Goal: Task Accomplishment & Management: Manage account settings

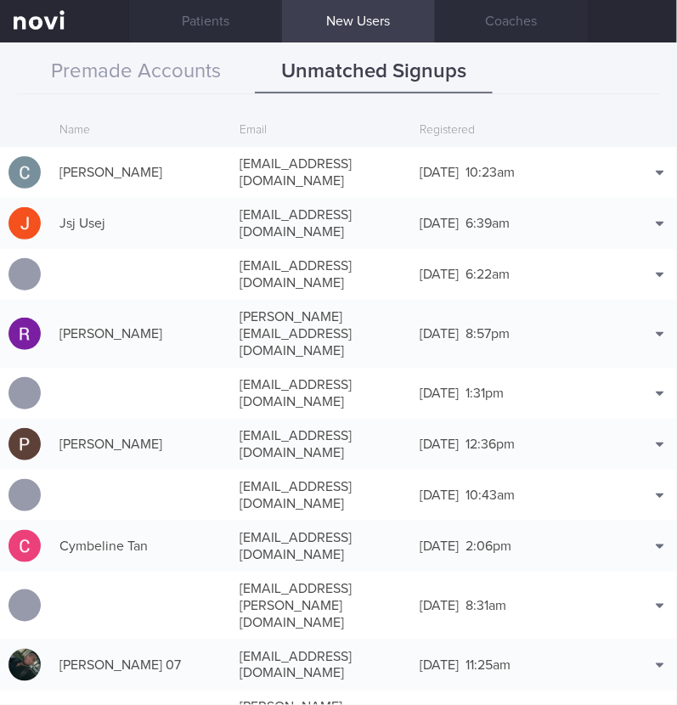
scroll to position [965, 0]
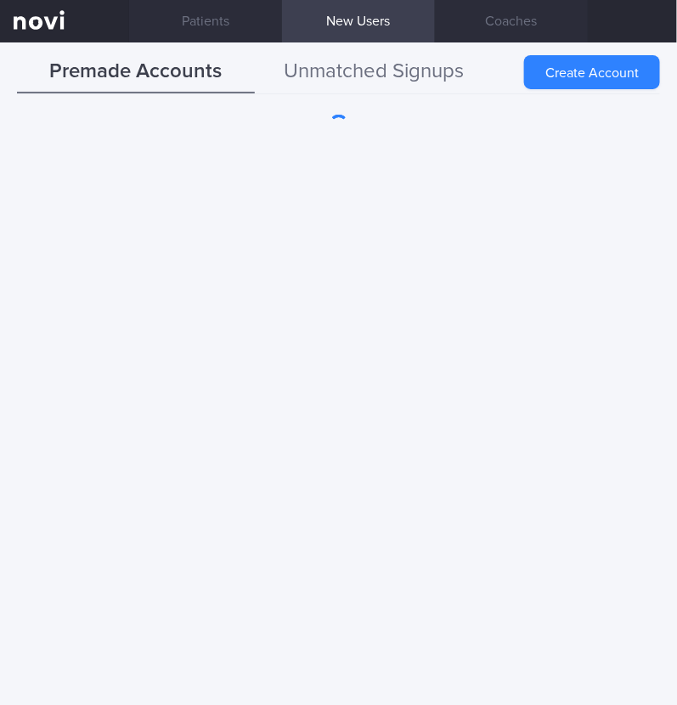
click at [429, 53] on button "Unmatched Signups" at bounding box center [374, 72] width 238 height 42
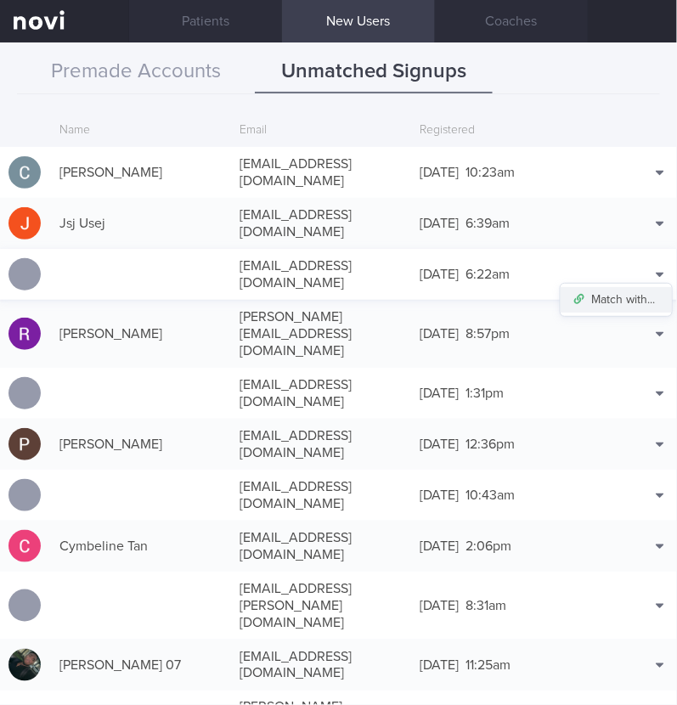
click at [623, 287] on button "Match with..." at bounding box center [616, 299] width 111 height 25
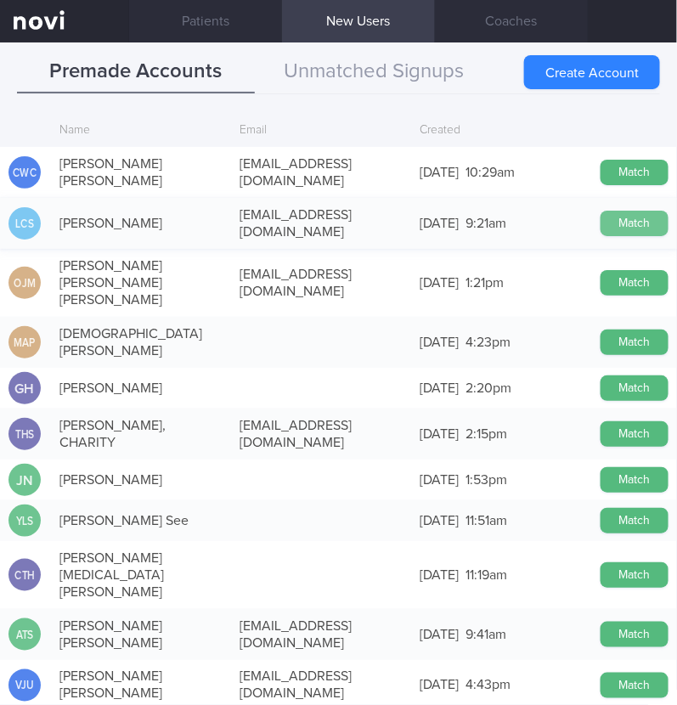
click at [601, 211] on button "Match" at bounding box center [635, 223] width 68 height 25
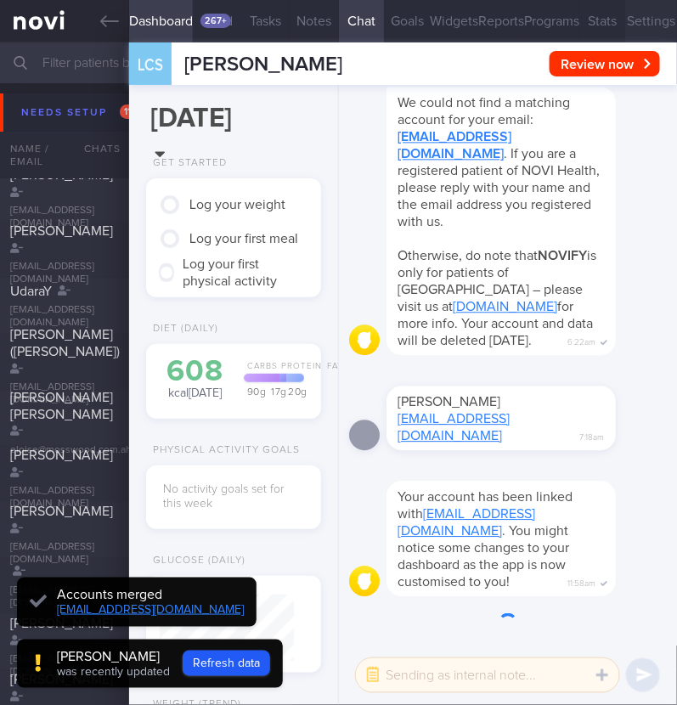
scroll to position [-794, 0]
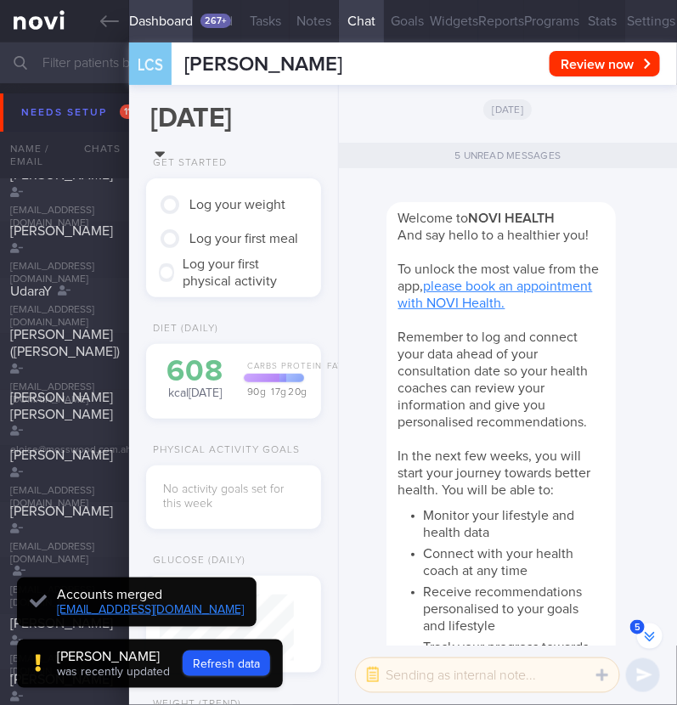
click at [628, 26] on button "Settings" at bounding box center [652, 21] width 52 height 42
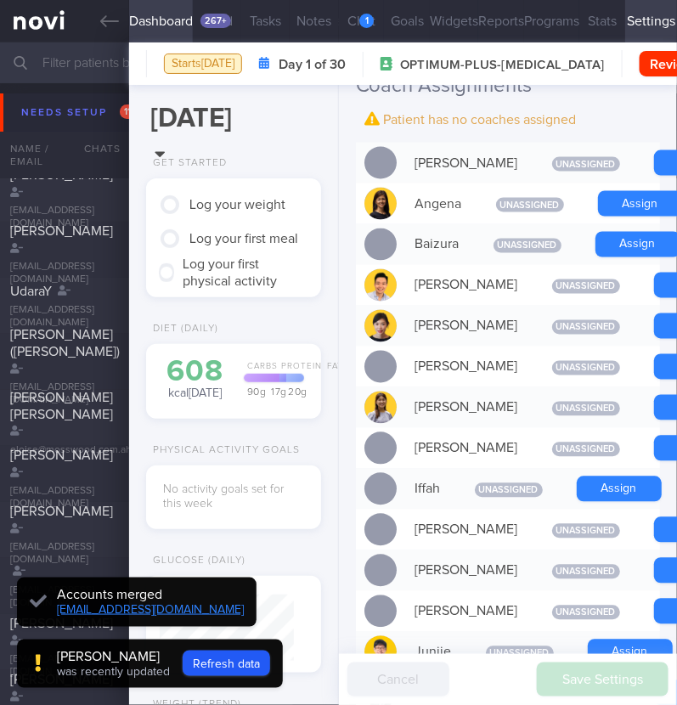
scroll to position [531, 0]
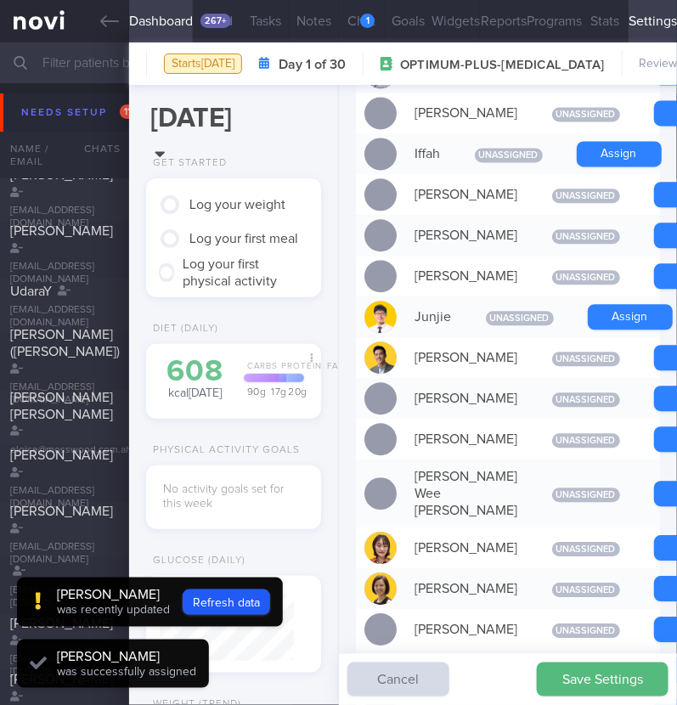
scroll to position [67, 134]
click at [598, 331] on button "Assign" at bounding box center [630, 317] width 85 height 25
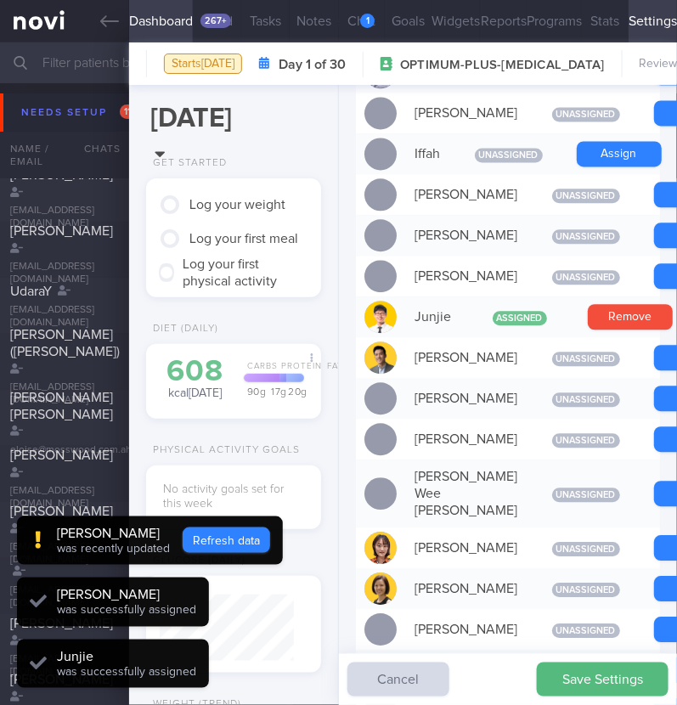
click at [242, 535] on button "Refresh data" at bounding box center [227, 540] width 88 height 25
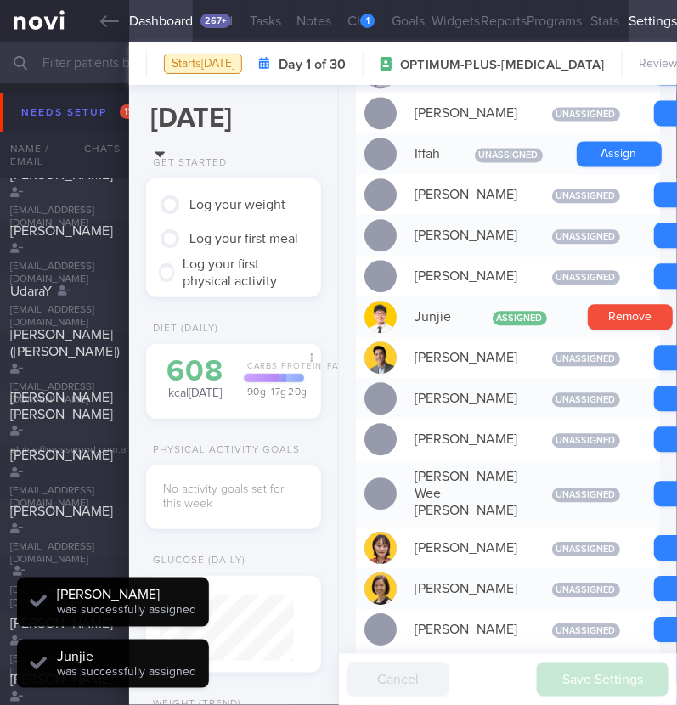
type input "59b1c2ccb74a4d31a62d58bef07c10af"
click at [582, 677] on div "Save Settings Cancel" at bounding box center [508, 679] width 338 height 51
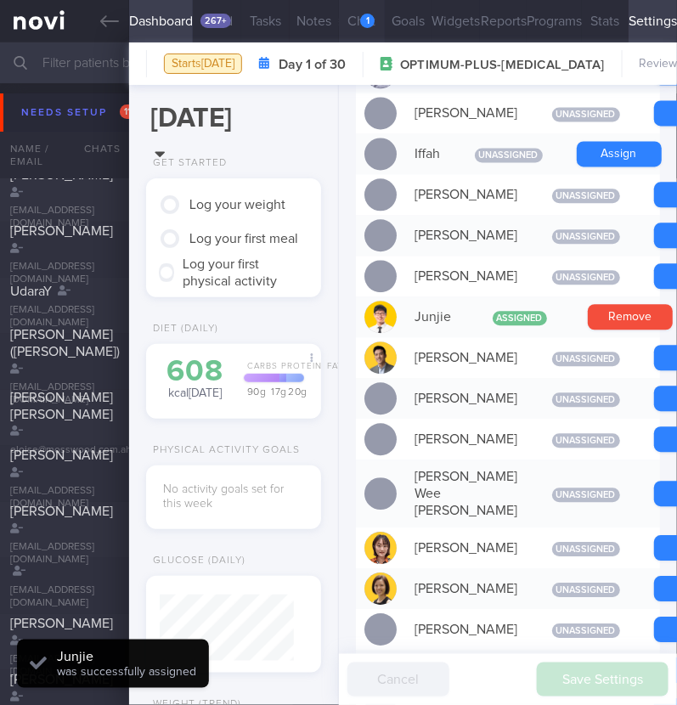
click at [360, 14] on div "1" at bounding box center [367, 21] width 14 height 14
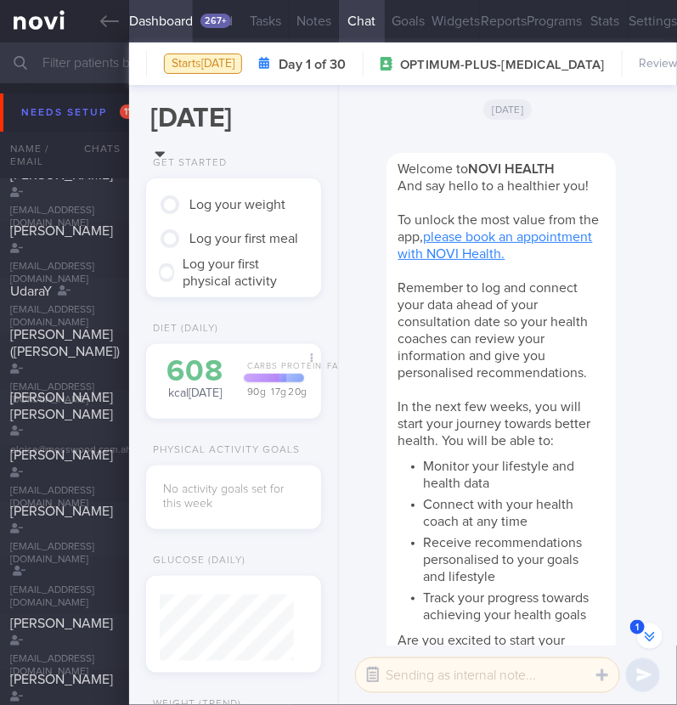
click at [371, 681] on button "button" at bounding box center [373, 675] width 31 height 31
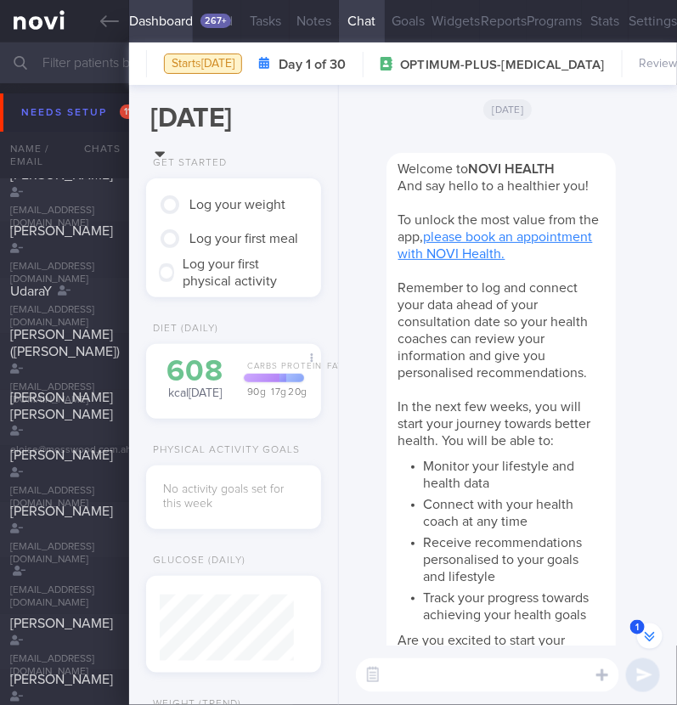
click at [615, 483] on div "Welcome to NOVI HEALTH And say hello to a healthier you! To unlock the most val…" at bounding box center [527, 411] width 280 height 557
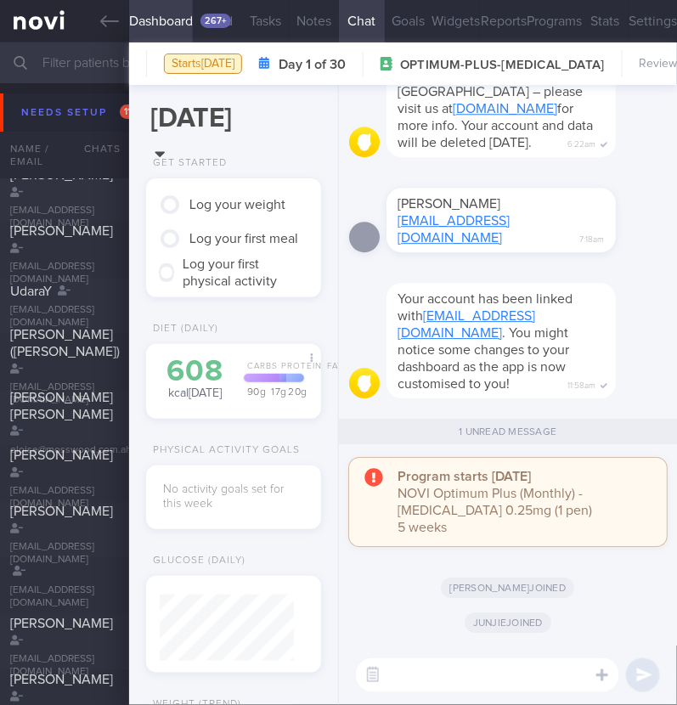
click at [467, 671] on textarea at bounding box center [487, 676] width 263 height 34
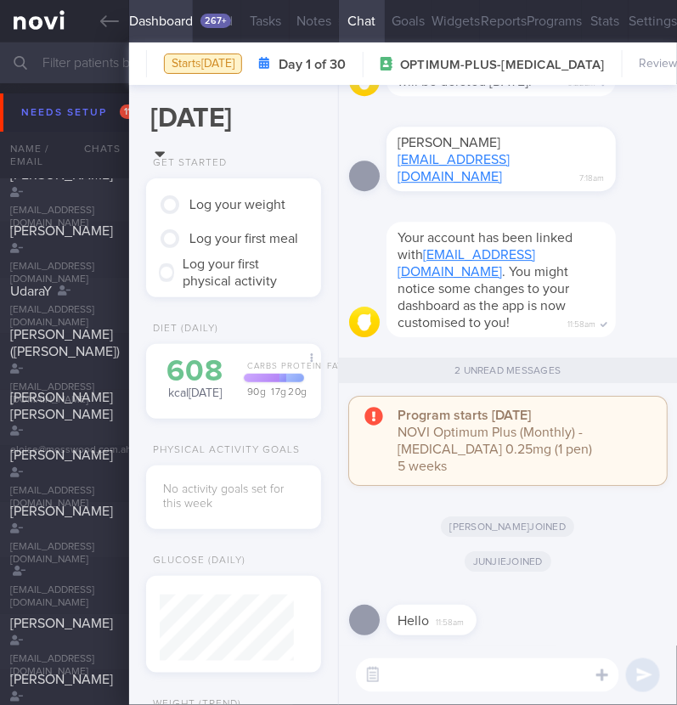
click at [535, 673] on textarea at bounding box center [487, 676] width 263 height 34
type textarea "Hi:)"
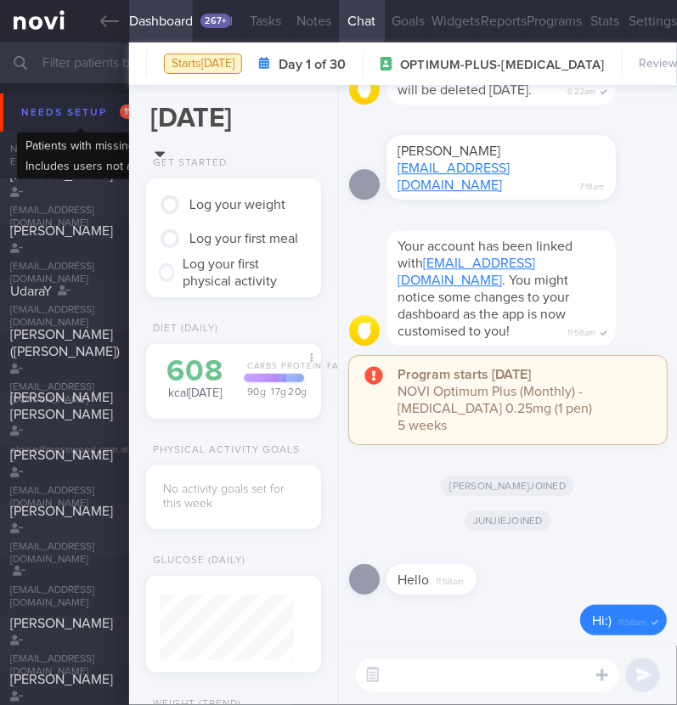
click at [46, 108] on div "Needs setup 112" at bounding box center [81, 112] width 128 height 23
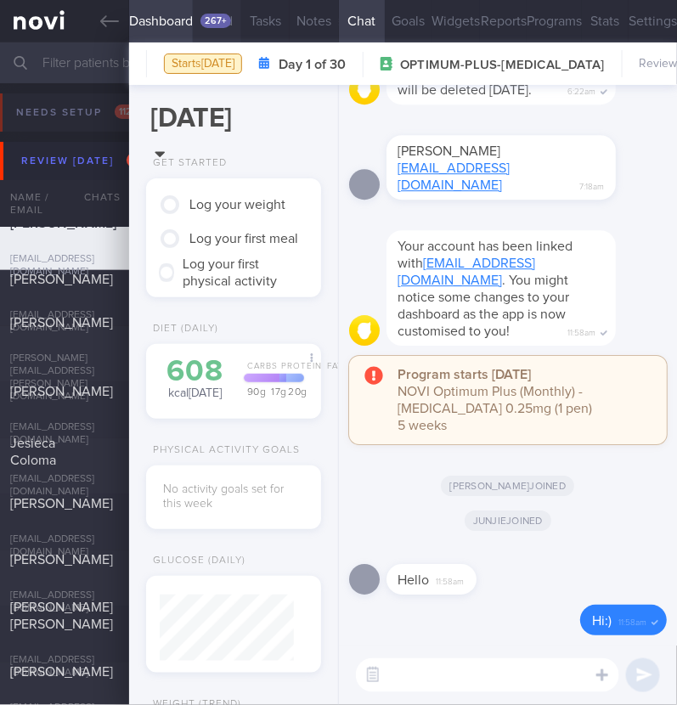
click at [229, 11] on button "Feed 267+" at bounding box center [217, 21] width 48 height 42
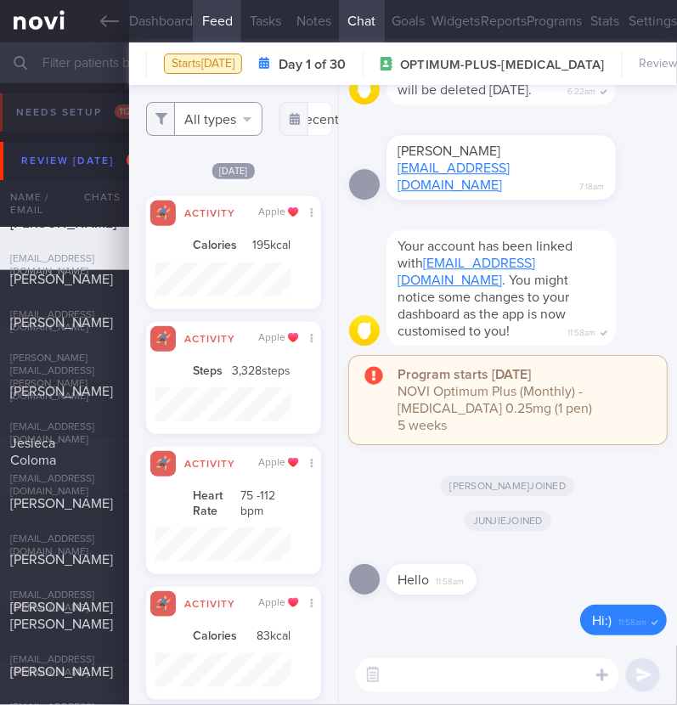
click at [208, 116] on button "All types" at bounding box center [204, 119] width 116 height 34
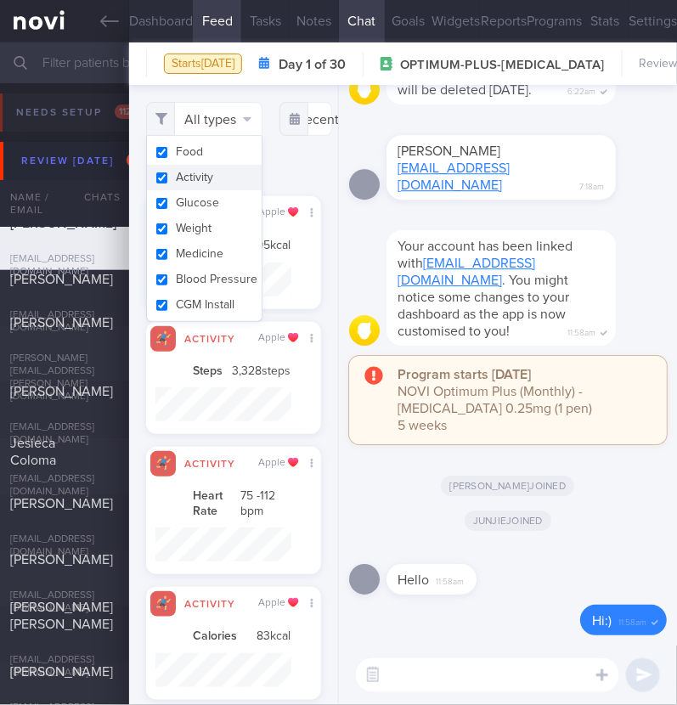
click at [200, 177] on button "Activity" at bounding box center [204, 177] width 115 height 25
checkbox input "false"
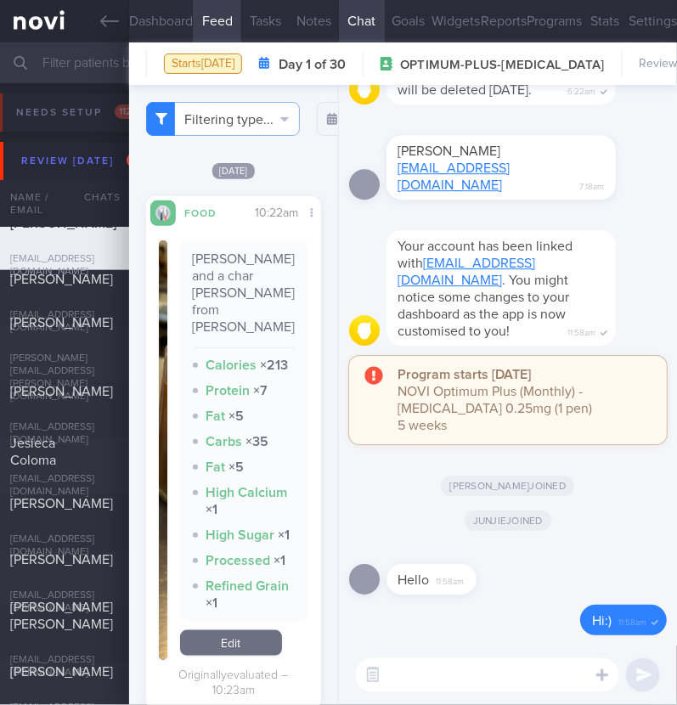
click at [321, 171] on div "Filtering type... Food Activity Glucose Weight Medicine [MEDICAL_DATA] [MEDICAL…" at bounding box center [233, 395] width 208 height 620
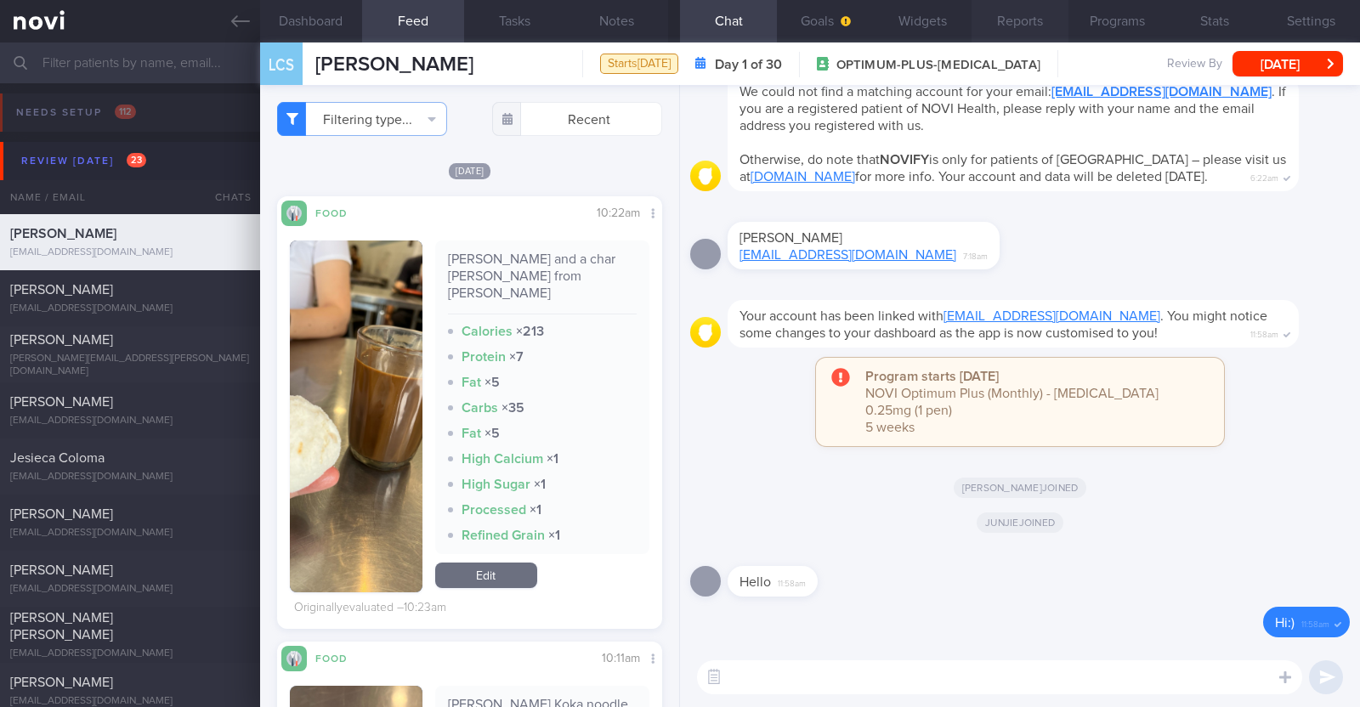
scroll to position [167, 338]
click at [677, 18] on button "Settings" at bounding box center [1311, 21] width 97 height 42
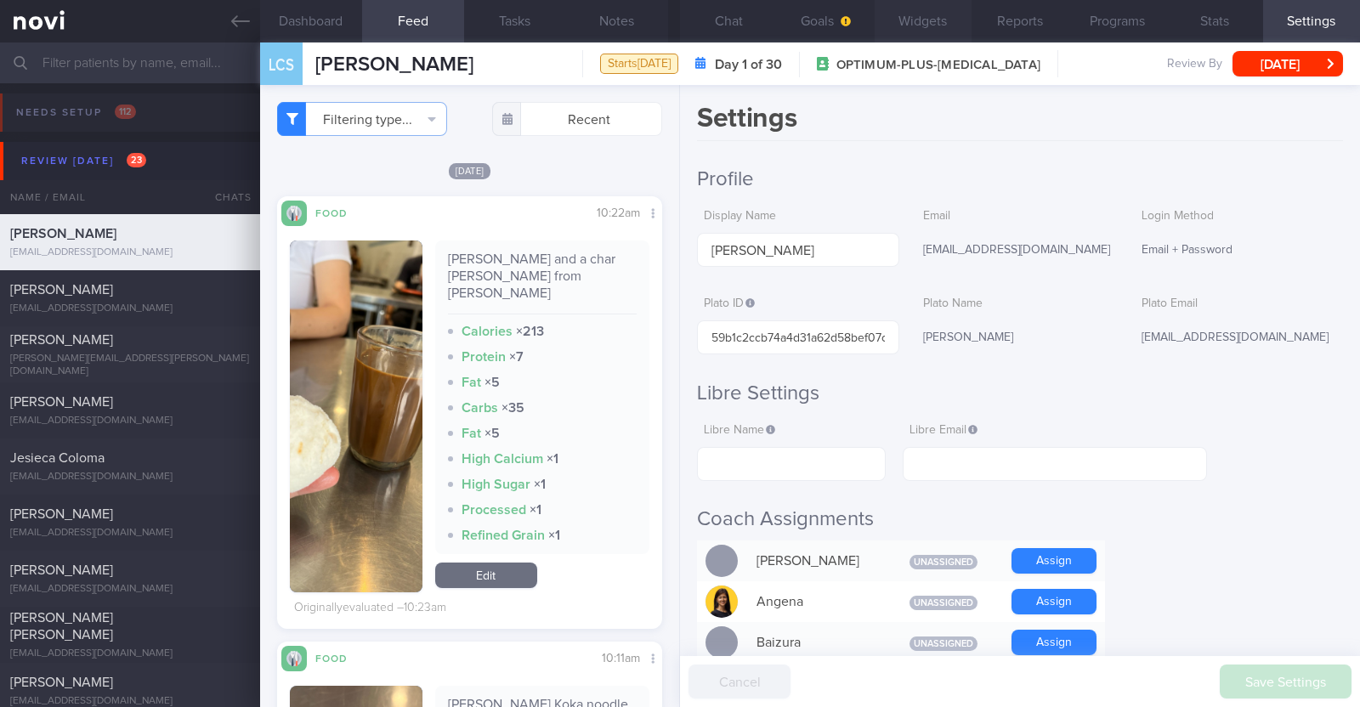
click at [677, 20] on button "Widgets" at bounding box center [923, 21] width 97 height 42
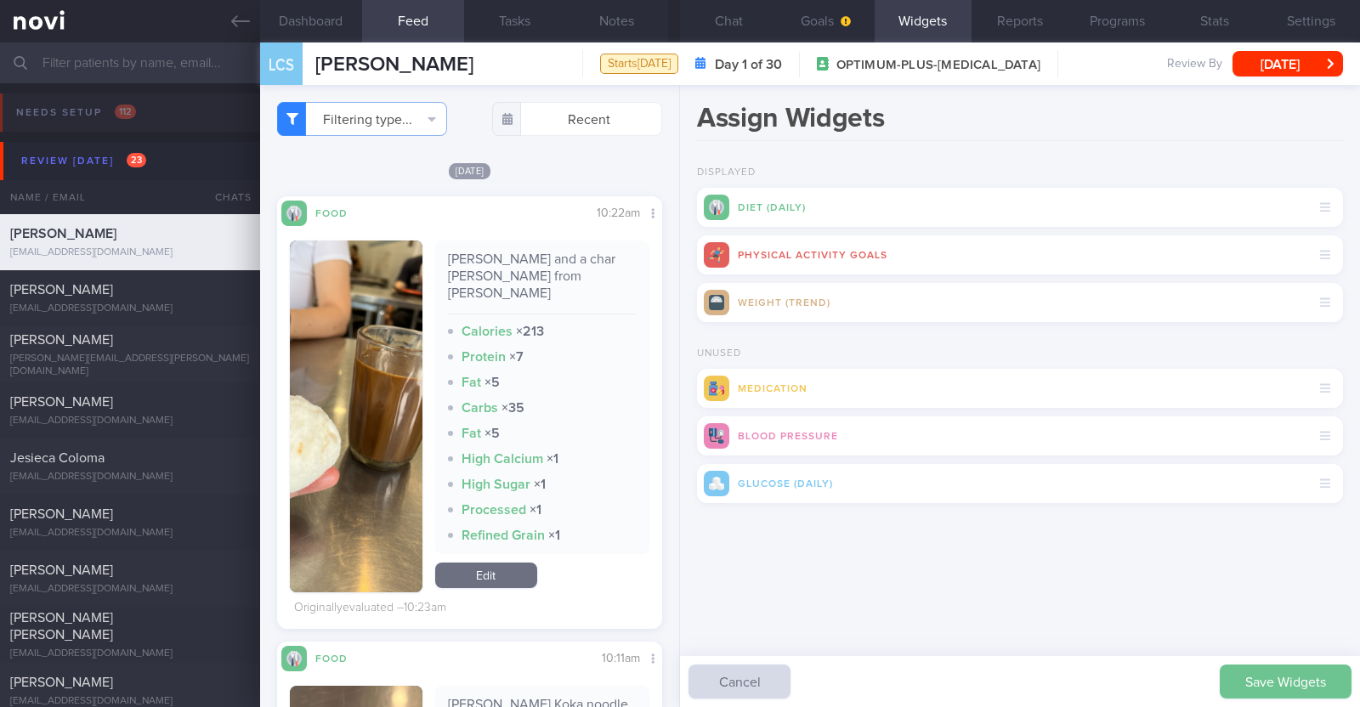
click at [677, 675] on button "Save Widgets" at bounding box center [1286, 682] width 132 height 34
click at [677, 12] on button "Goals" at bounding box center [825, 21] width 97 height 42
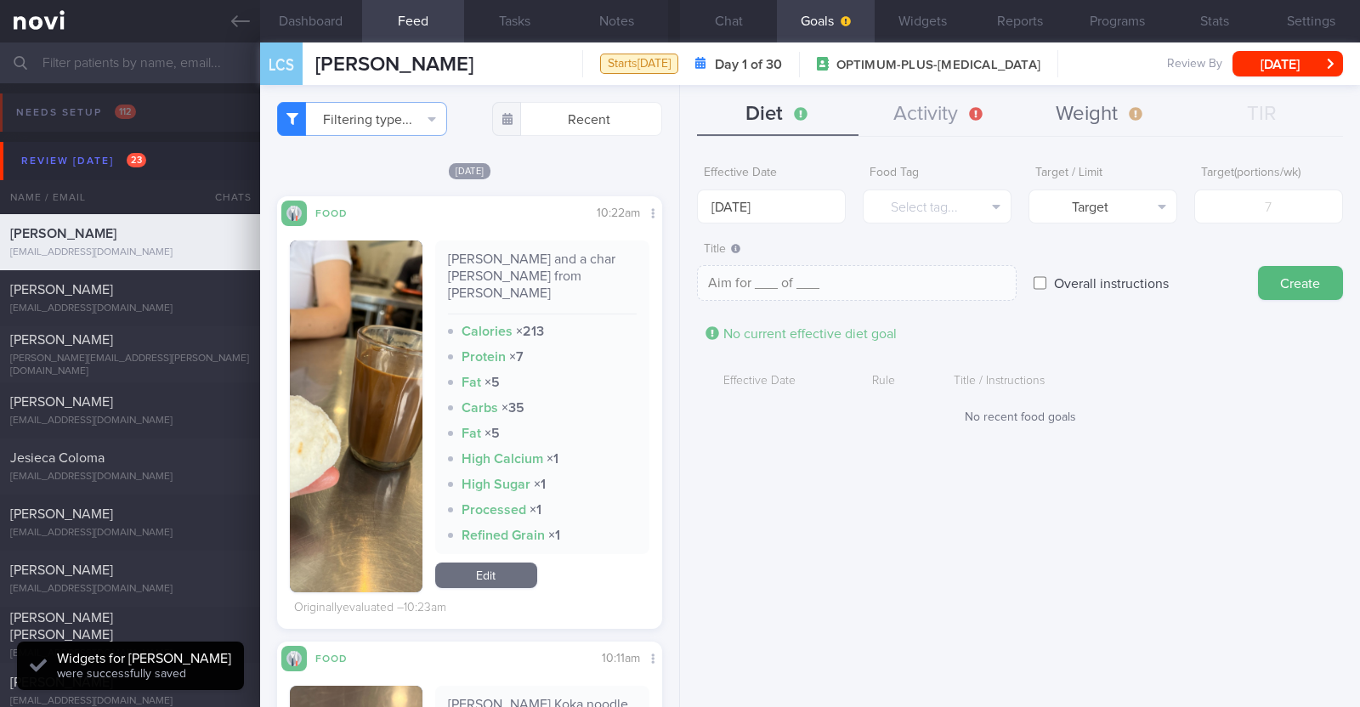
click at [677, 112] on button "Weight" at bounding box center [1100, 114] width 161 height 42
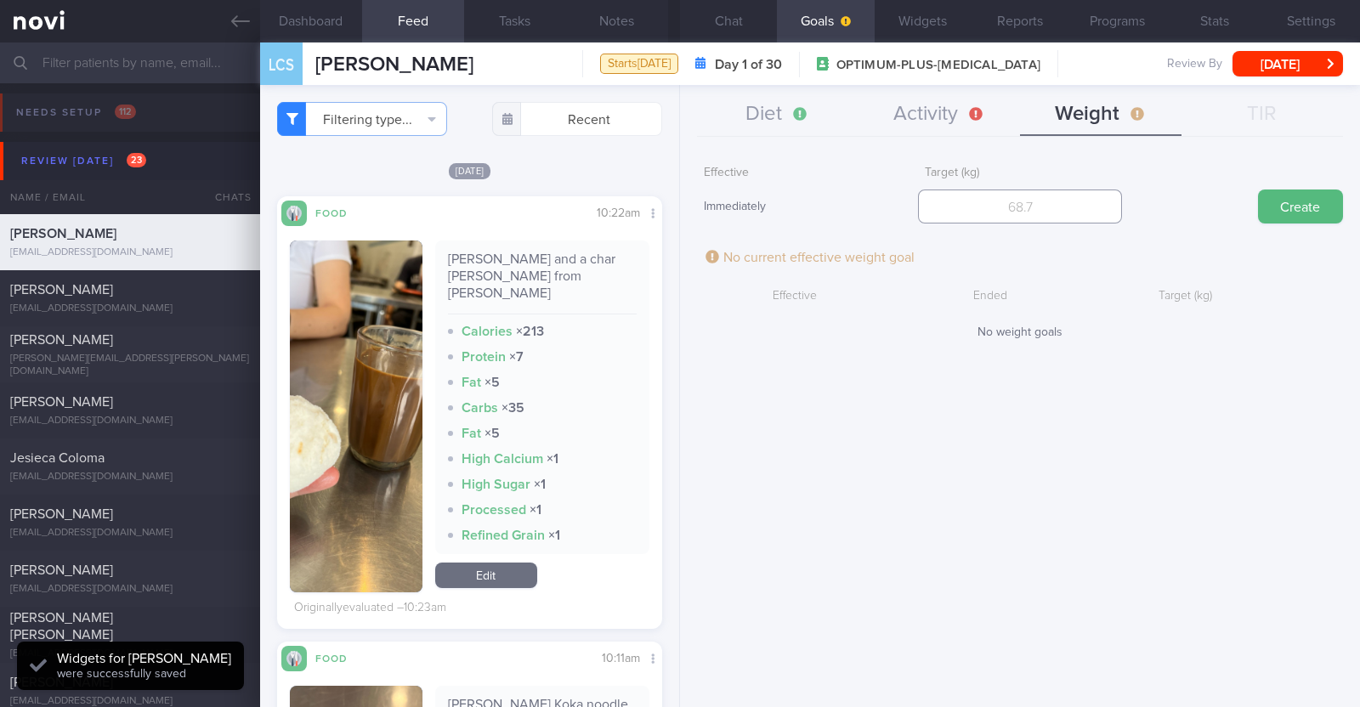
click at [677, 206] on input "number" at bounding box center [1020, 207] width 204 height 34
type input "67"
click at [677, 196] on button "Create" at bounding box center [1300, 207] width 85 height 34
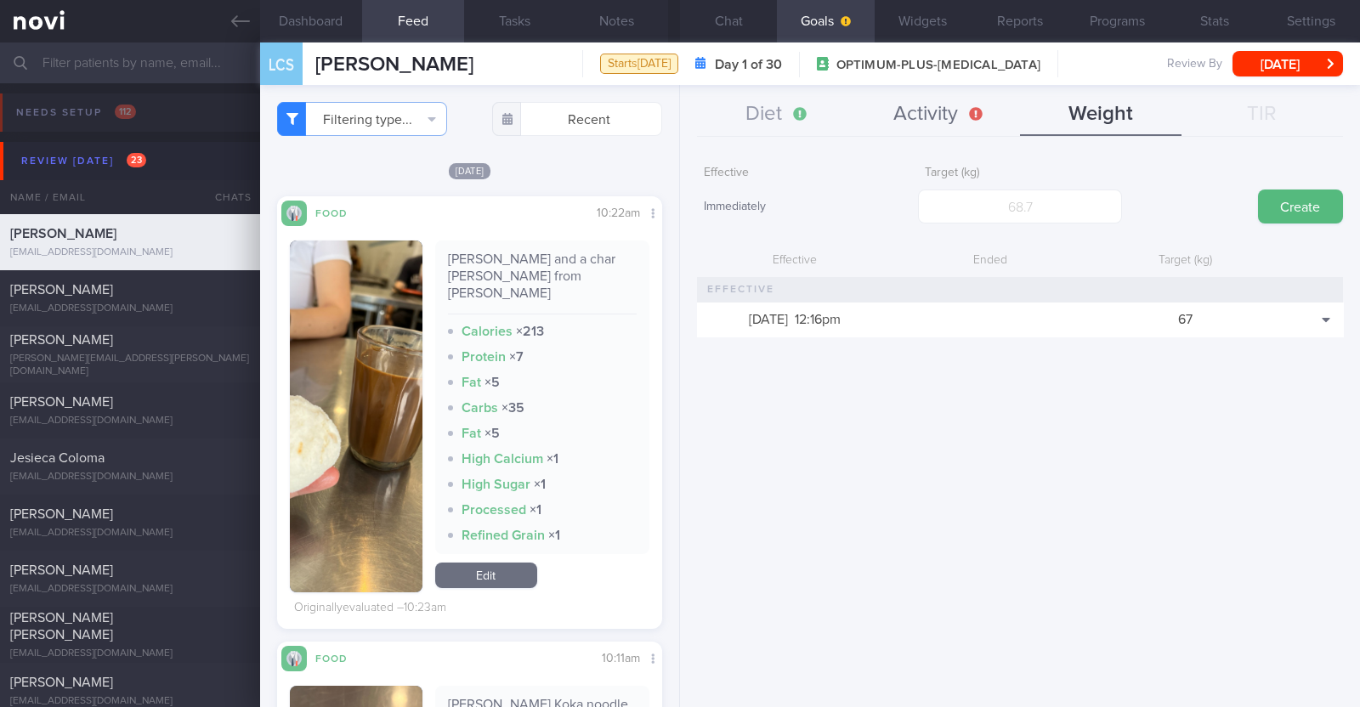
click at [677, 127] on button "Activity" at bounding box center [938, 114] width 161 height 42
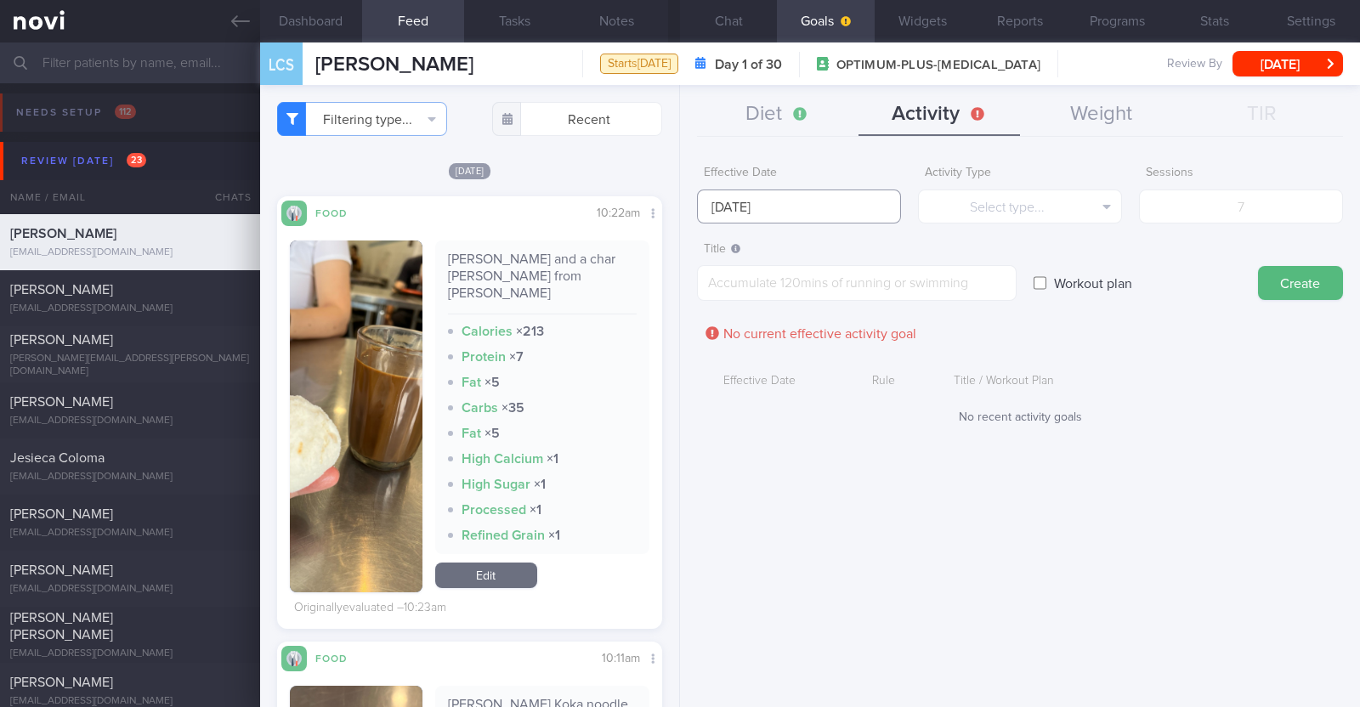
click at [677, 198] on input "[DATE]" at bounding box center [799, 207] width 204 height 34
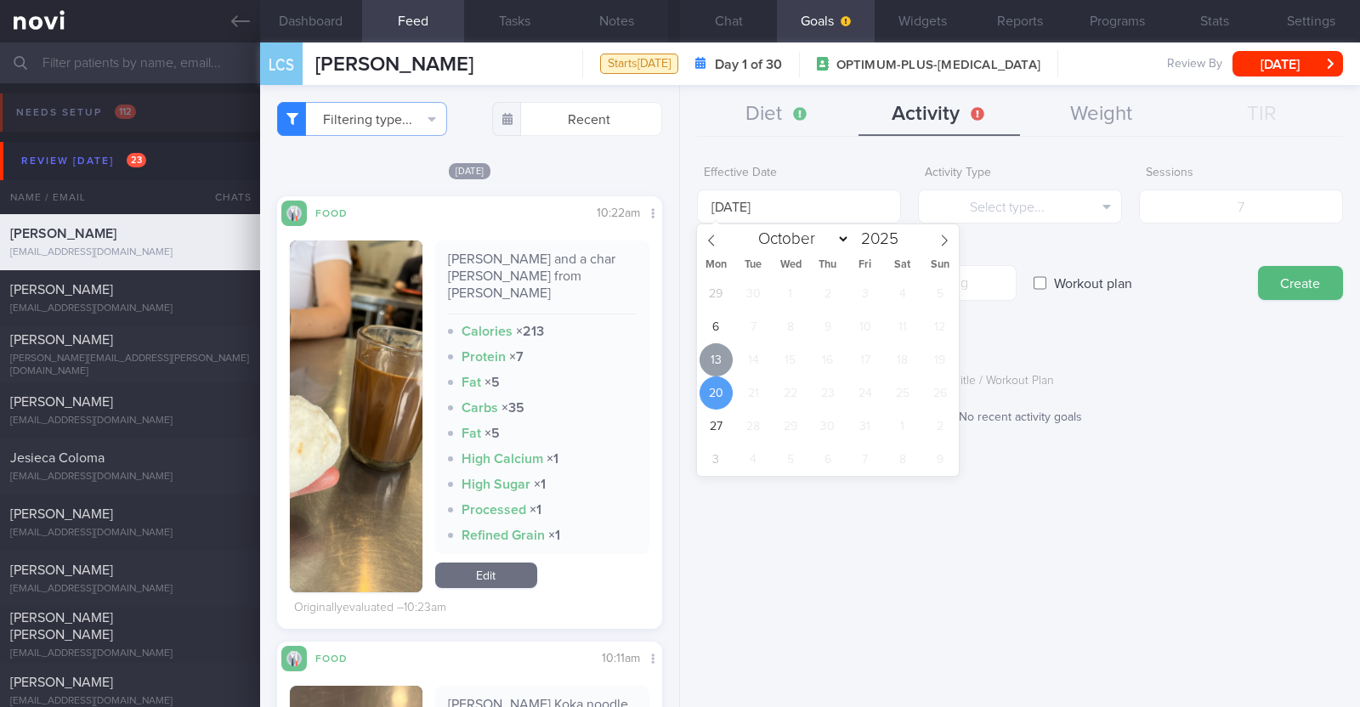
click at [677, 367] on span "13" at bounding box center [716, 359] width 33 height 33
type input "[DATE]"
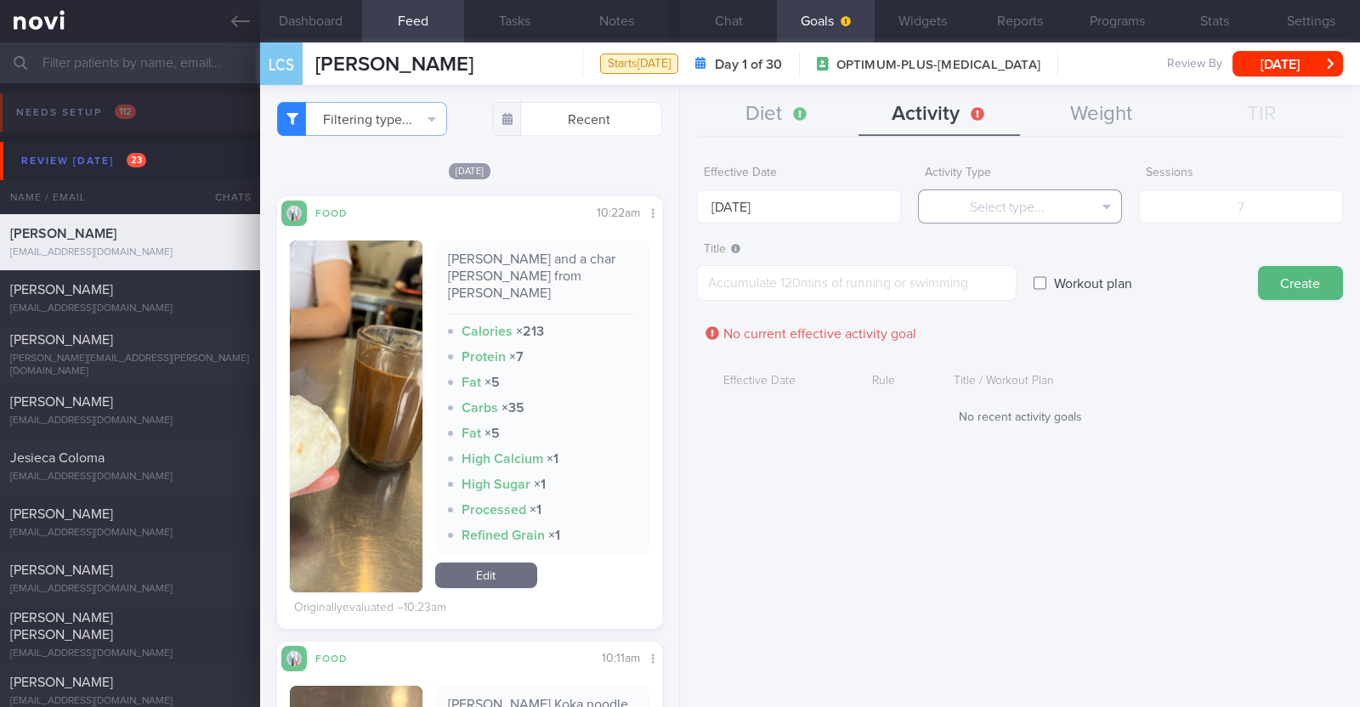
click at [677, 212] on button "Select type..." at bounding box center [1020, 207] width 204 height 34
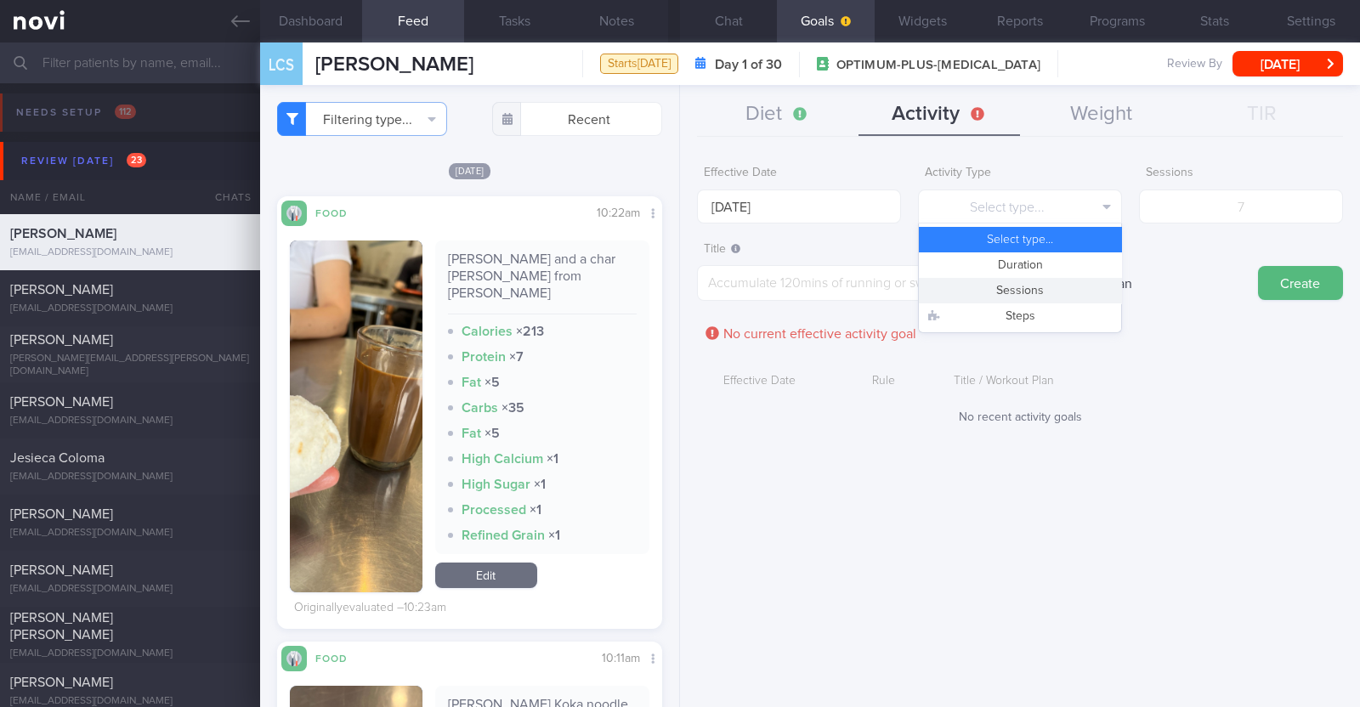
click at [677, 281] on button "Sessions" at bounding box center [1020, 290] width 202 height 25
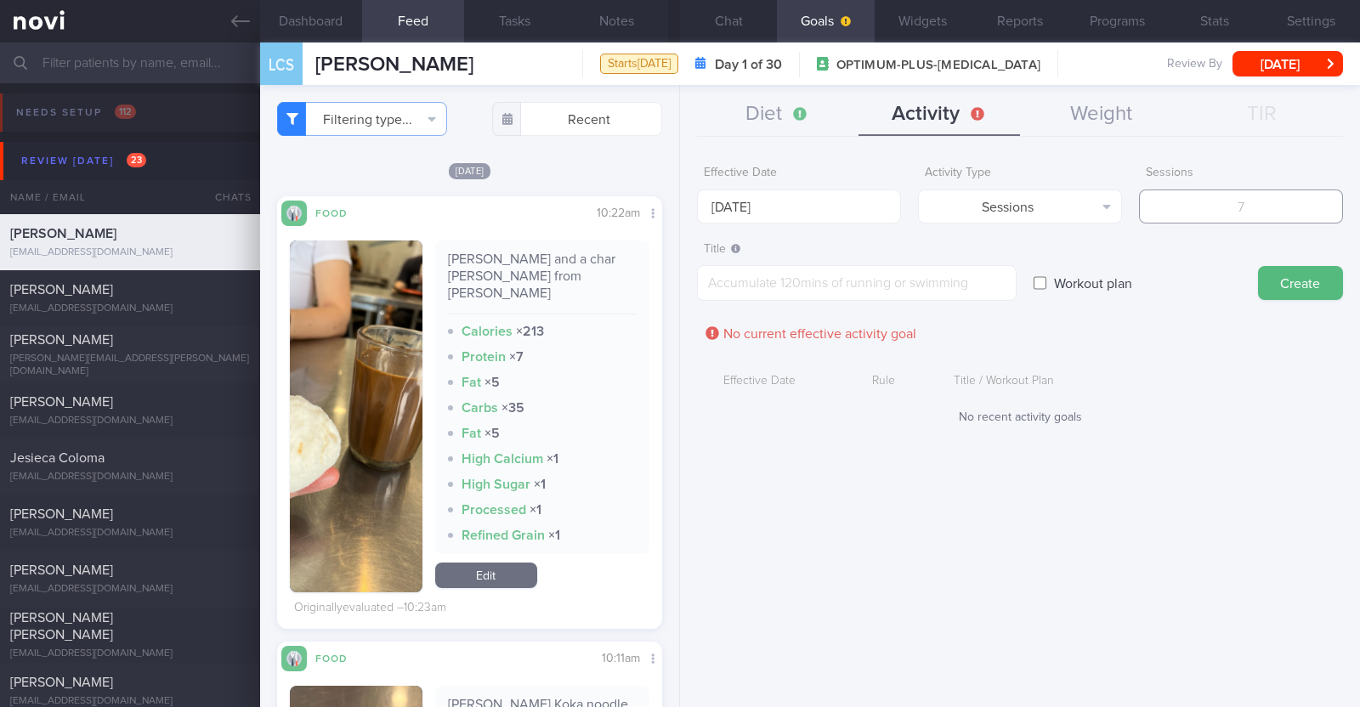
click at [677, 214] on input "number" at bounding box center [1241, 207] width 204 height 34
type input "2"
click at [677, 291] on textarea at bounding box center [857, 283] width 320 height 36
click at [677, 286] on textarea at bounding box center [857, 283] width 320 height 36
paste textarea "Aim to do 2x strength training sessions per week. Body weight training - [Exerc…"
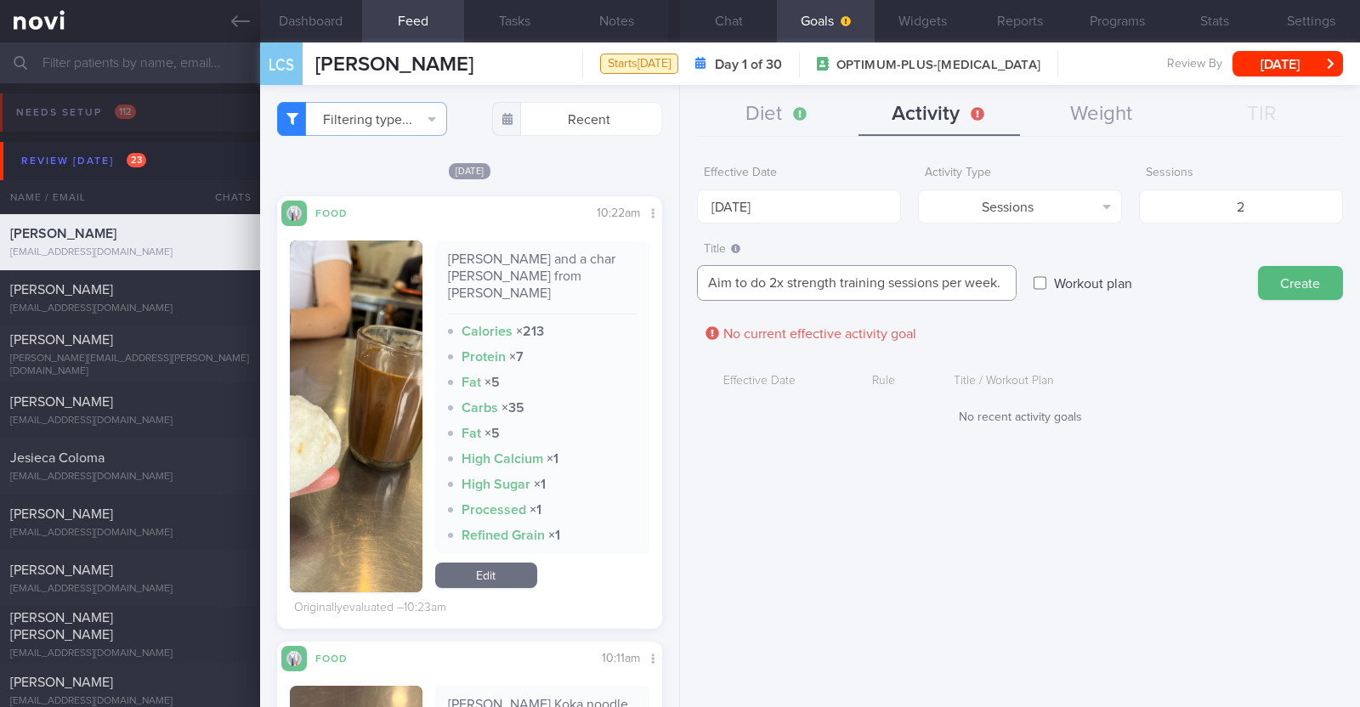
scroll to position [17, 0]
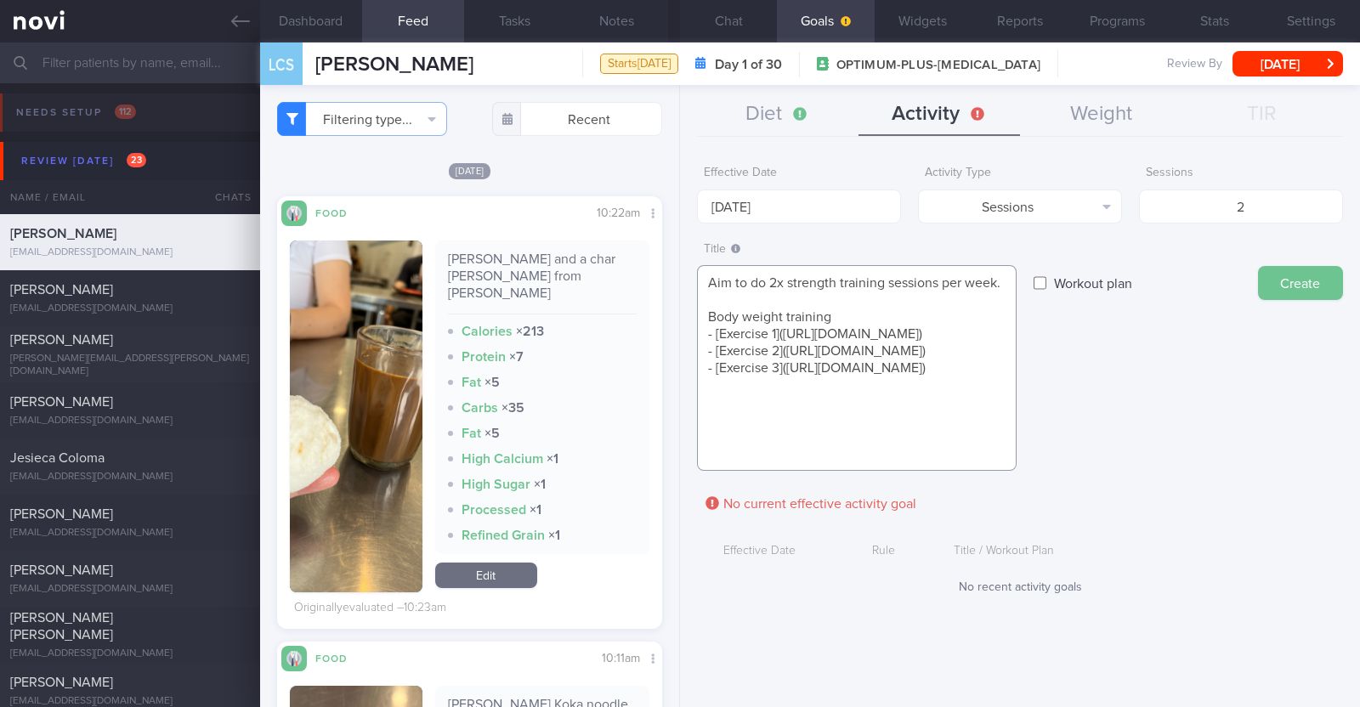
type textarea "Aim to do 2x strength training sessions per week. Body weight training - [Exerc…"
click at [677, 279] on button "Create" at bounding box center [1300, 283] width 85 height 34
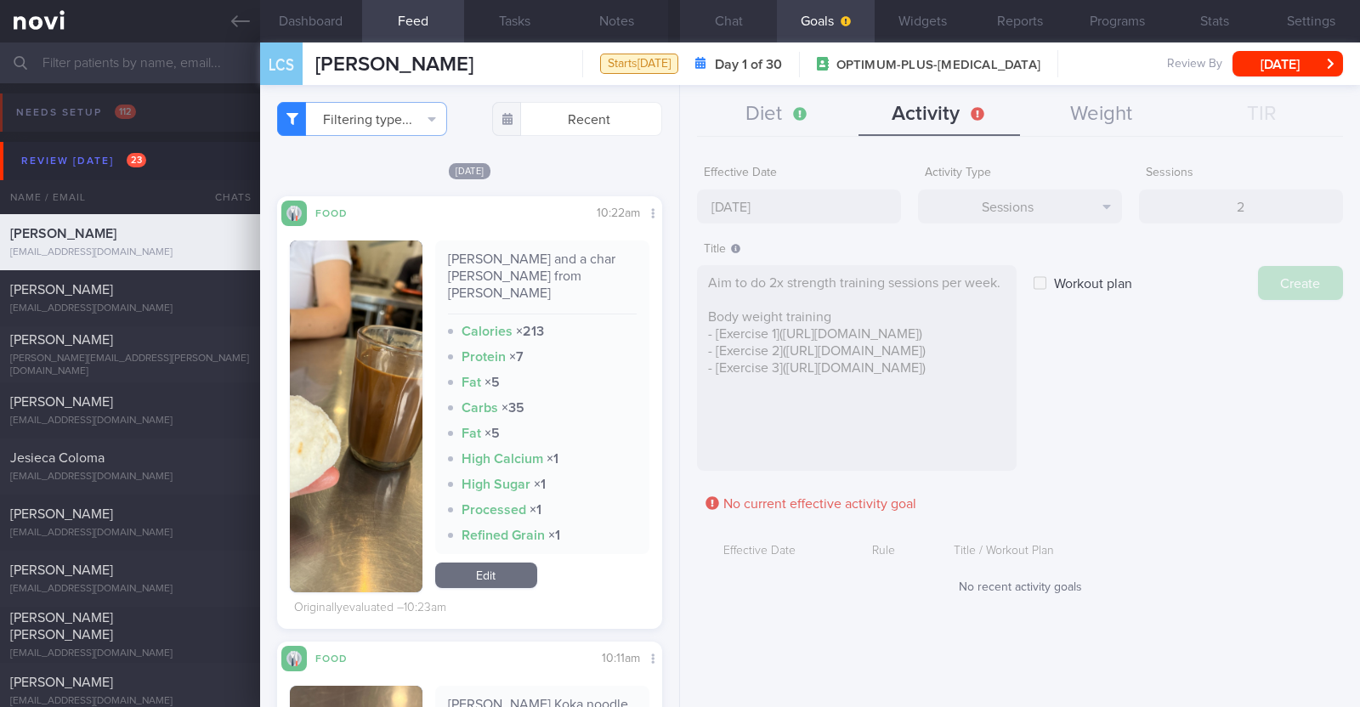
type input "[DATE]"
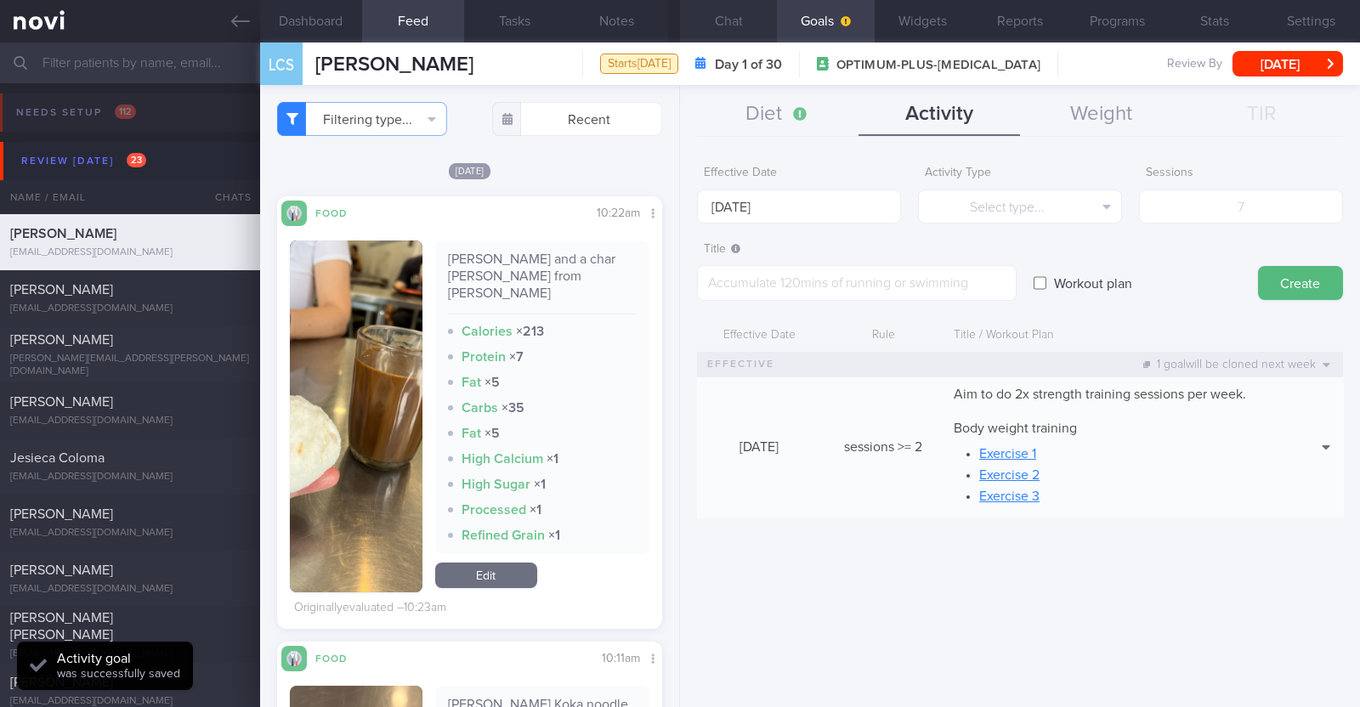
scroll to position [0, 0]
click at [677, 543] on div "Effective Date [DATE] Activity Type Select type... Select type... Duration Sess…" at bounding box center [1020, 425] width 680 height 563
click at [677, 112] on button "Diet" at bounding box center [777, 114] width 161 height 42
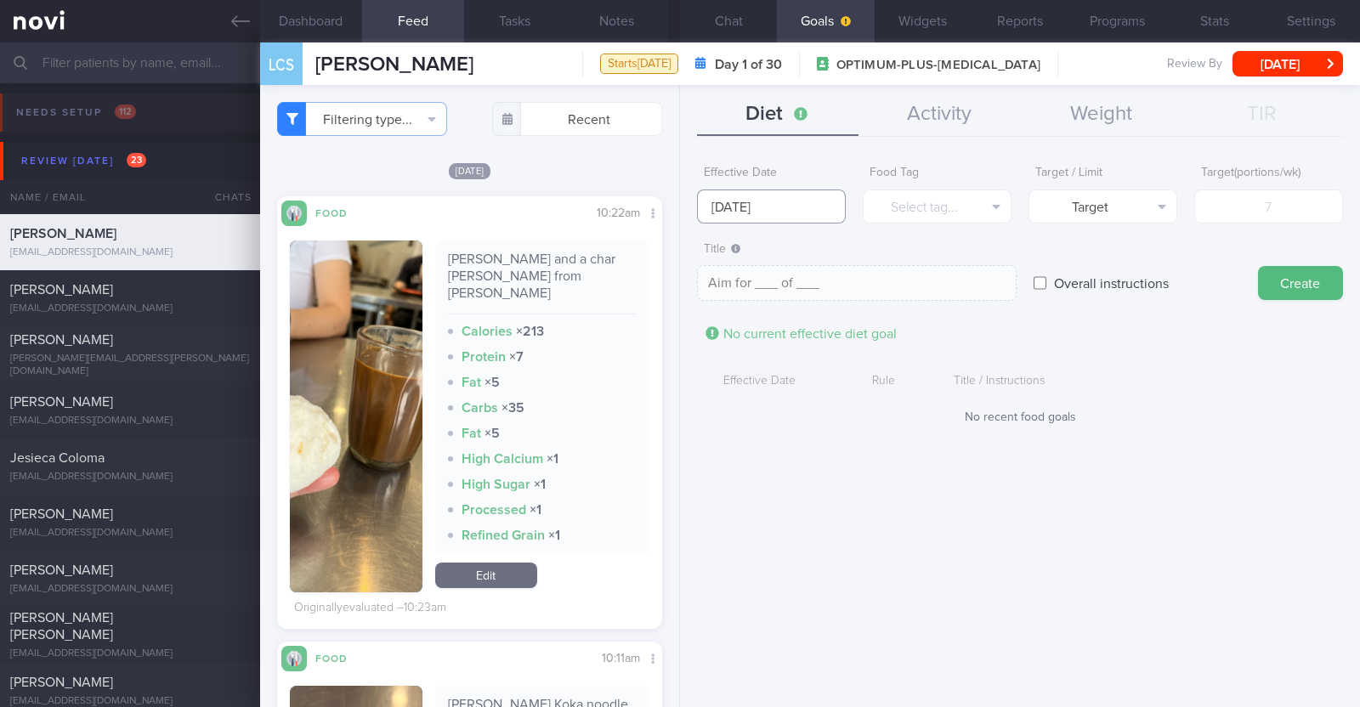
click at [677, 212] on input "[DATE]" at bounding box center [771, 207] width 149 height 34
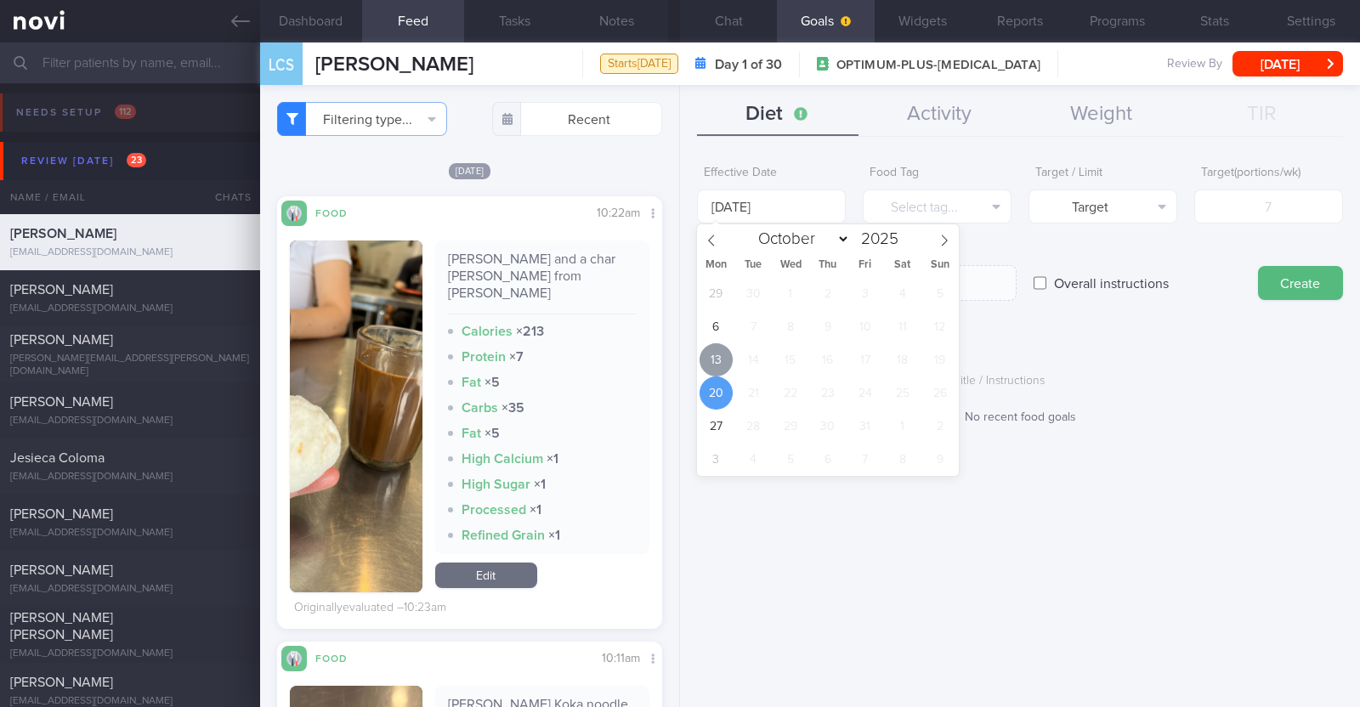
click at [677, 357] on span "13" at bounding box center [716, 359] width 33 height 33
type input "[DATE]"
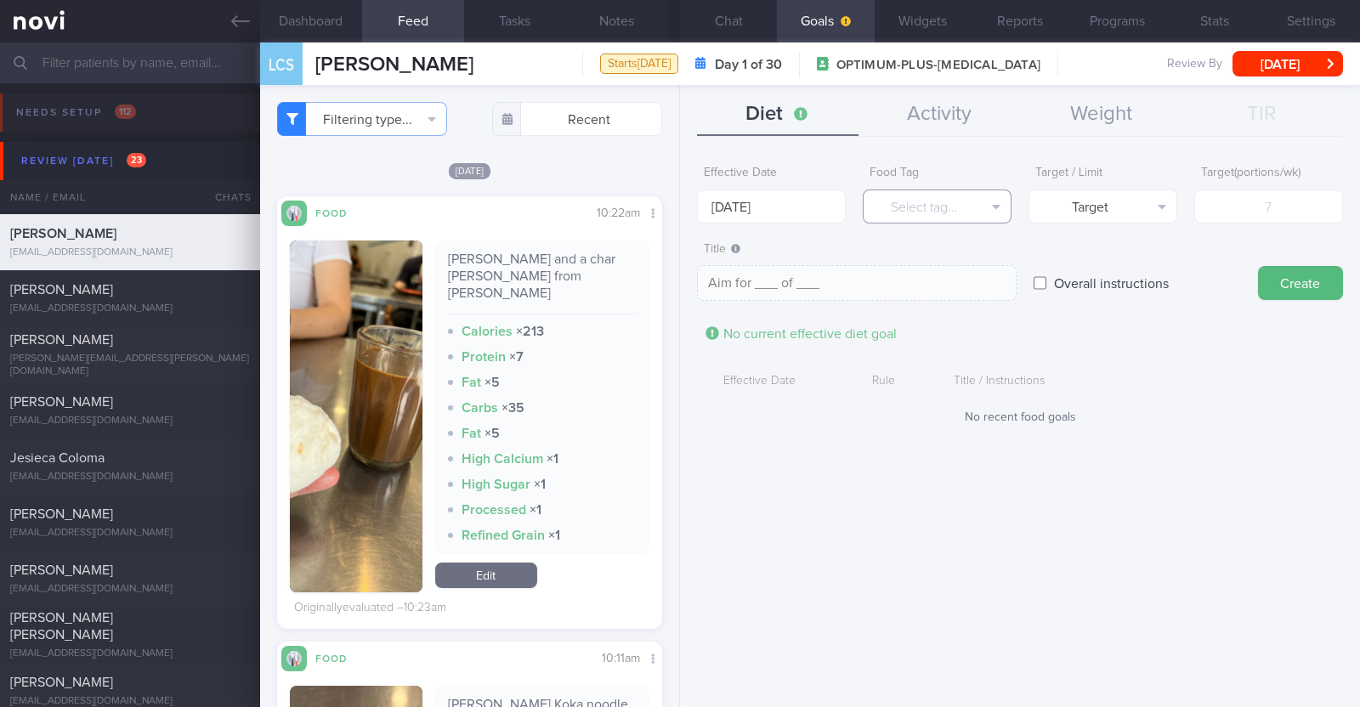
click at [677, 208] on button "Select tag..." at bounding box center [937, 207] width 149 height 34
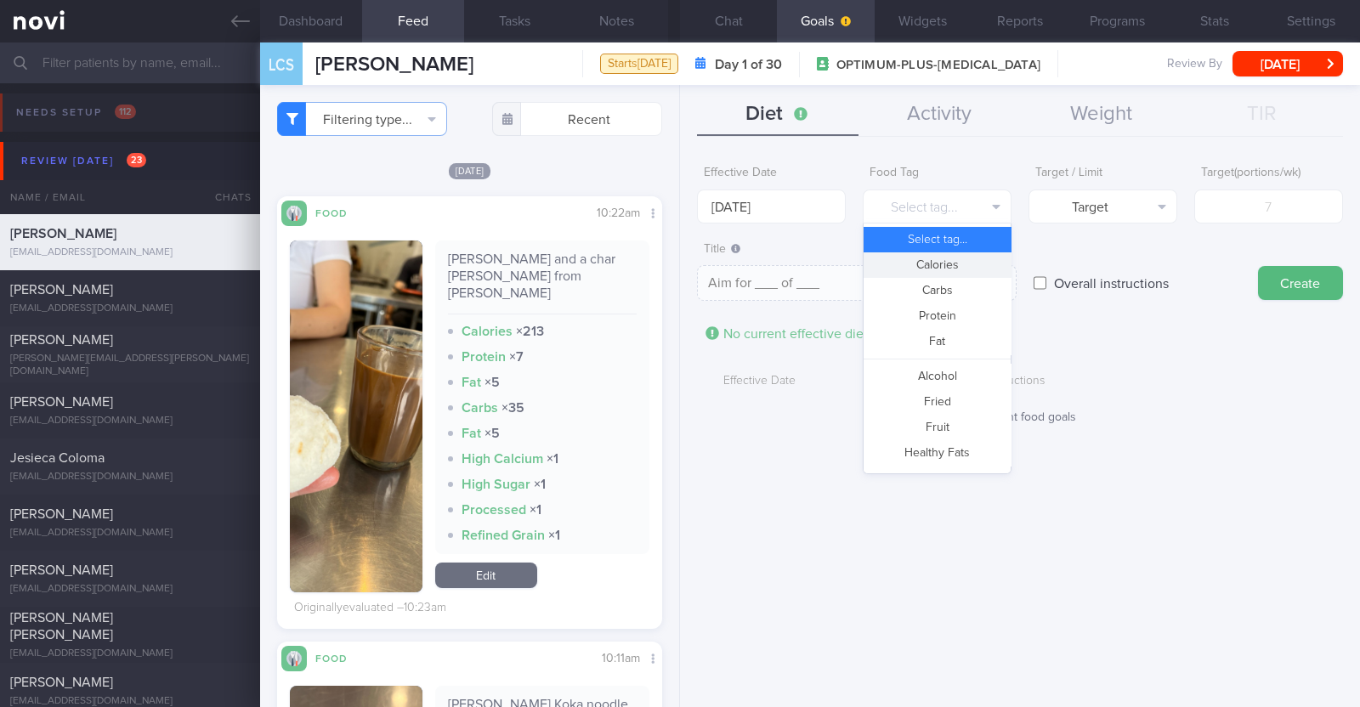
click at [677, 269] on button "Calories" at bounding box center [937, 264] width 147 height 25
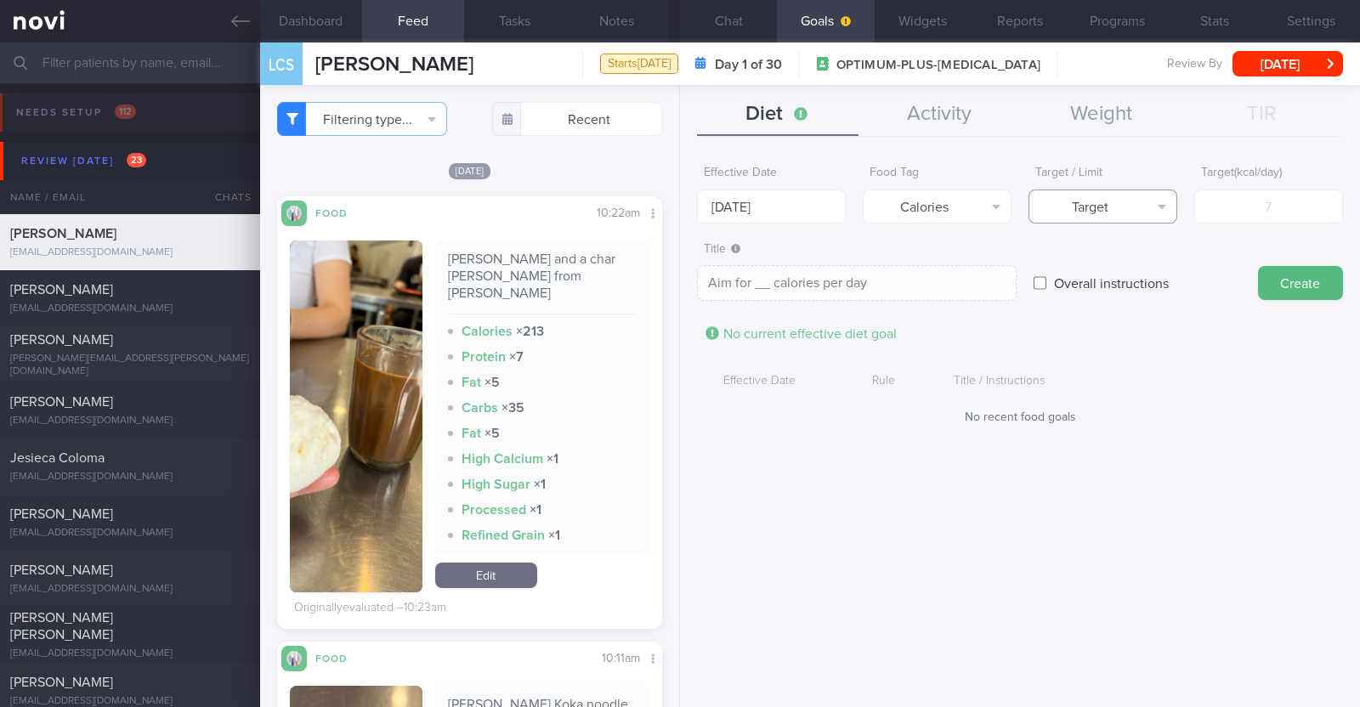
click at [677, 208] on button "Target" at bounding box center [1102, 207] width 149 height 34
click at [677, 269] on button "Limit" at bounding box center [1102, 264] width 147 height 25
type textarea "Keep to __ calories per day"
click at [677, 205] on input "number" at bounding box center [1268, 207] width 149 height 34
type input "1"
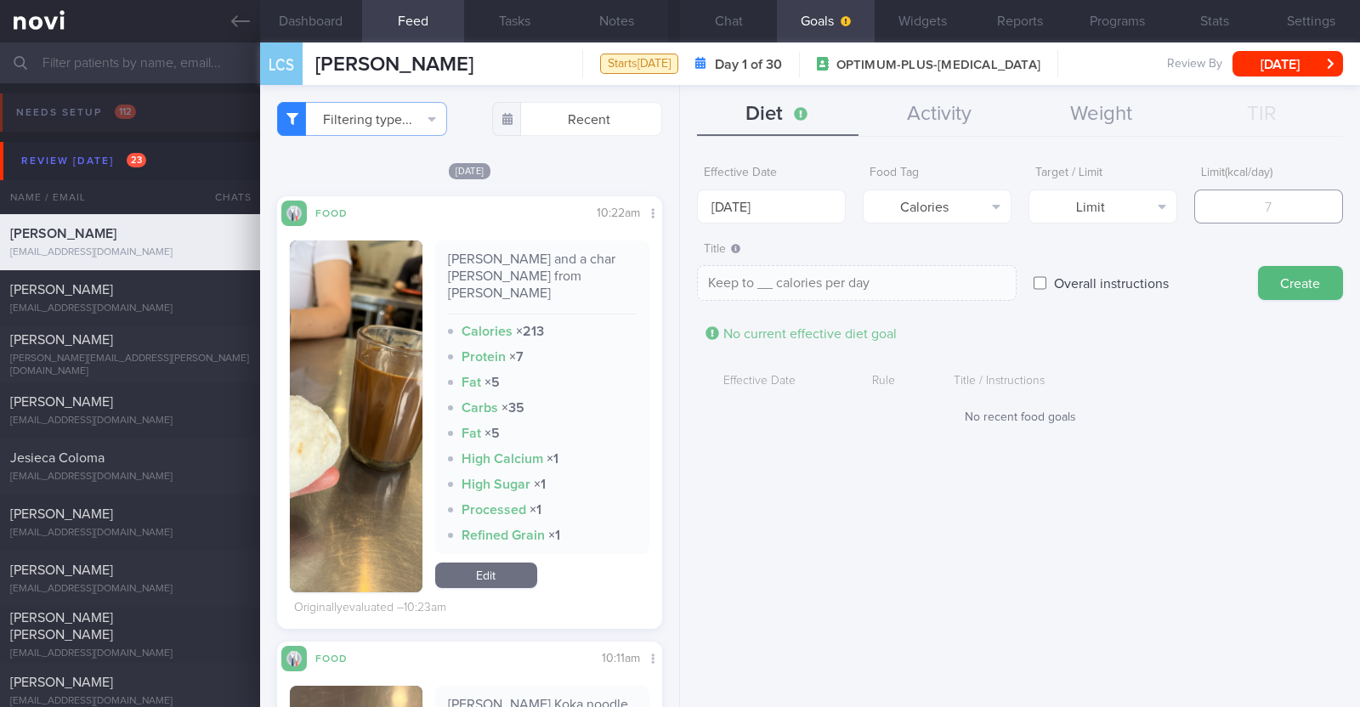
type textarea "Keep to 1 calories per day"
type input "13"
type textarea "Keep to 13 calories per day"
type input "130"
type textarea "Keep to 130 calories per day"
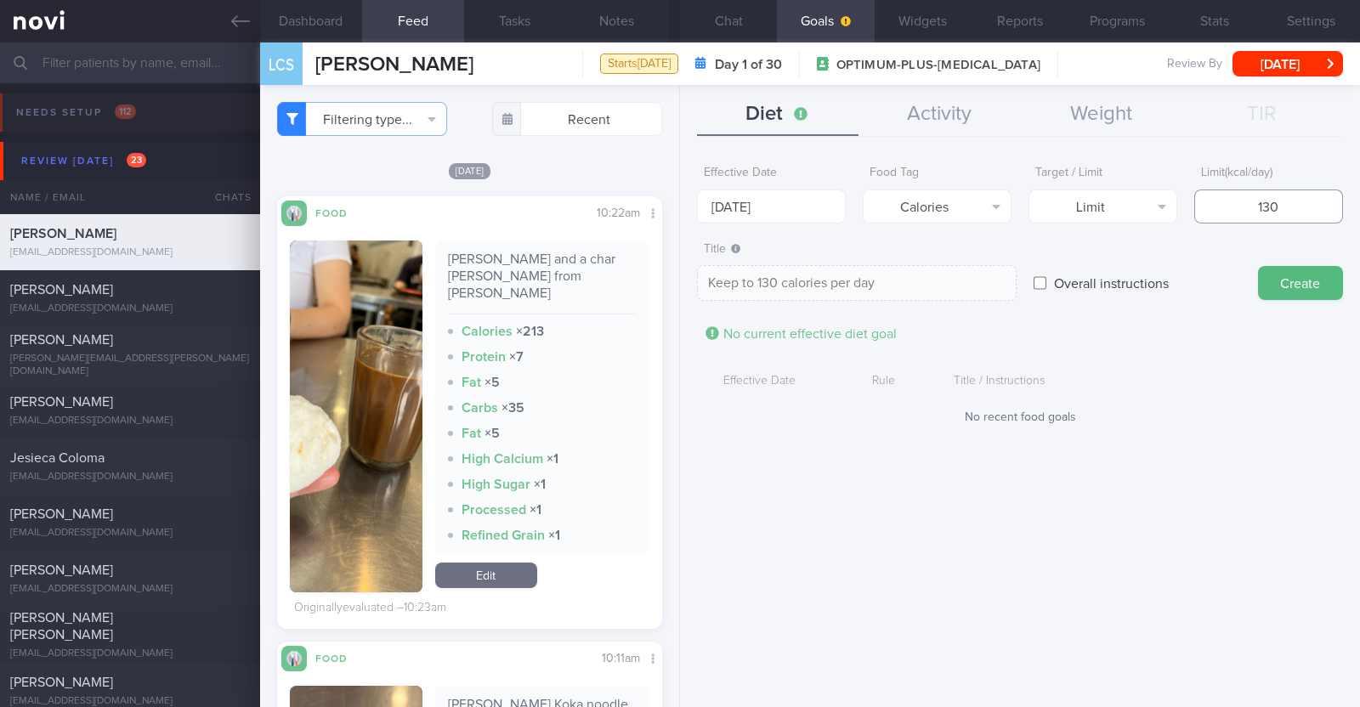
type input "1300"
type textarea "Keep to 1300 calories per day"
type input "1300"
click at [677, 286] on button "Create" at bounding box center [1300, 283] width 85 height 34
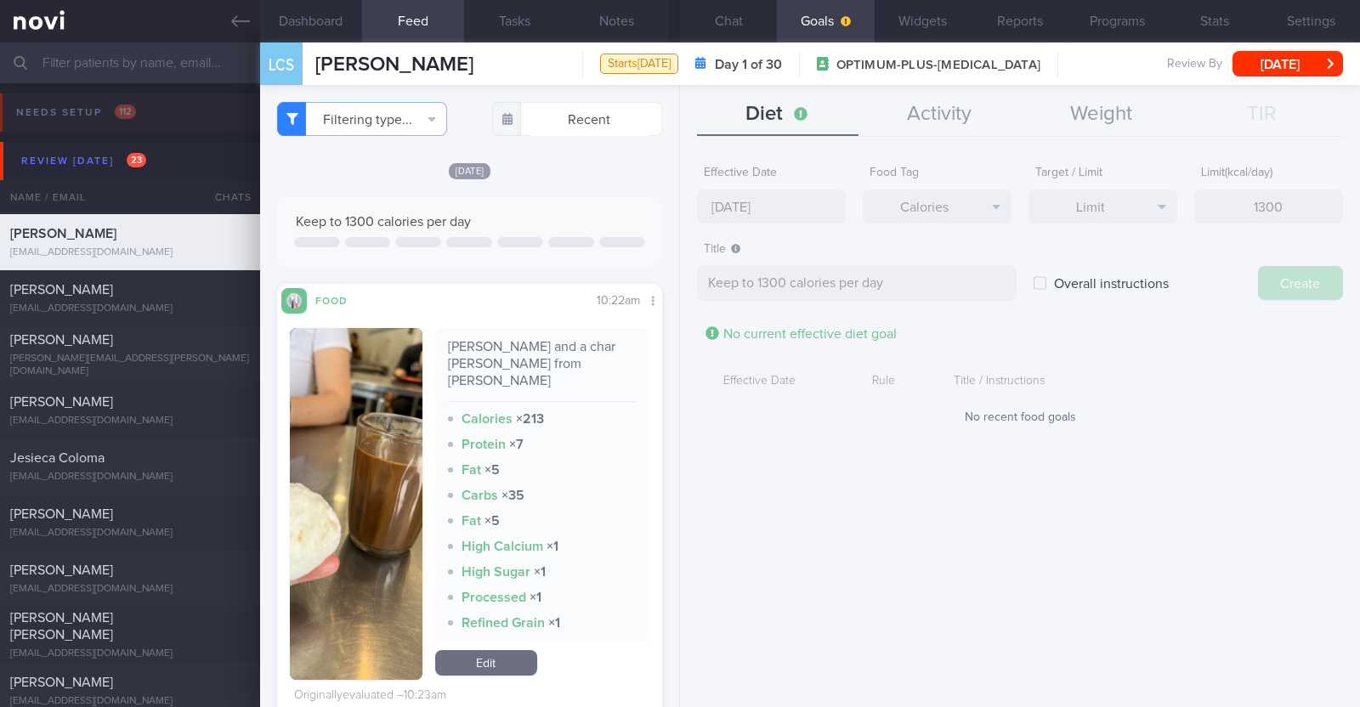
type input "[DATE]"
type textarea "Aim for ___ of ___"
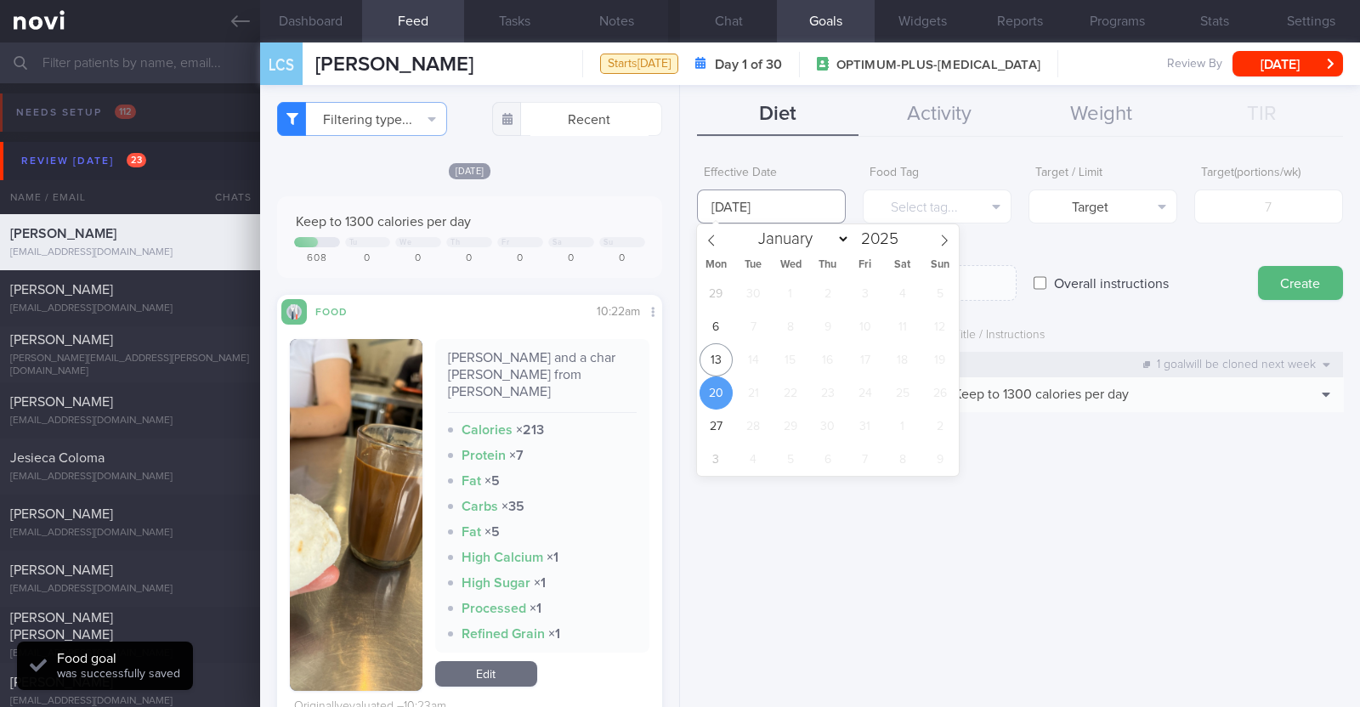
click at [677, 217] on input "[DATE]" at bounding box center [771, 207] width 149 height 34
click at [677, 354] on span "13" at bounding box center [716, 359] width 33 height 33
type input "[DATE]"
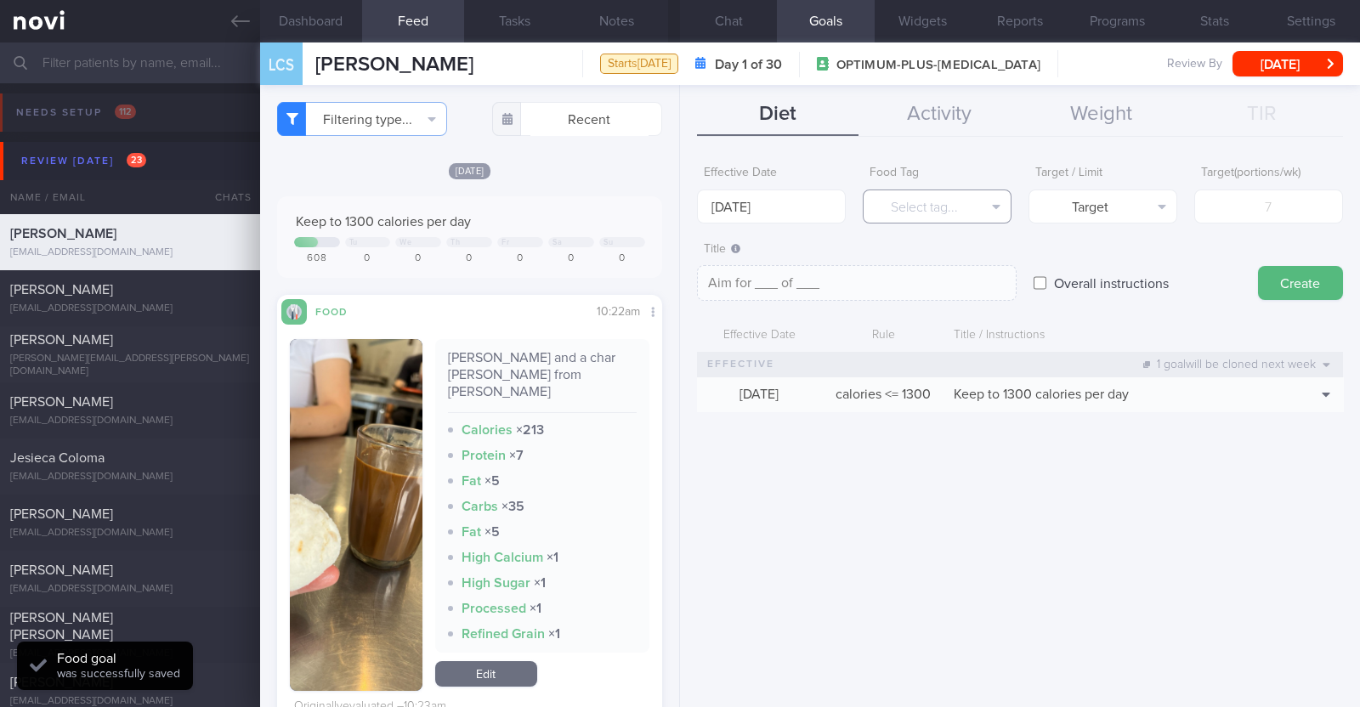
click at [677, 205] on button "Select tag..." at bounding box center [937, 207] width 149 height 34
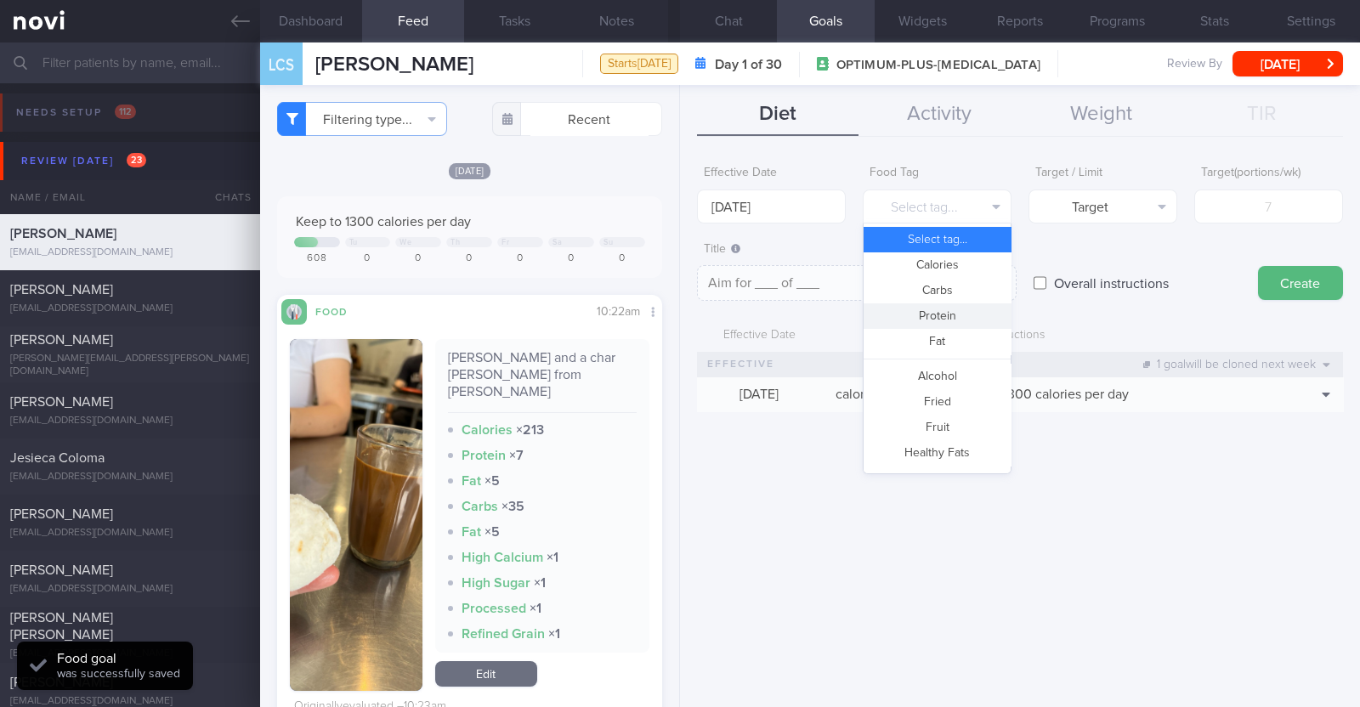
click at [677, 312] on button "Protein" at bounding box center [937, 315] width 147 height 25
type textarea "Aim for __g of protein per day"
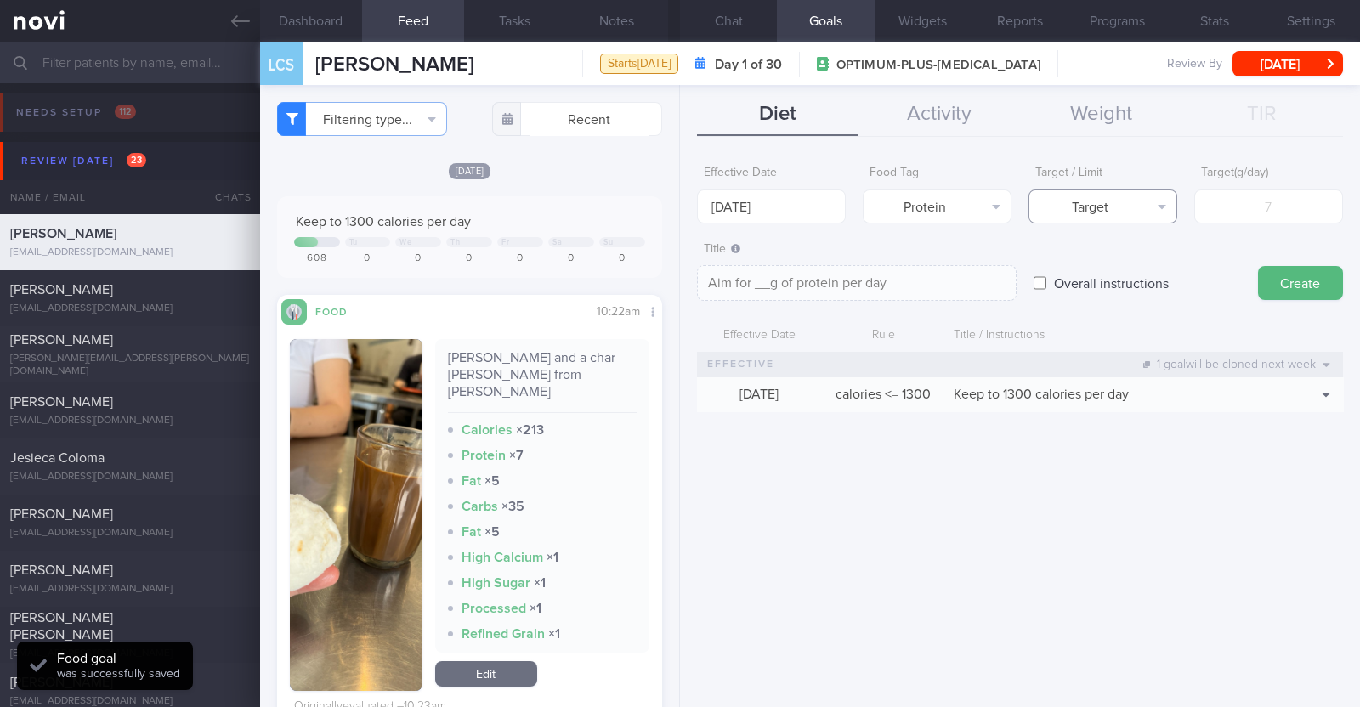
click at [677, 203] on button "Target" at bounding box center [1102, 207] width 149 height 34
click at [677, 212] on input "number" at bounding box center [1268, 207] width 149 height 34
type input "7"
type textarea "Aim for 7g of protein per day"
type input "76"
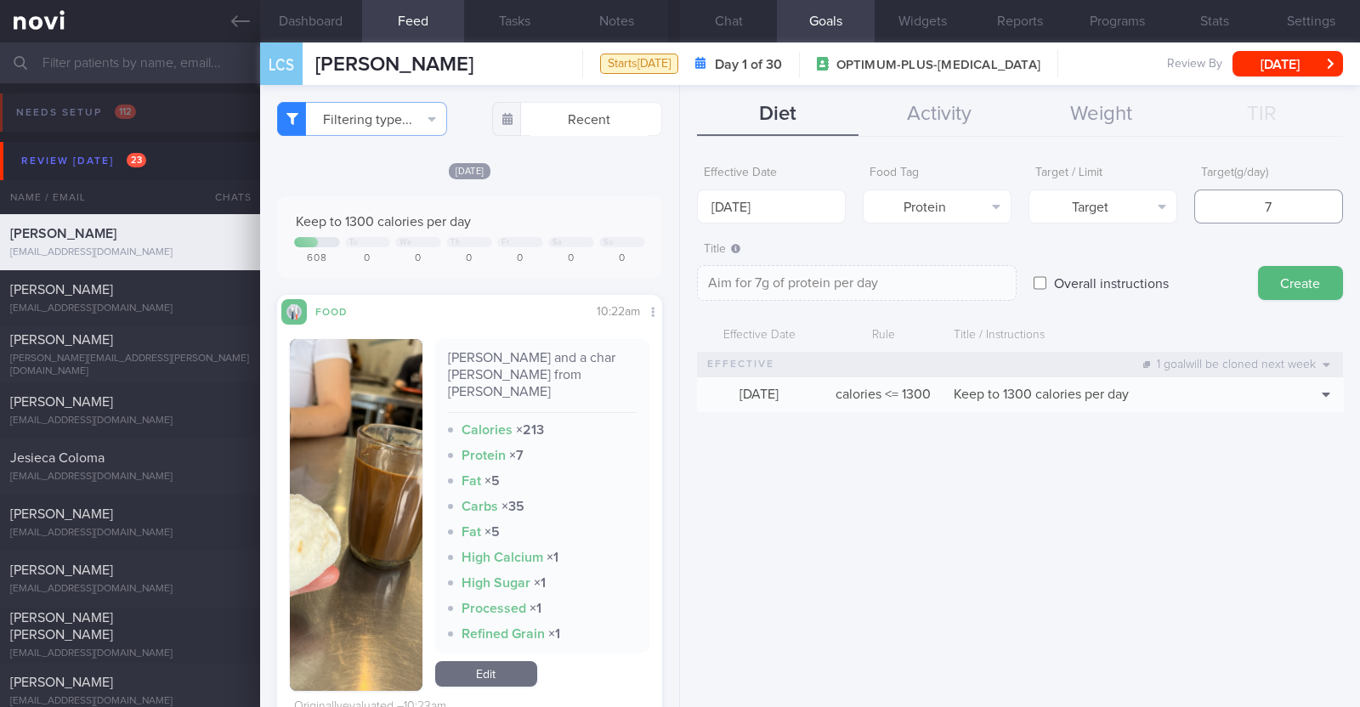
type textarea "Aim for 76g of protein per day"
type input "76"
click at [677, 272] on button "Create" at bounding box center [1300, 283] width 85 height 34
type input "[DATE]"
type textarea "Aim for ___ of ___"
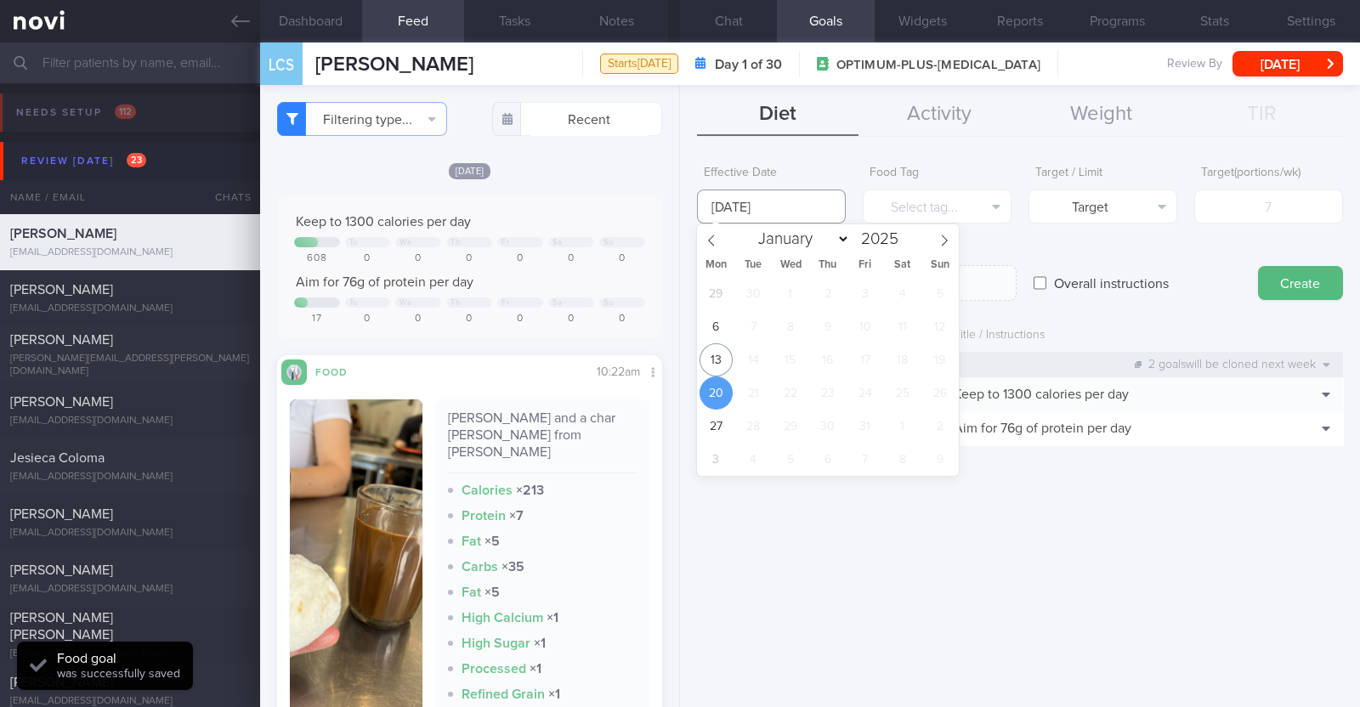
click at [677, 213] on input "[DATE]" at bounding box center [771, 207] width 149 height 34
click at [677, 355] on span "13" at bounding box center [716, 359] width 33 height 33
type input "[DATE]"
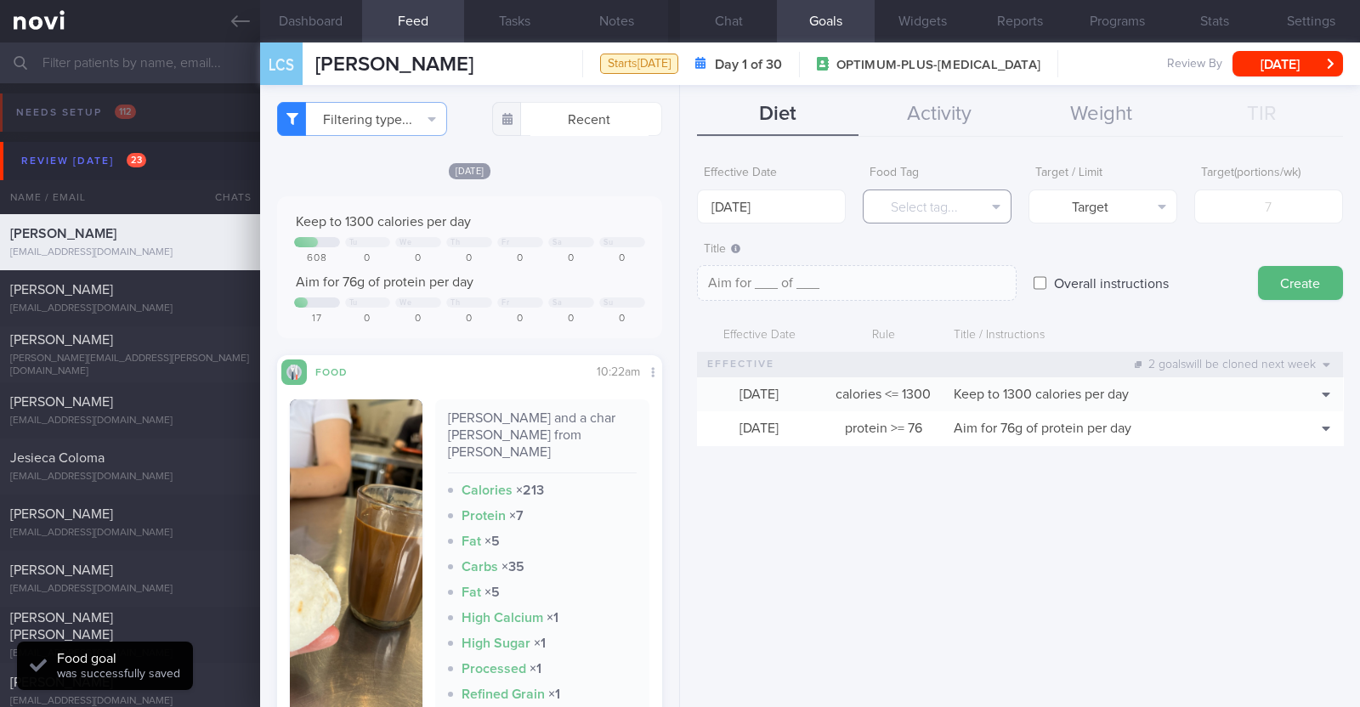
click at [677, 198] on button "Select tag..." at bounding box center [937, 207] width 149 height 34
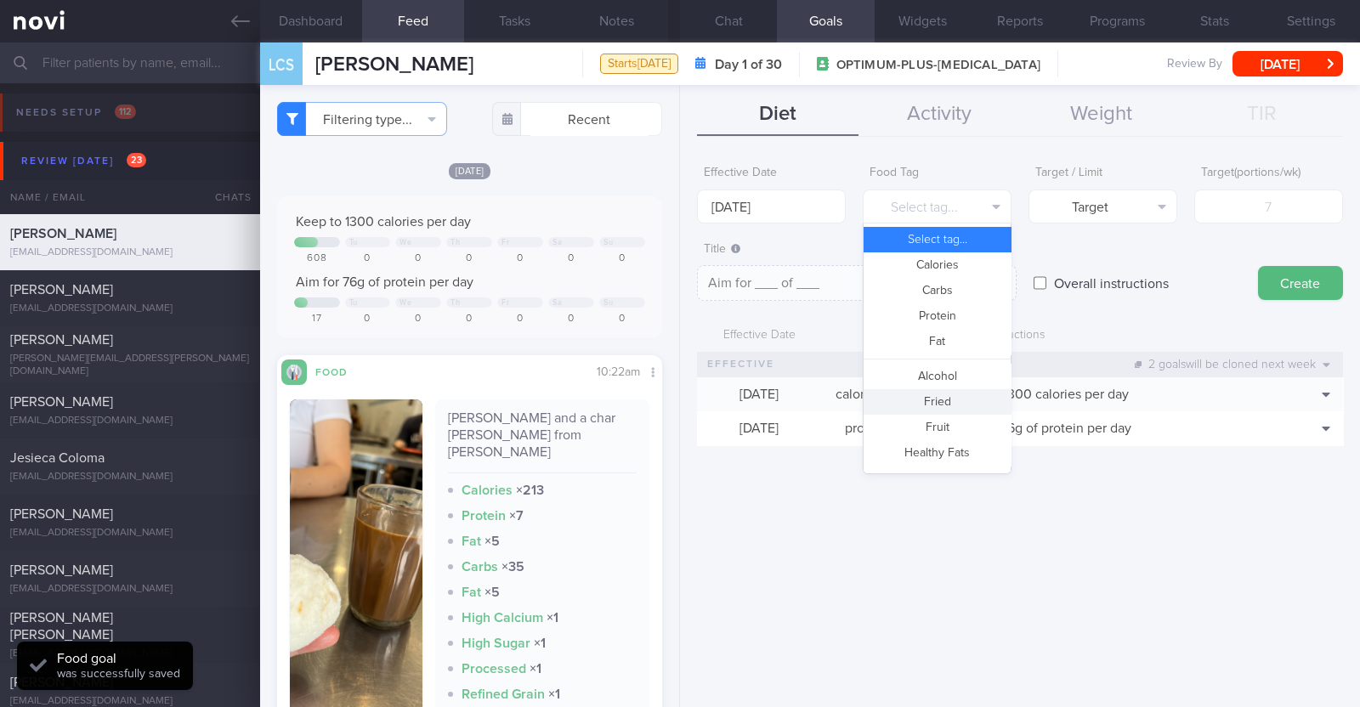
click at [677, 400] on button "Fried" at bounding box center [937, 401] width 147 height 25
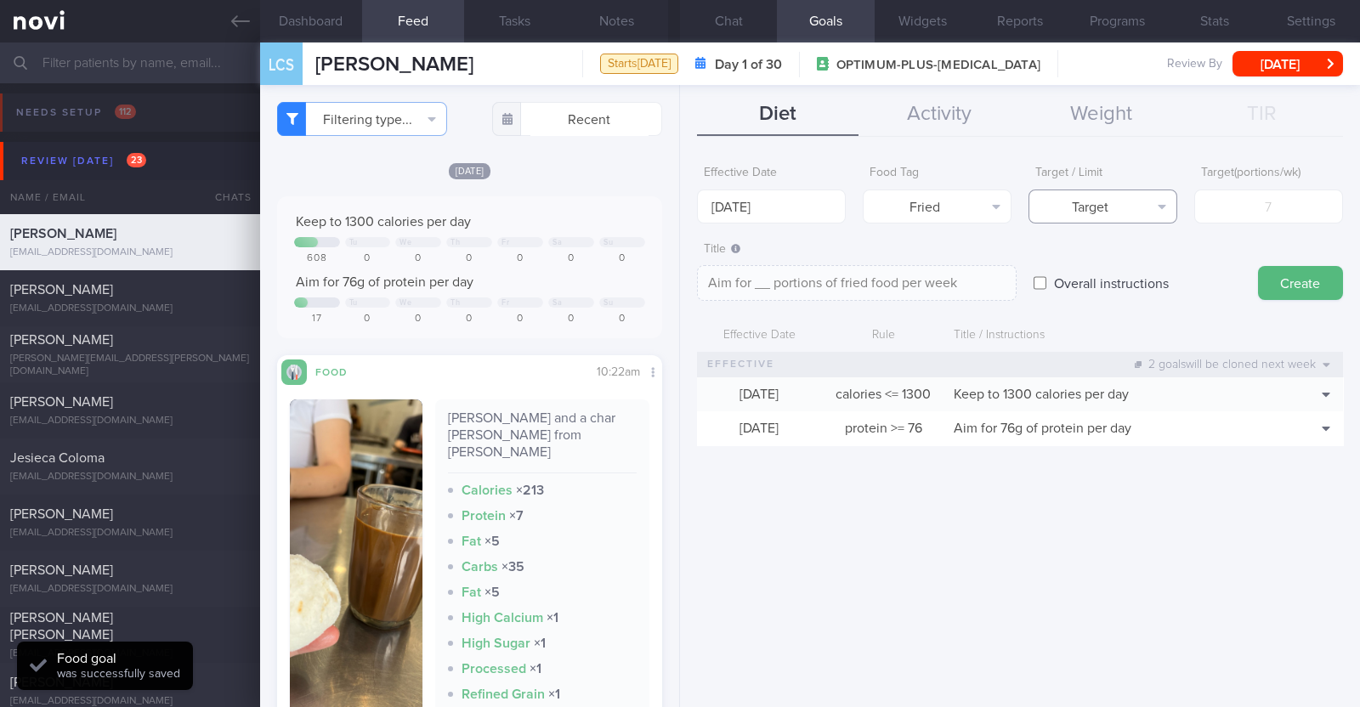
click at [677, 201] on button "Target" at bounding box center [1102, 207] width 149 height 34
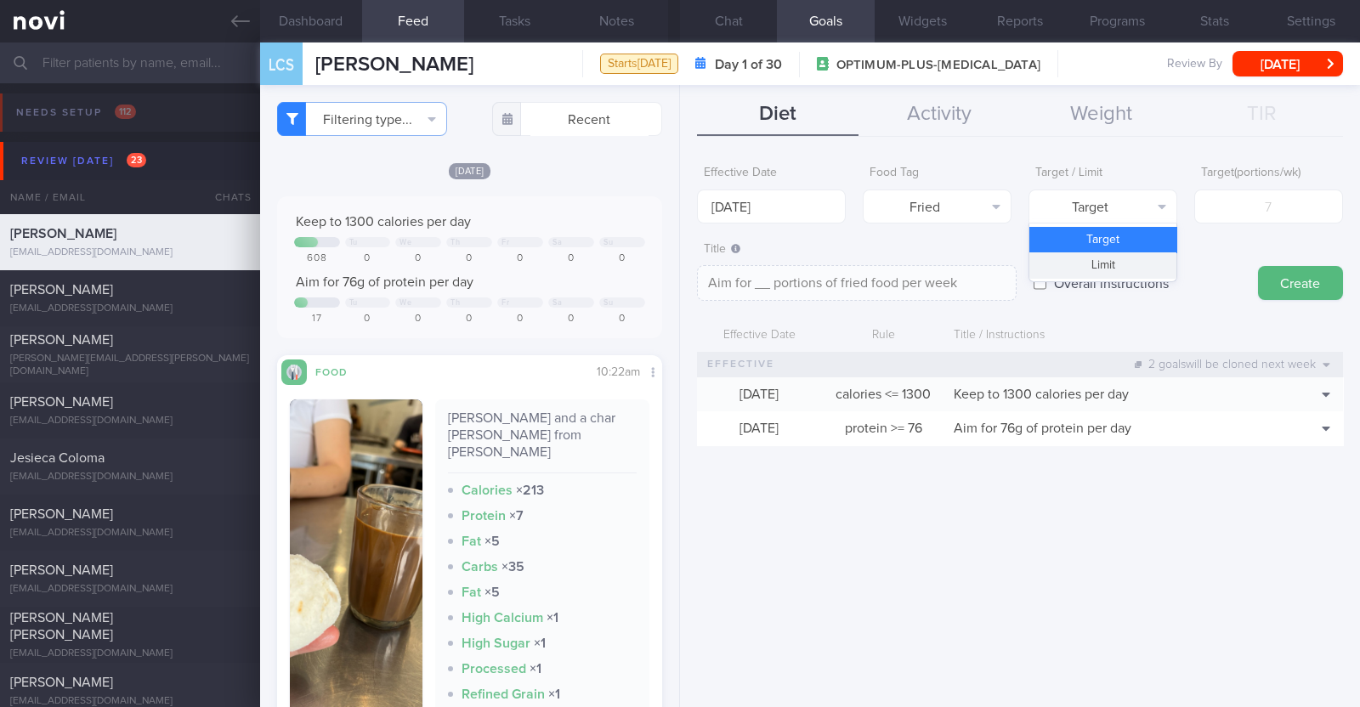
click at [677, 266] on button "Limit" at bounding box center [1102, 264] width 147 height 25
type textarea "Keep to __ portions of fried food per week"
click at [677, 212] on input "number" at bounding box center [1268, 207] width 149 height 34
type input "2"
type textarea "Keep to 2 portions of fried food per week"
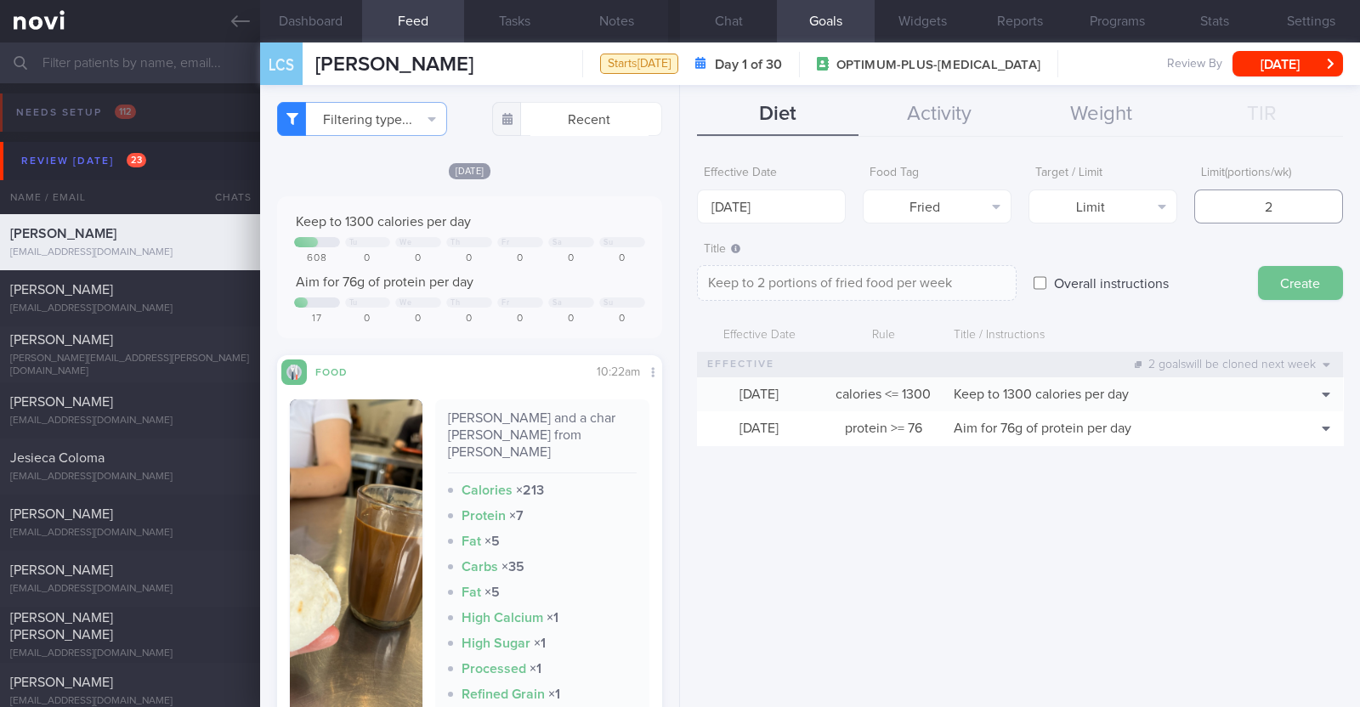
type input "2"
click at [677, 286] on button "Create" at bounding box center [1300, 283] width 85 height 34
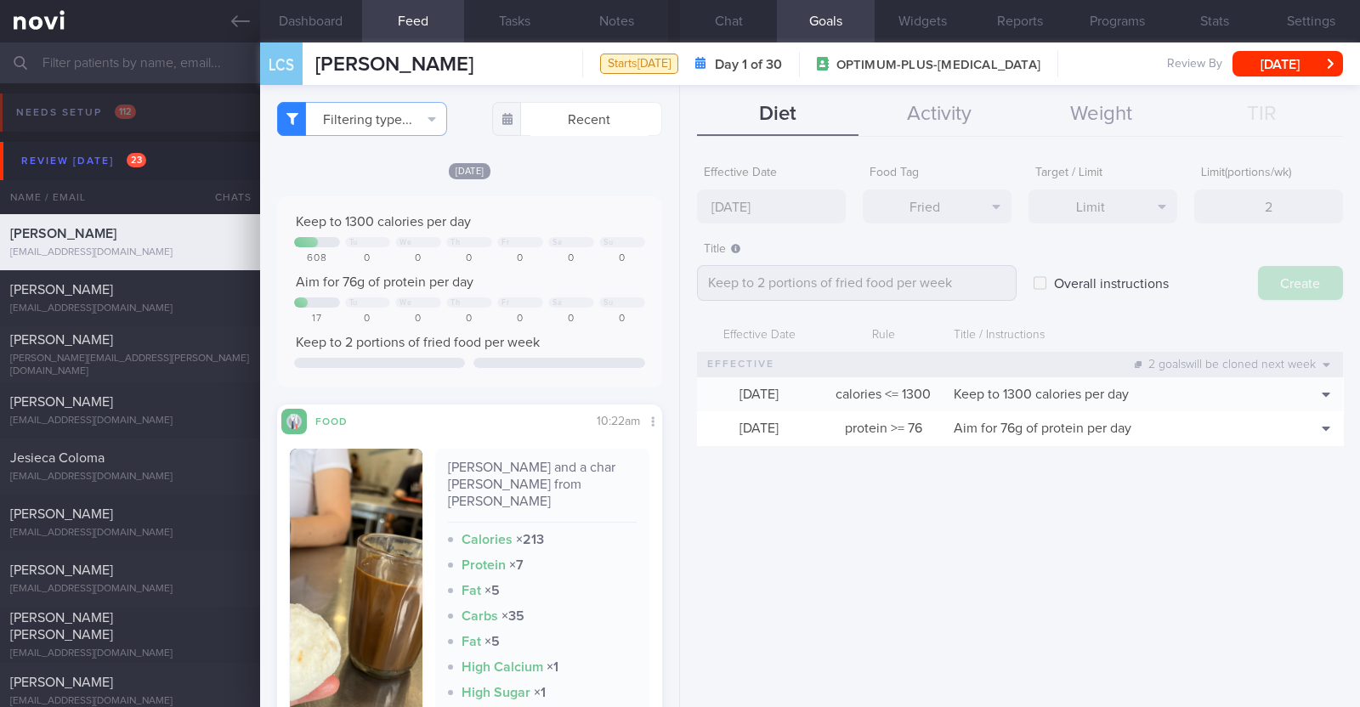
type input "[DATE]"
type textarea "Aim for ___ of ___"
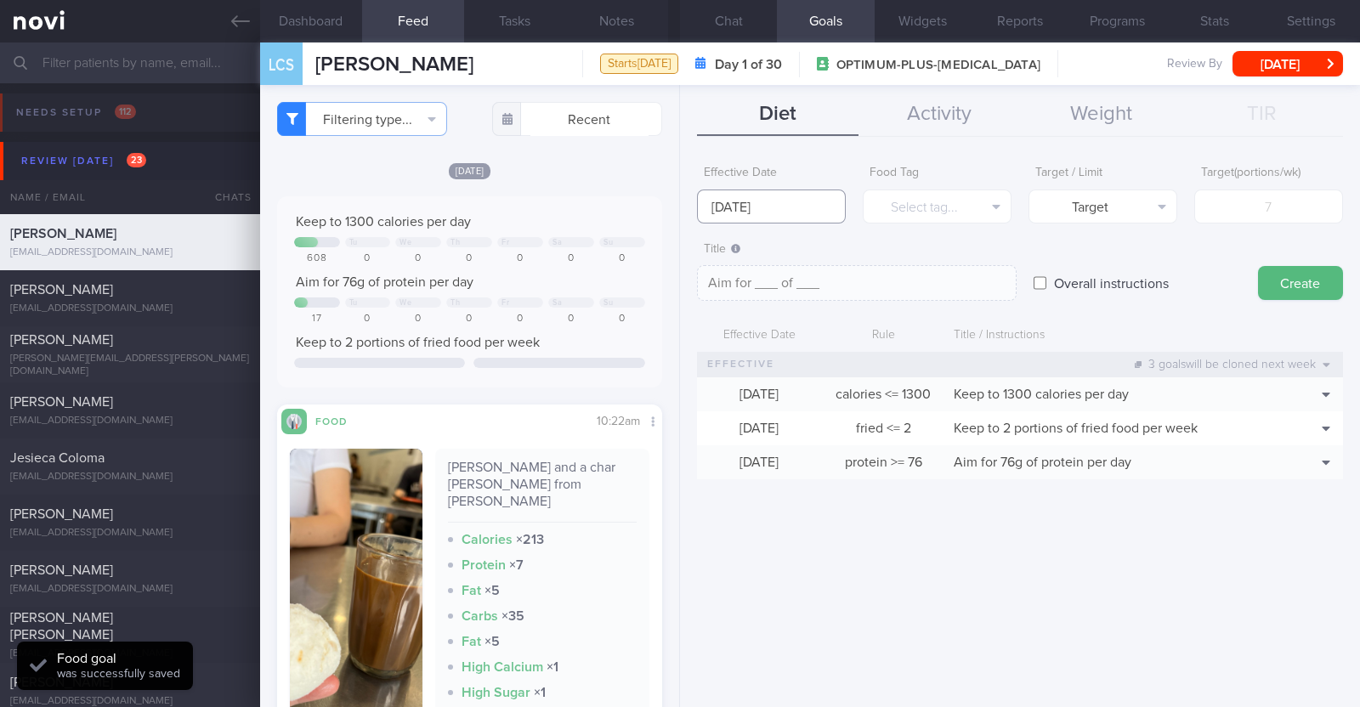
click at [677, 216] on input "[DATE]" at bounding box center [771, 207] width 149 height 34
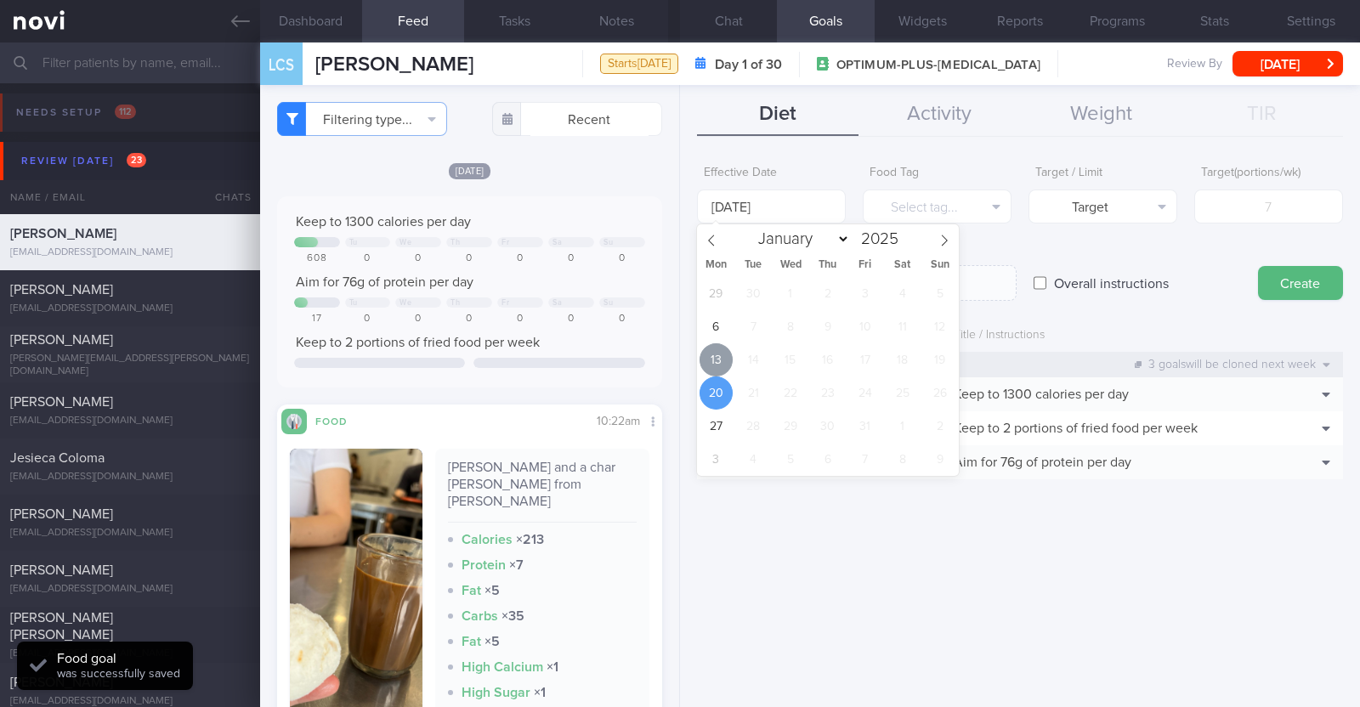
click at [677, 356] on span "13" at bounding box center [716, 359] width 33 height 33
type input "[DATE]"
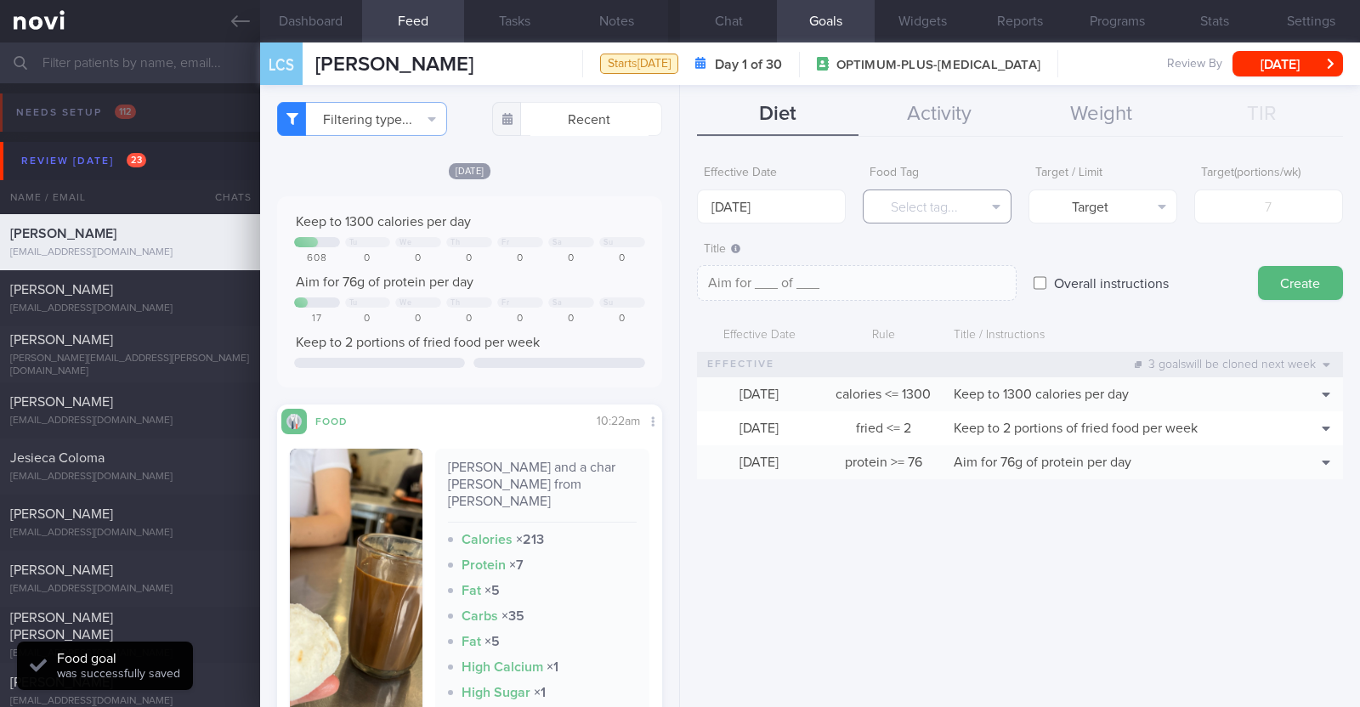
click at [677, 201] on button "Select tag..." at bounding box center [937, 207] width 149 height 34
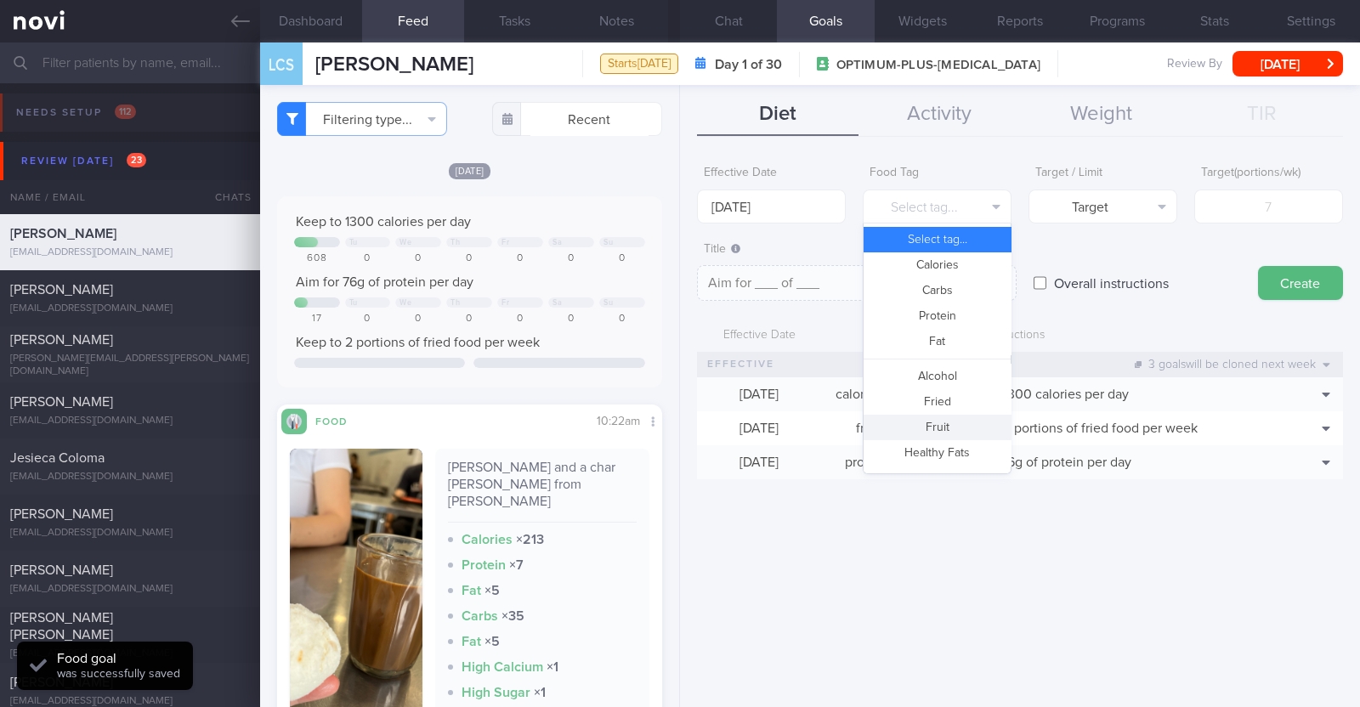
click at [677, 428] on button "Fruit" at bounding box center [937, 427] width 147 height 25
type textarea "Aim for __ portions of fruits per week"
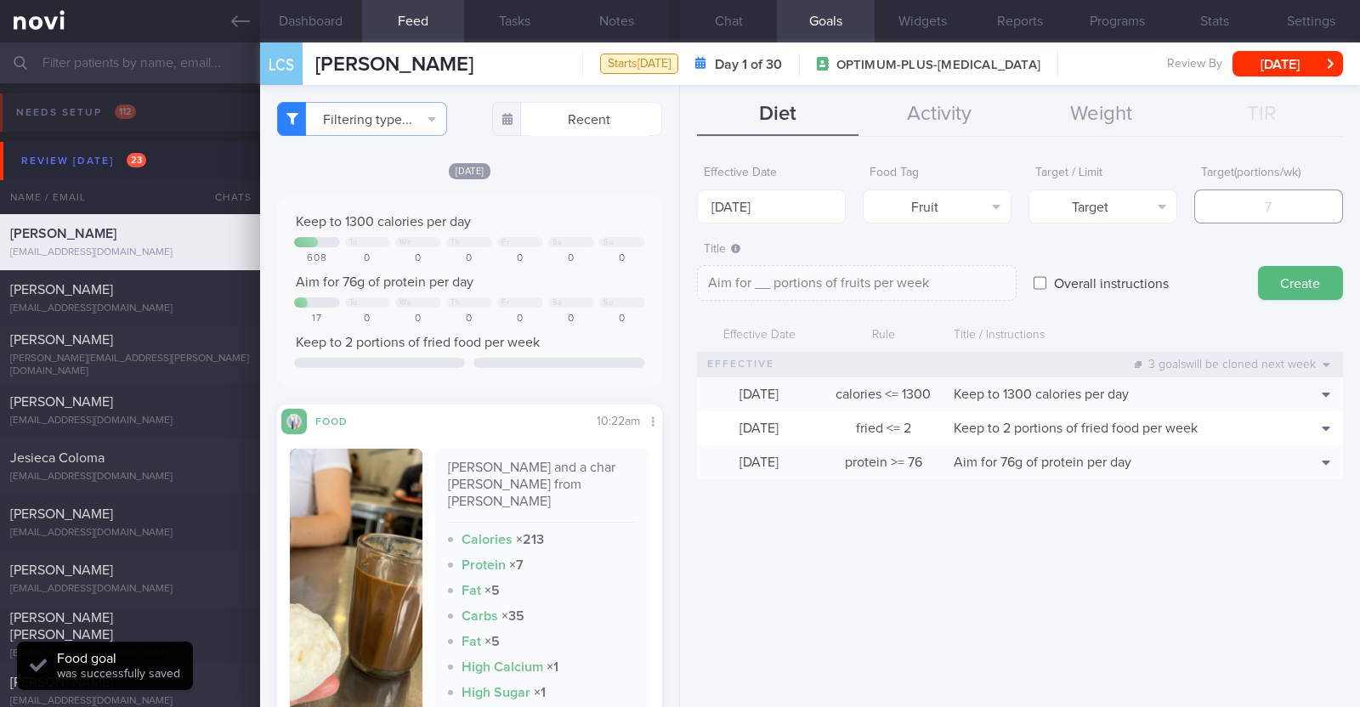
click at [677, 199] on input "number" at bounding box center [1268, 207] width 149 height 34
type input "1"
type textarea "Aim for 1 portions of fruits per week"
type input "14"
type textarea "Aim for 14 portions of fruits per week"
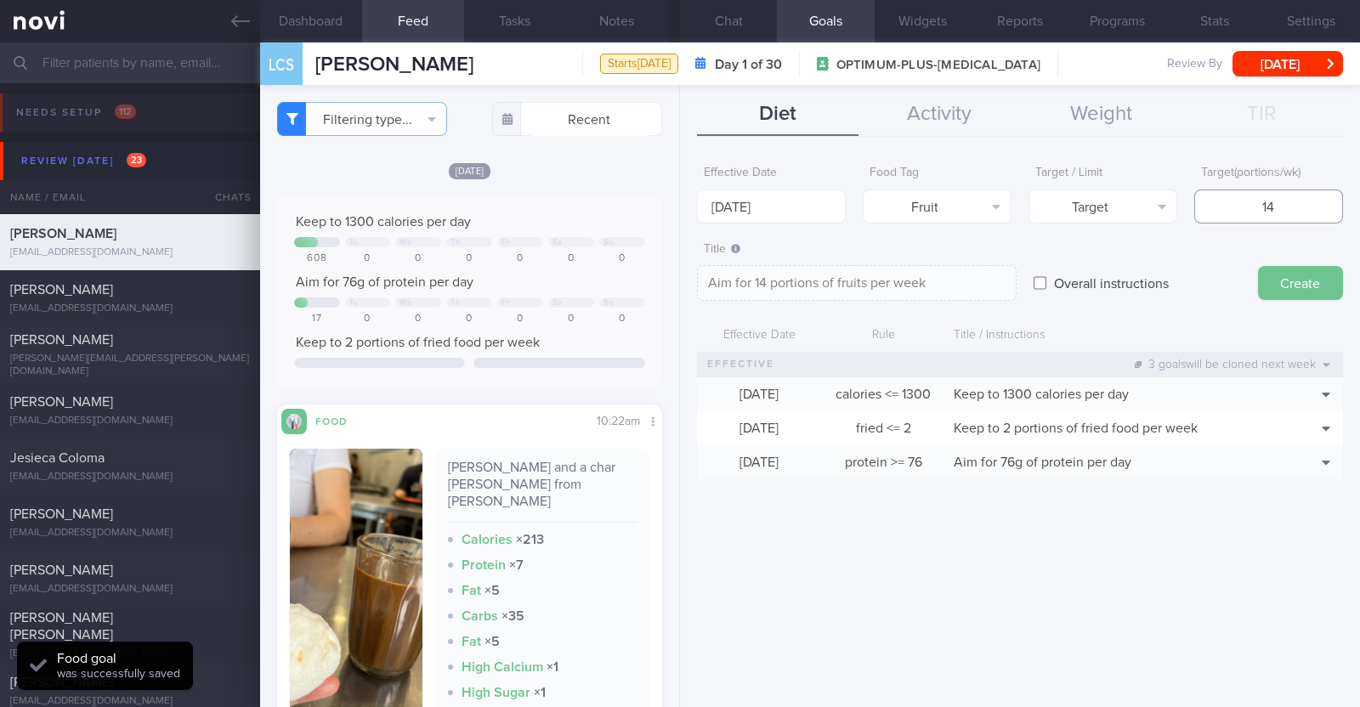
type input "14"
click at [677, 286] on button "Create" at bounding box center [1300, 283] width 85 height 34
type input "[DATE]"
type textarea "Aim for ___ of ___"
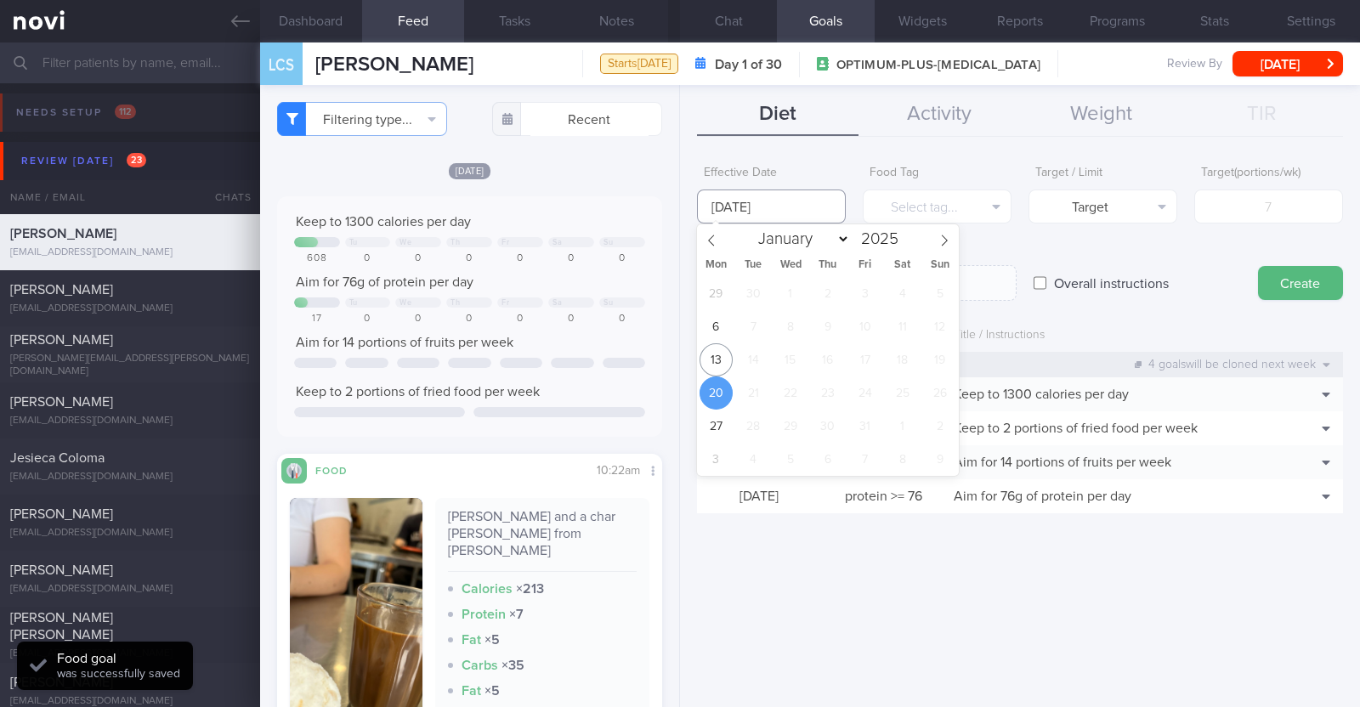
click at [677, 210] on input "[DATE]" at bounding box center [771, 207] width 149 height 34
click at [677, 376] on span "13" at bounding box center [716, 359] width 33 height 33
type input "[DATE]"
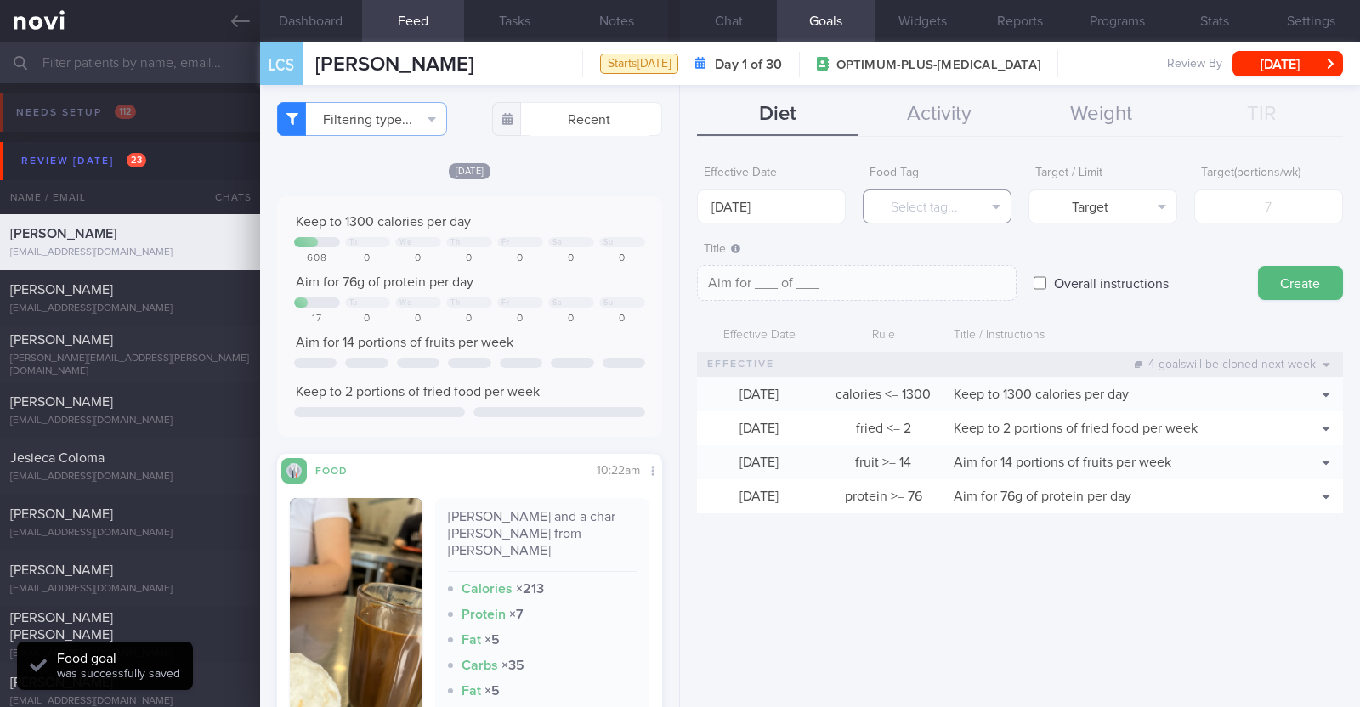
click at [677, 199] on button "Select tag..." at bounding box center [937, 207] width 149 height 34
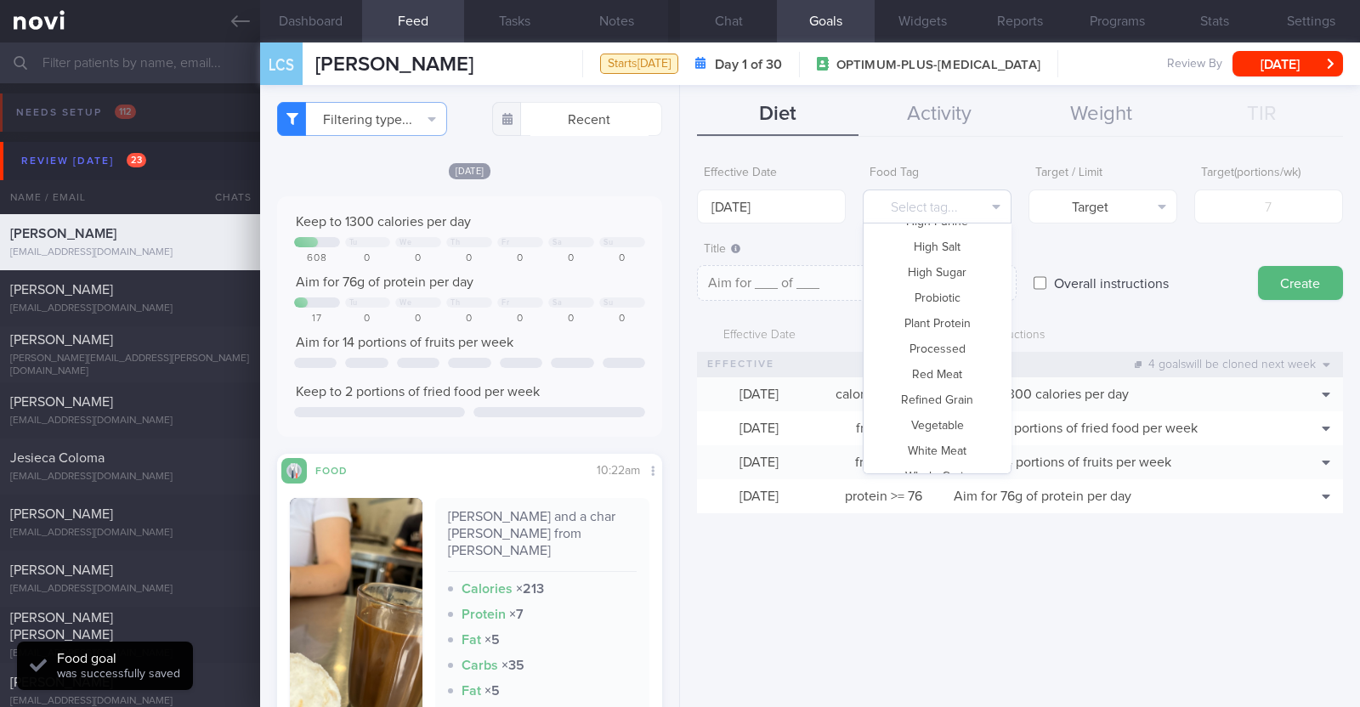
scroll to position [506, 0]
click at [677, 401] on button "Vegetable" at bounding box center [937, 406] width 147 height 25
type textarea "Aim for __ portions of vegetables per week"
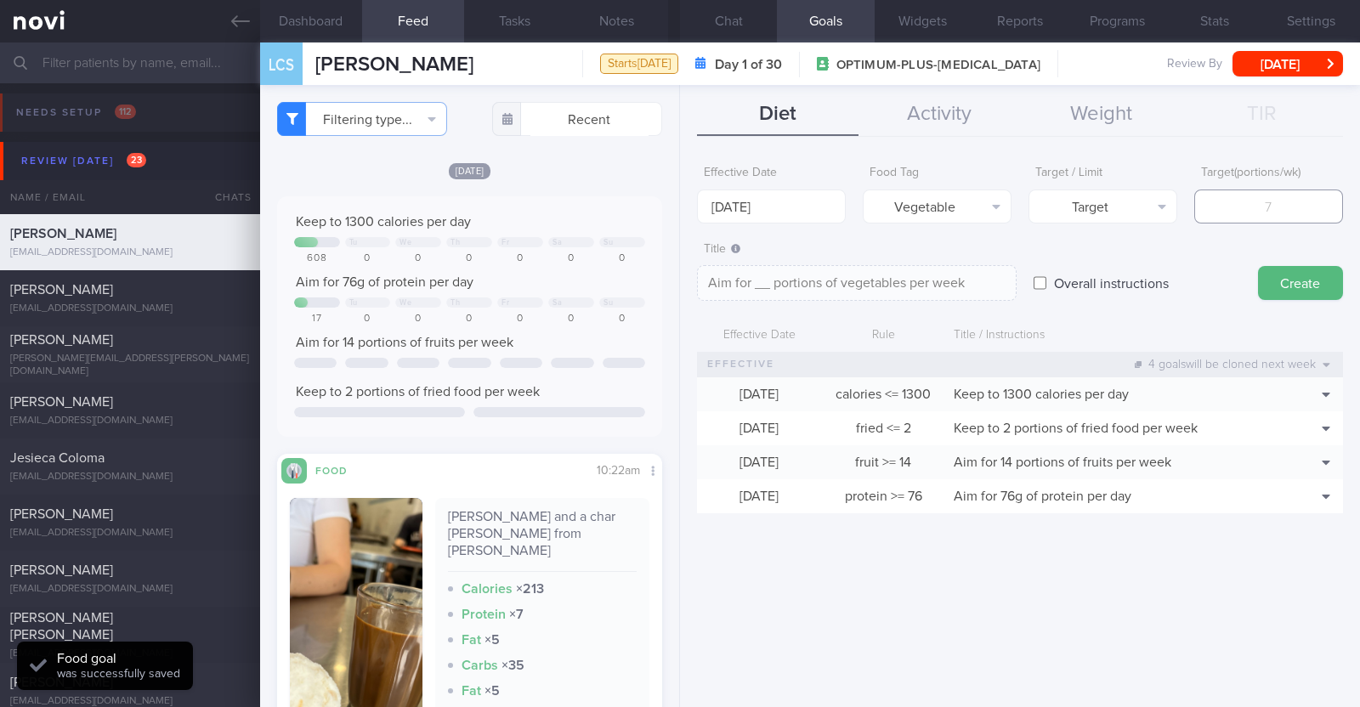
click at [677, 212] on input "number" at bounding box center [1268, 207] width 149 height 34
type input "1"
type textarea "Aim for 1 portions of vegetables per week"
type input "14"
type textarea "Aim for 14 portions of vegetables per week"
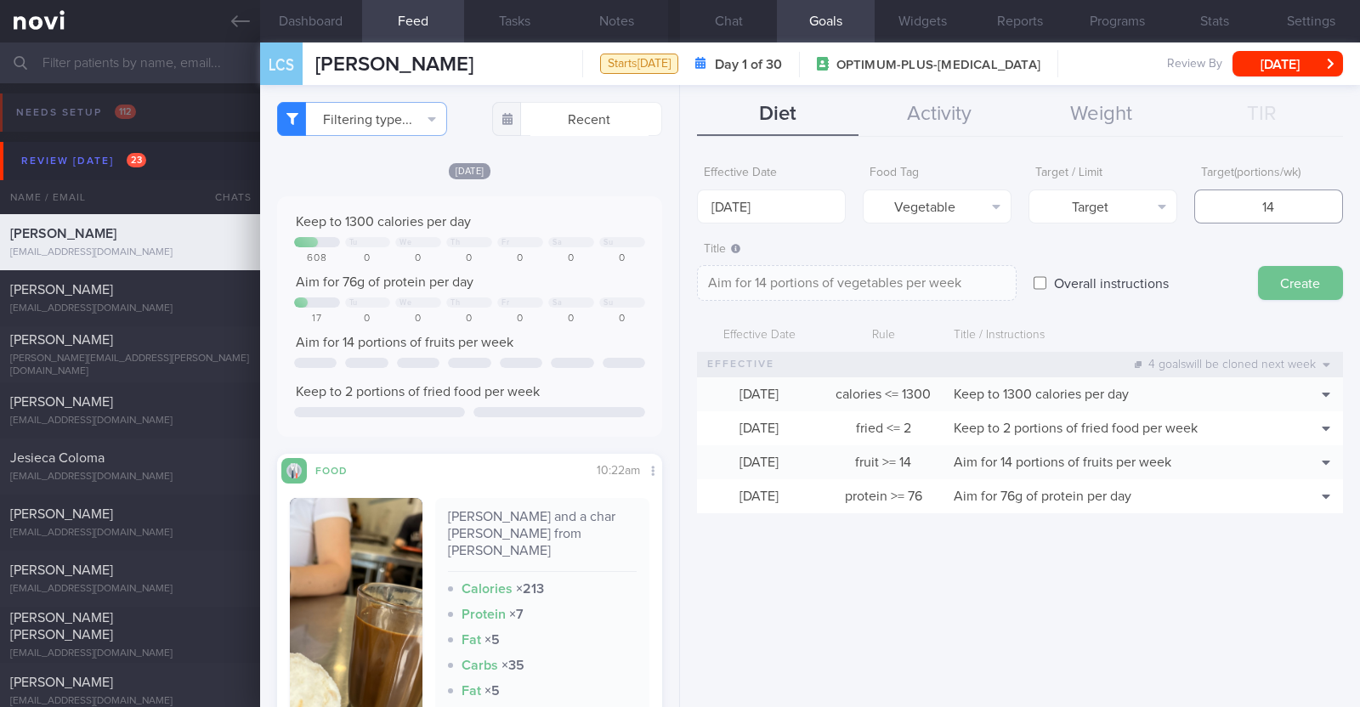
type input "14"
click at [677, 280] on button "Create" at bounding box center [1300, 283] width 85 height 34
type input "[DATE]"
type textarea "Aim for ___ of ___"
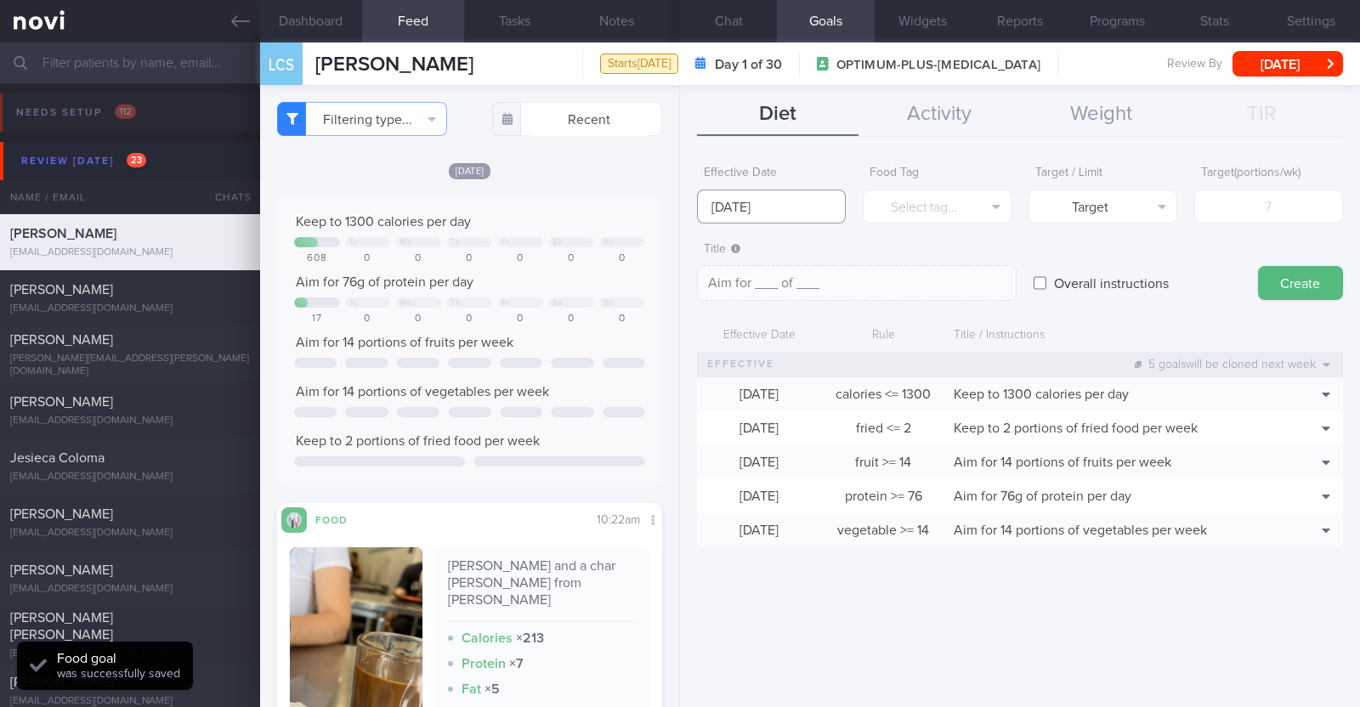
click at [677, 214] on input "[DATE]" at bounding box center [771, 207] width 149 height 34
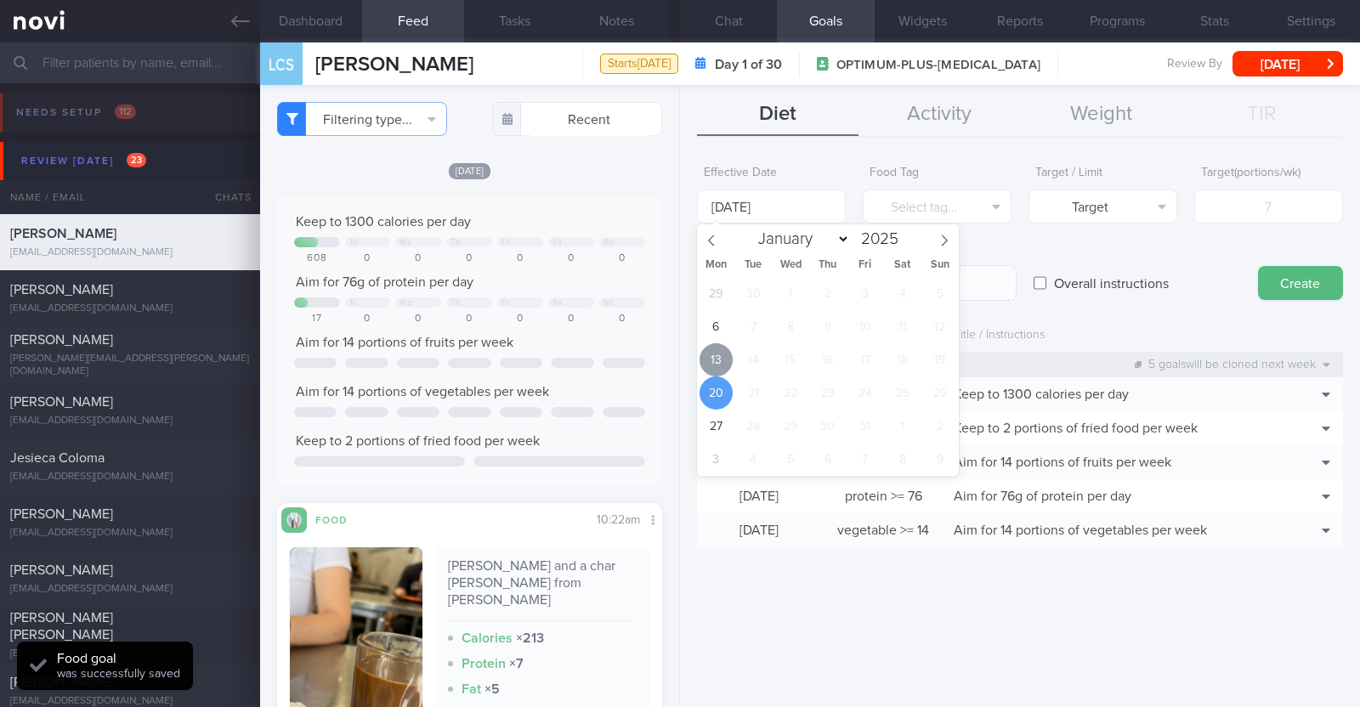
click at [677, 351] on span "13" at bounding box center [716, 359] width 33 height 33
type input "[DATE]"
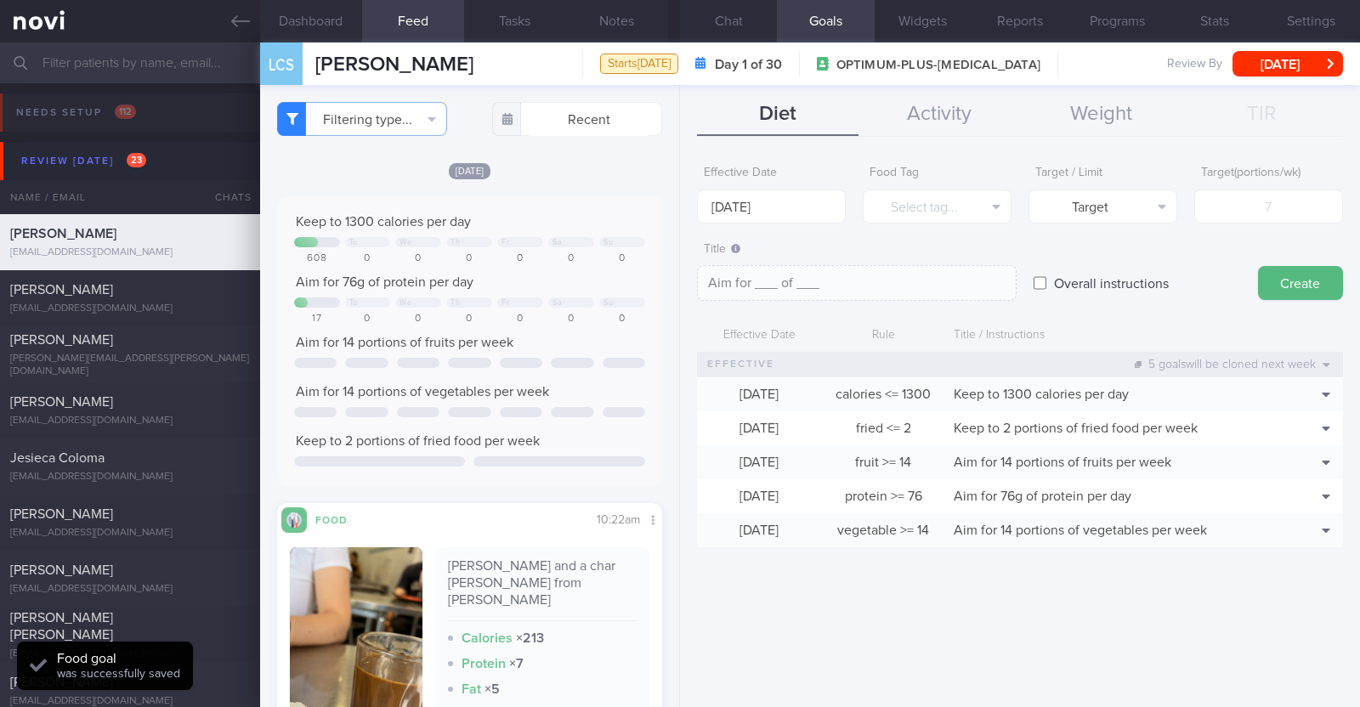
click at [677, 283] on label "Overall instructions" at bounding box center [1111, 283] width 132 height 34
click at [677, 283] on input "Overall instructions" at bounding box center [1040, 283] width 13 height 34
checkbox input "true"
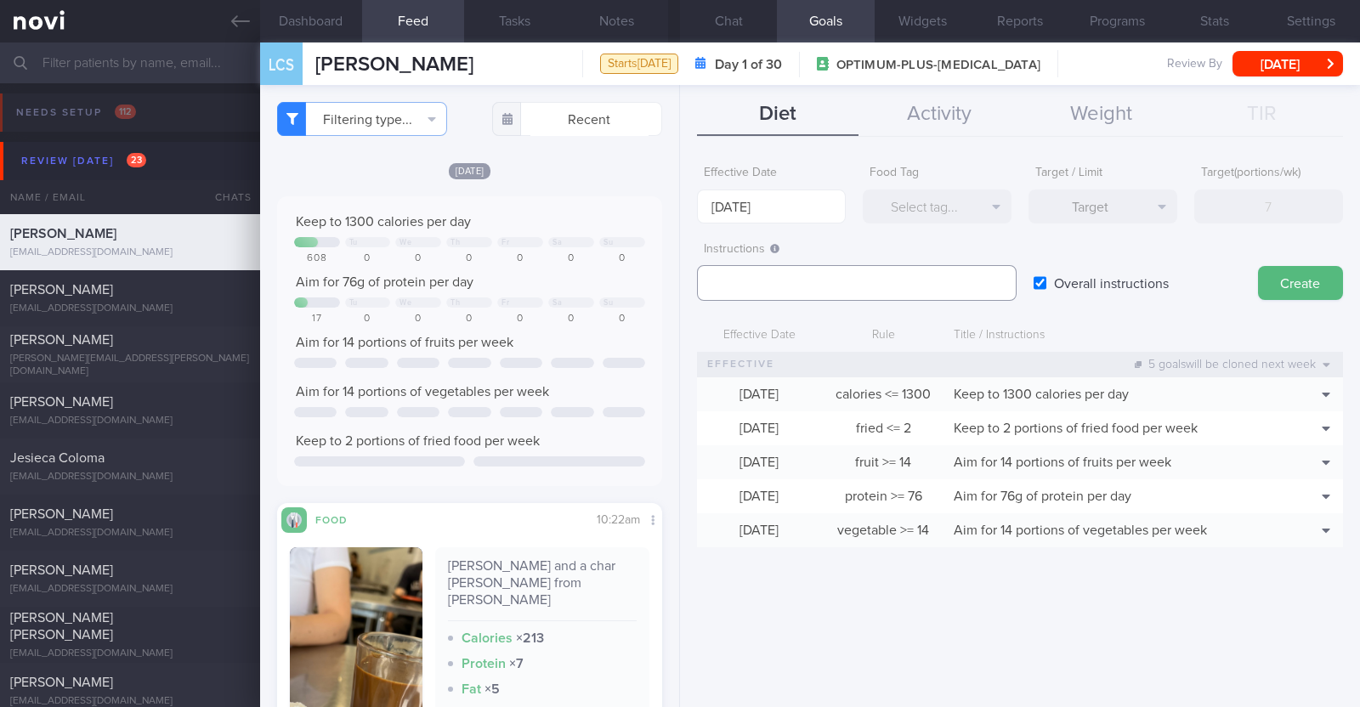
click at [677, 287] on textarea at bounding box center [857, 283] width 320 height 36
paste textarea "Aim to consume xxL of fluids per day (Choose water first)"
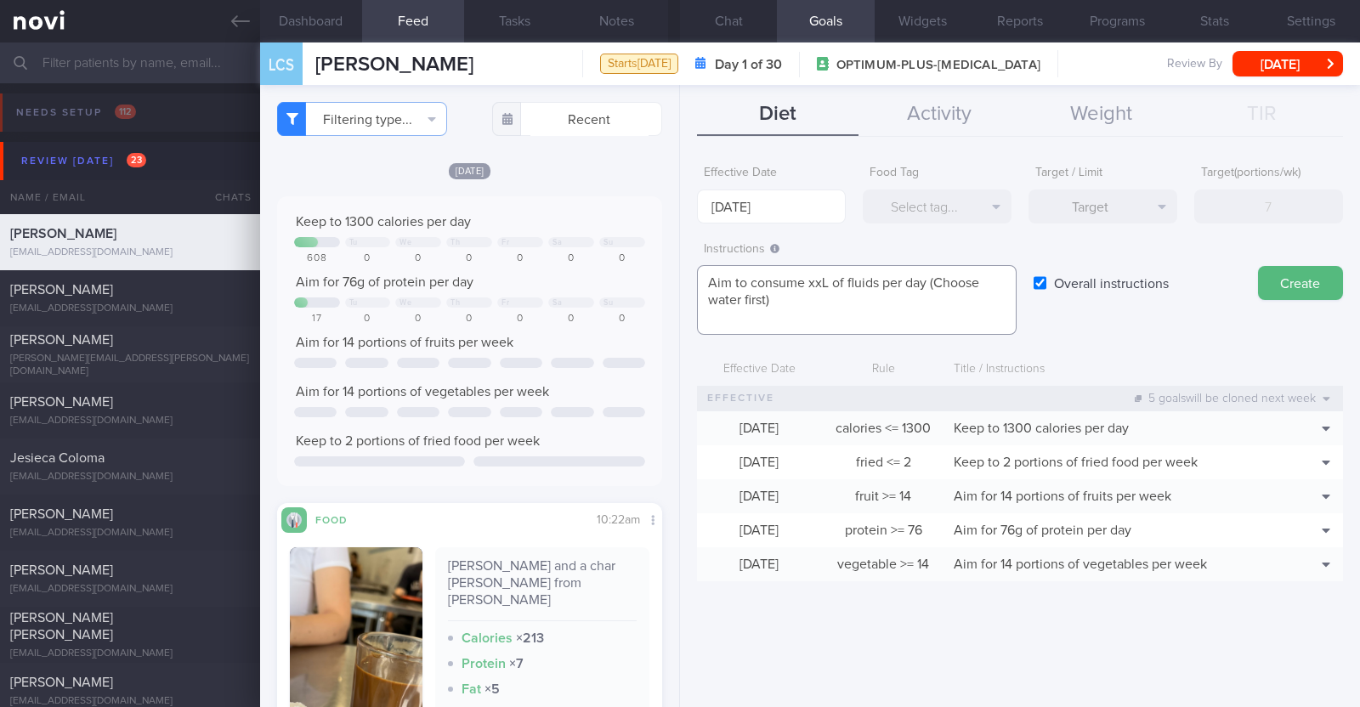
scroll to position [0, 0]
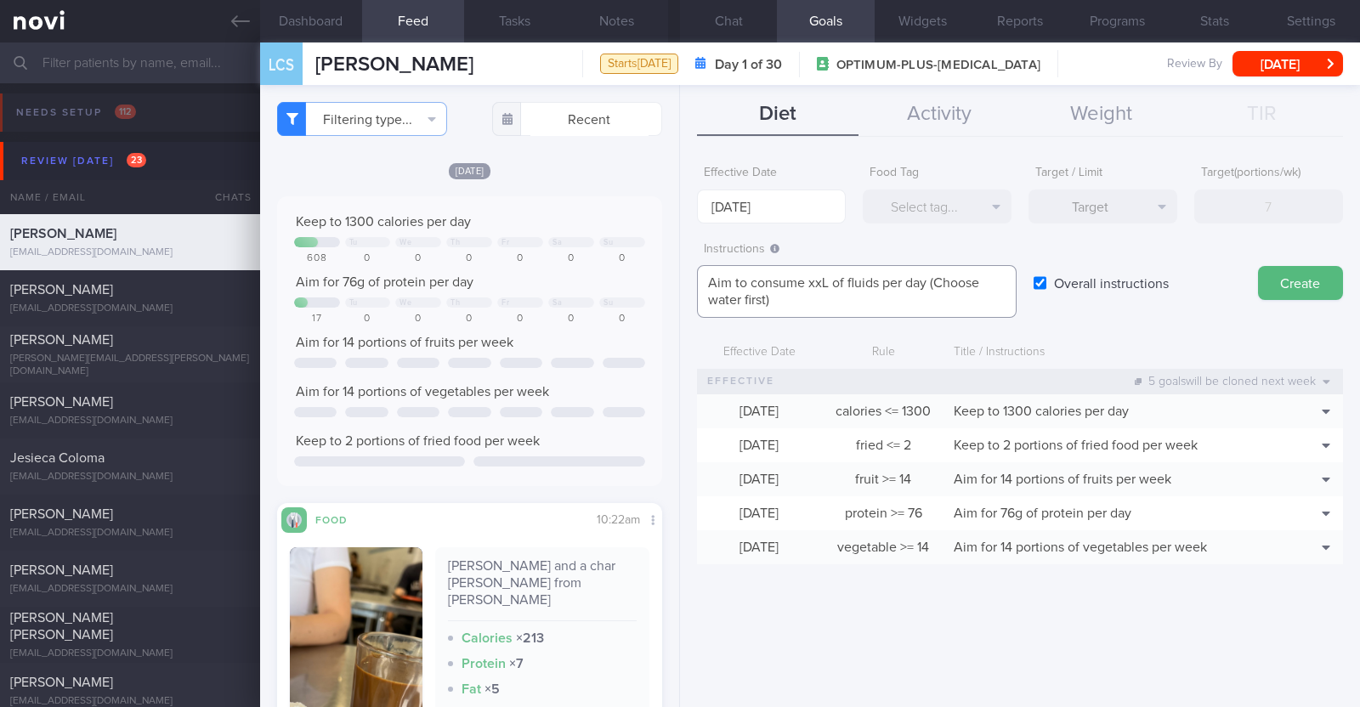
click at [677, 285] on textarea "Aim to consume xxL of fluids per day (Choose water first)" at bounding box center [857, 291] width 320 height 53
paste textarea "1.9-2.2"
type textarea "Aim to consume 1.9-2.2L of fluids per day (Choose water first)"
click at [677, 286] on button "Create" at bounding box center [1300, 283] width 85 height 34
type input "[DATE]"
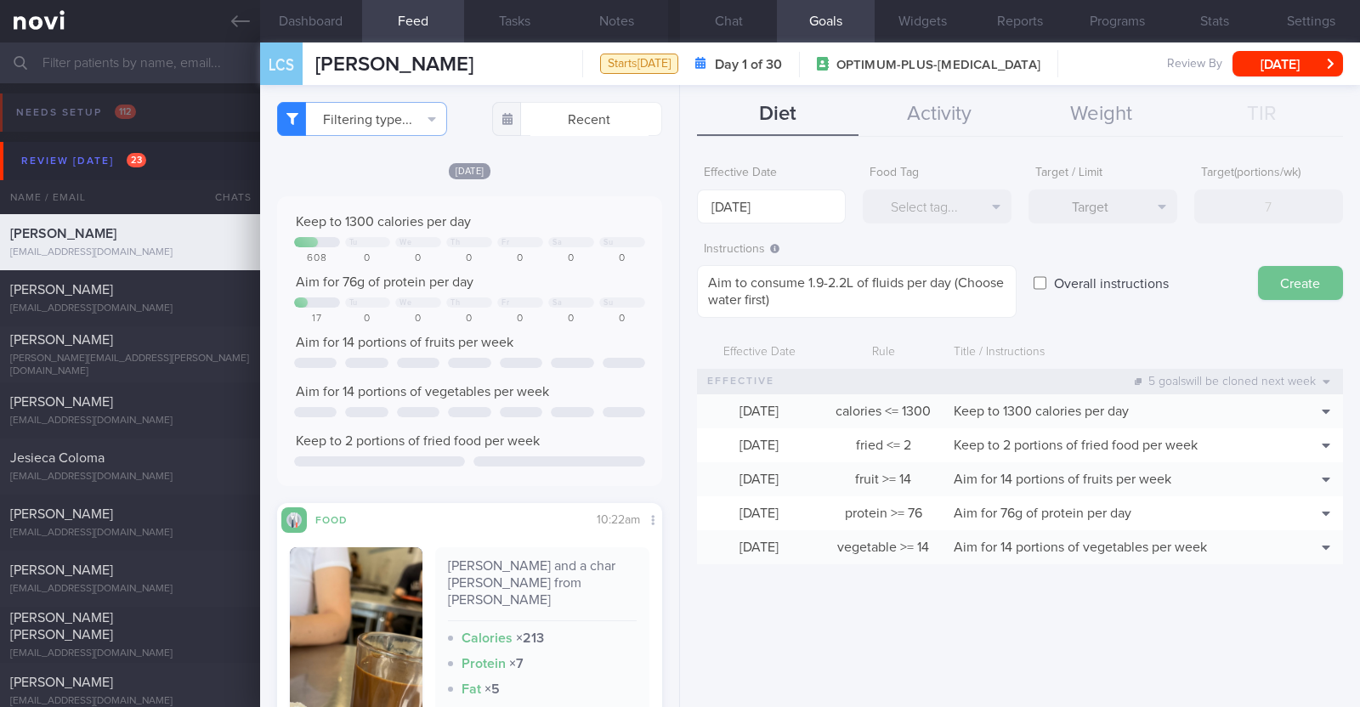
type textarea "Aim for ___ of ___"
checkbox input "false"
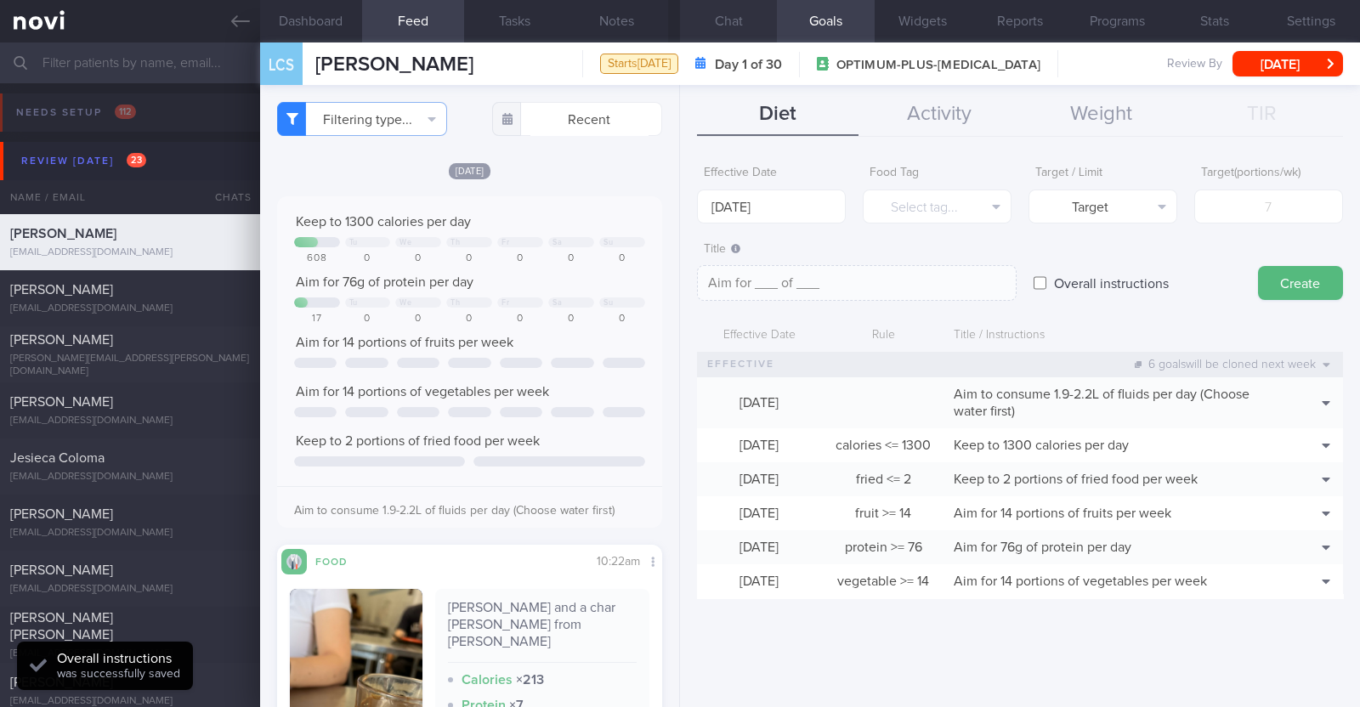
click at [677, 18] on button "Chat" at bounding box center [728, 21] width 97 height 42
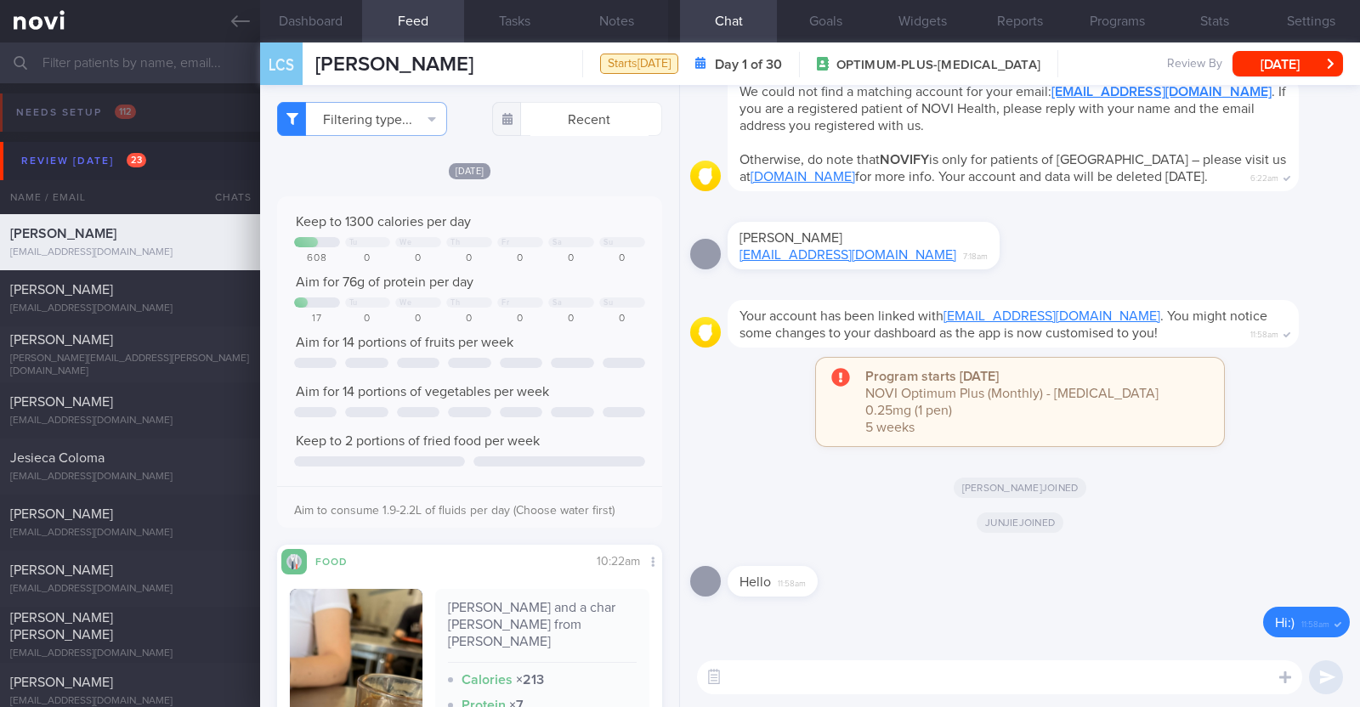
click at [677, 686] on textarea at bounding box center [999, 677] width 605 height 34
paste textarea "Lo [ipsumdo’s amet]! Cons ad Elitseddo, eiu temporinc. Ut lab etdo magnaal eni …"
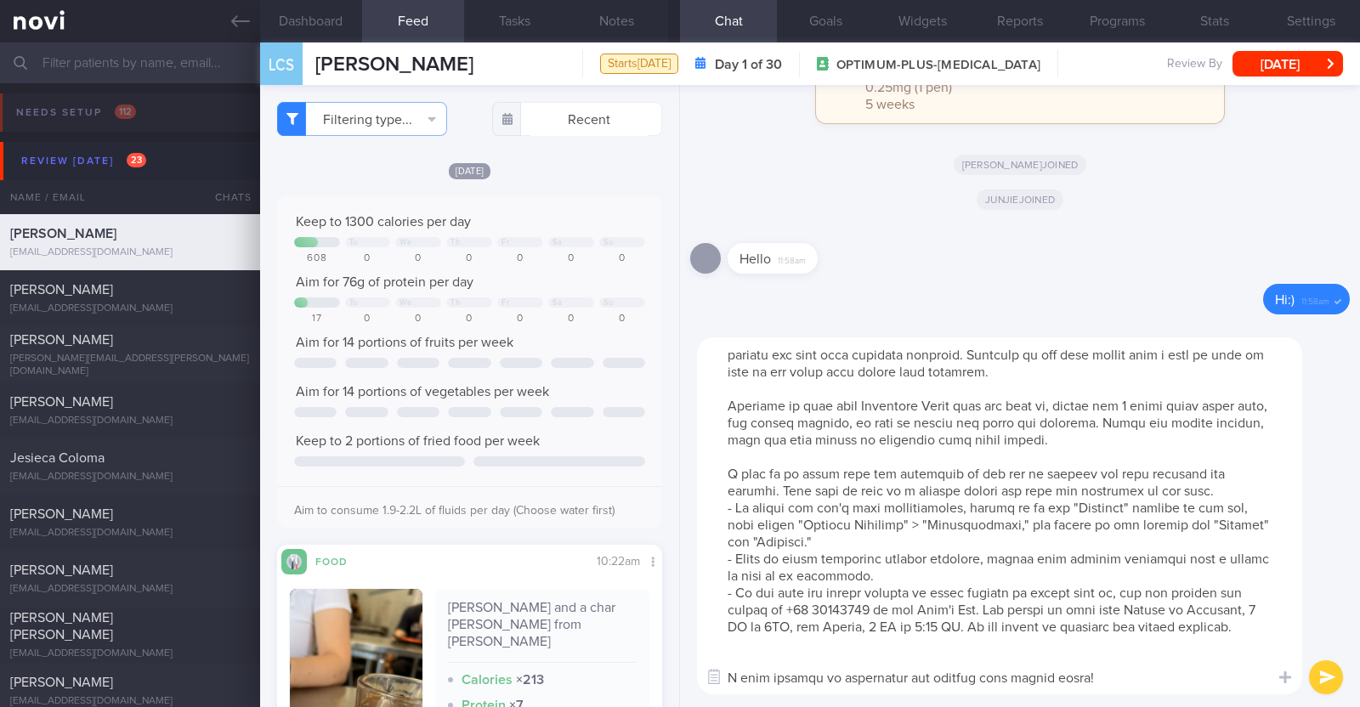
scroll to position [50, 0]
click at [677, 650] on textarea at bounding box center [999, 515] width 605 height 357
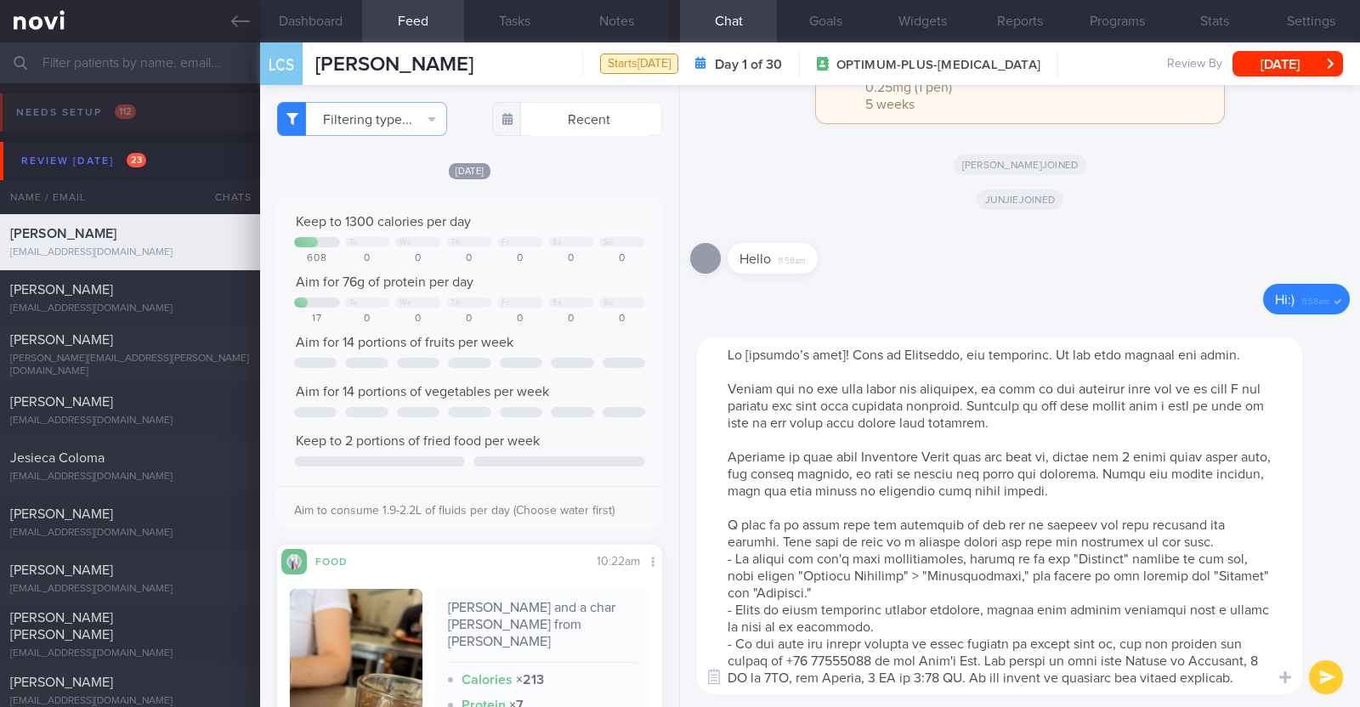
scroll to position [0, 0]
drag, startPoint x: 727, startPoint y: 458, endPoint x: 1175, endPoint y: 495, distance: 449.4
click at [677, 495] on textarea at bounding box center [999, 515] width 605 height 357
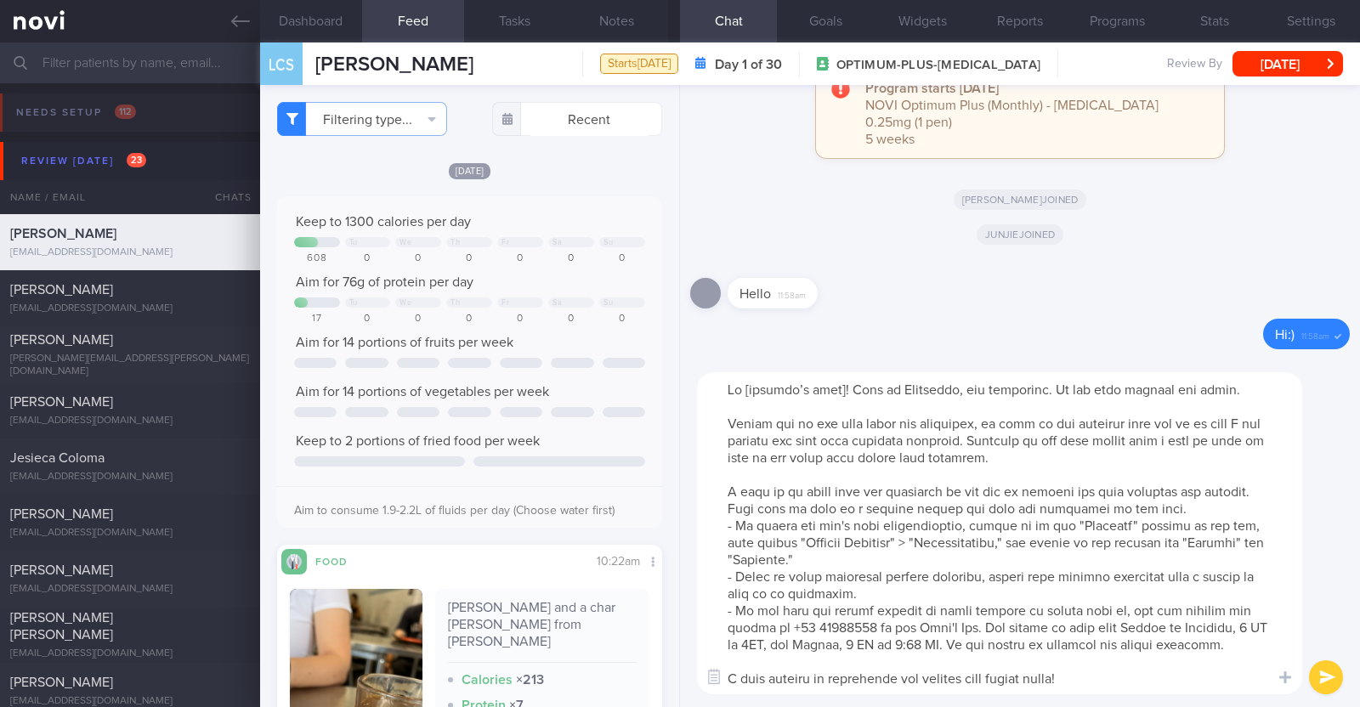
click at [677, 390] on textarea at bounding box center [999, 533] width 605 height 322
type textarea "Hi [PERSON_NAME]! This is [PERSON_NAME], the dietitian. It was nice meeting you…"
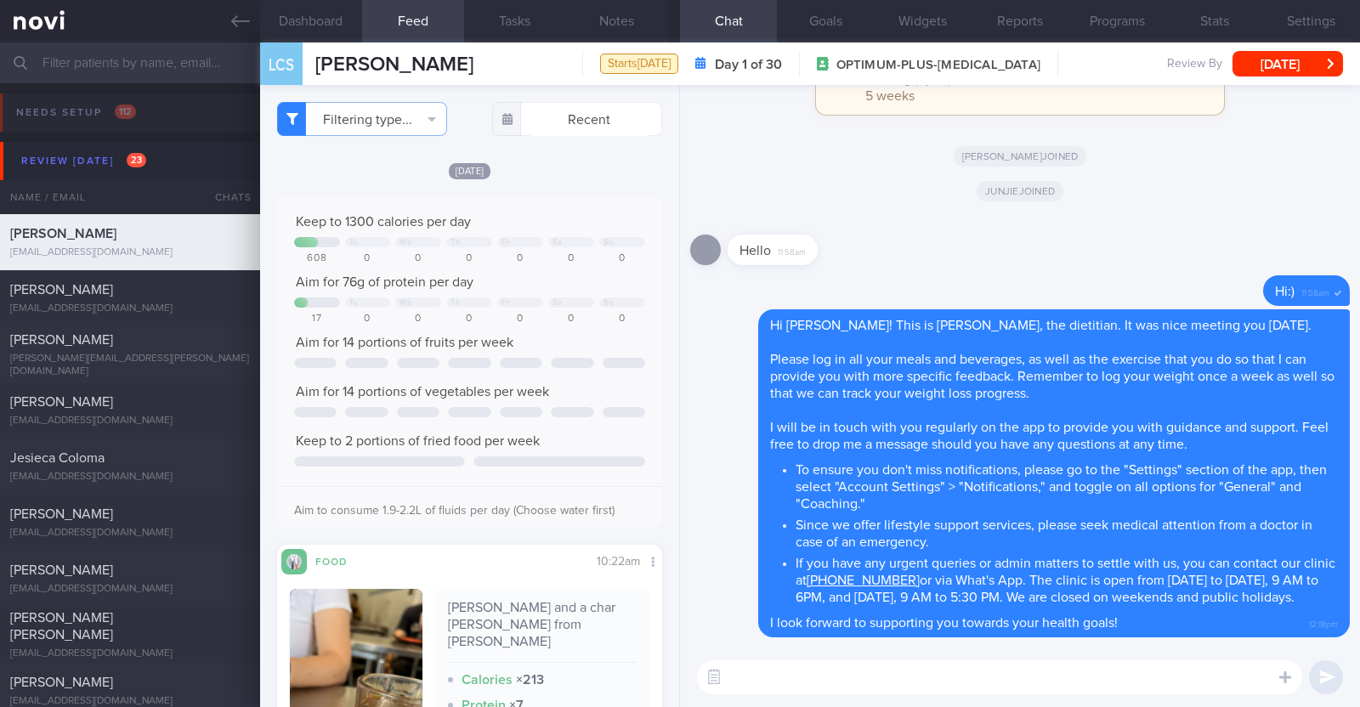
click at [677, 675] on textarea at bounding box center [999, 677] width 605 height 34
paste textarea "Here is a summary of what we discussed: Basics of [MEDICAL_DATA] - Diet: A well…"
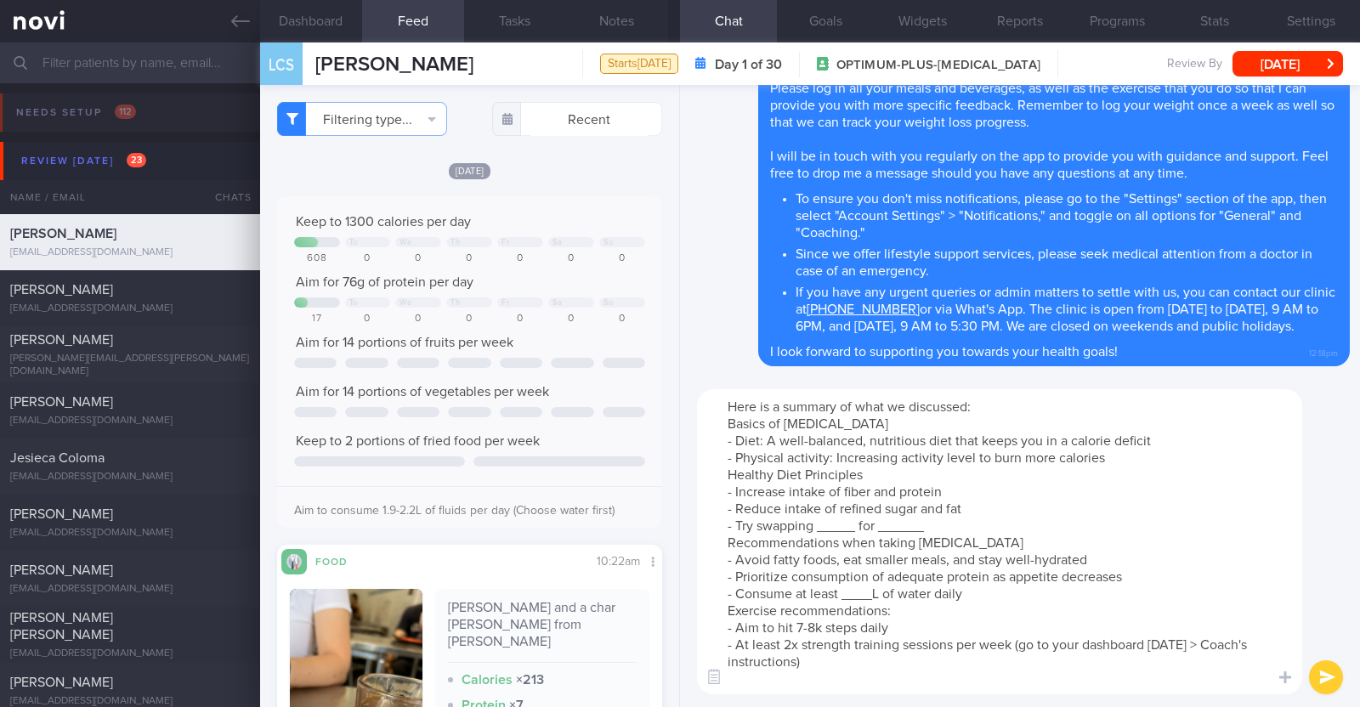
click at [677, 463] on textarea "Here is a summary of what we discussed: Basics of [MEDICAL_DATA] - Diet: A well…" at bounding box center [999, 541] width 605 height 305
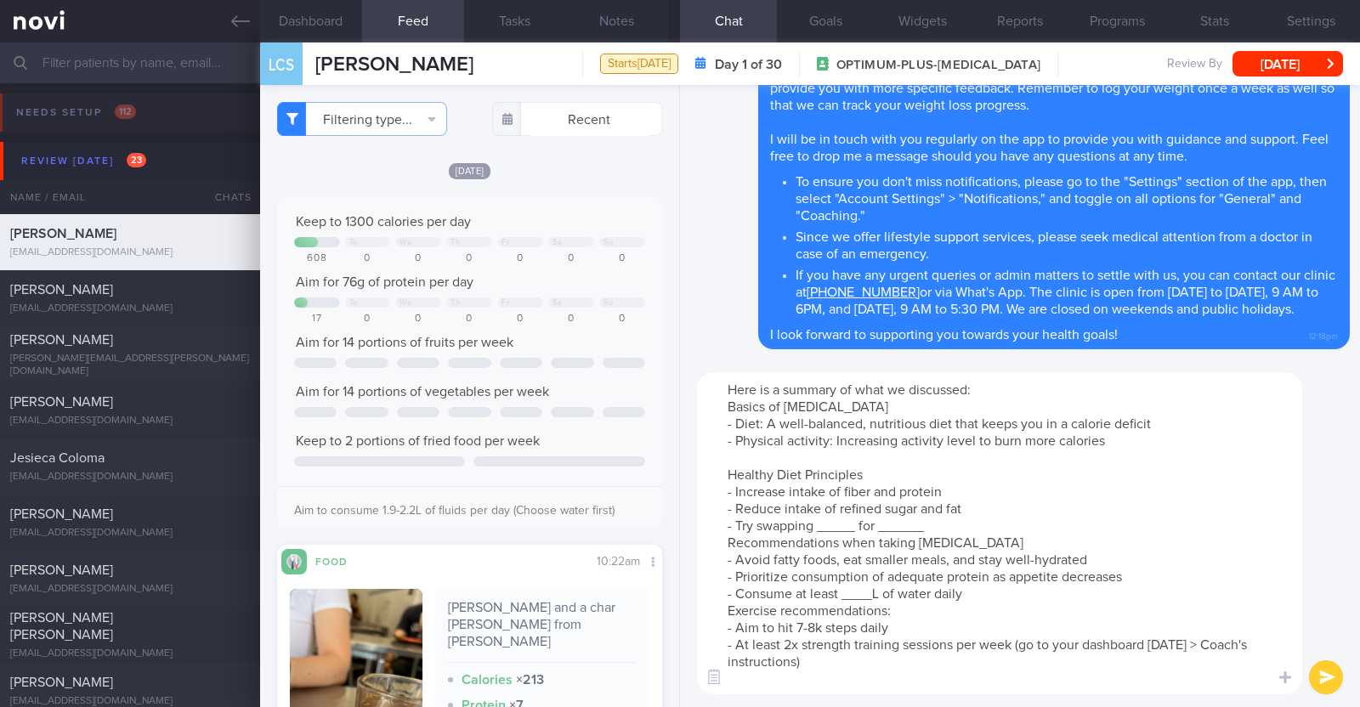
click at [677, 531] on textarea "Here is a summary of what we discussed: Basics of [MEDICAL_DATA] - Diet: A well…" at bounding box center [999, 533] width 605 height 322
drag, startPoint x: 946, startPoint y: 526, endPoint x: 903, endPoint y: 531, distance: 43.6
click at [677, 531] on textarea "Here is a summary of what we discussed: Basics of [MEDICAL_DATA] - Diet: A well…" at bounding box center [999, 533] width 605 height 322
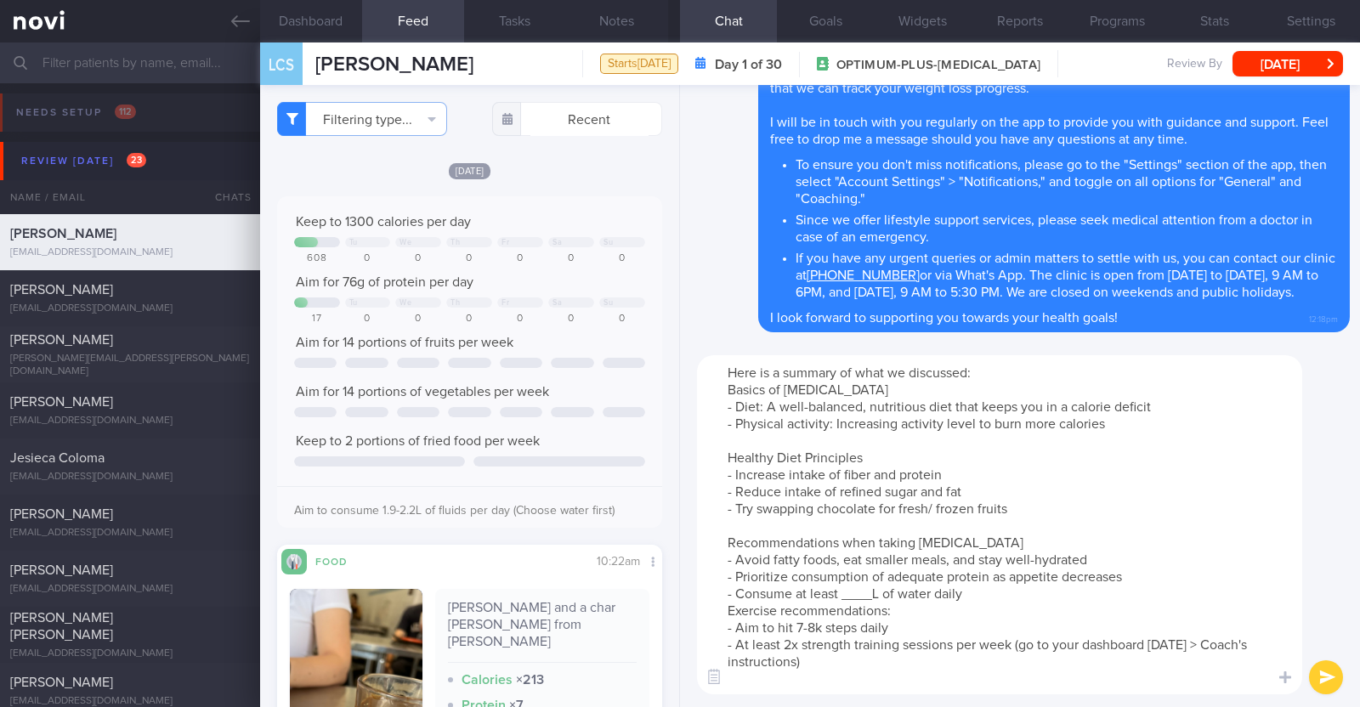
drag, startPoint x: 973, startPoint y: 541, endPoint x: 877, endPoint y: 540, distance: 96.0
click at [677, 540] on textarea "Here is a summary of what we discussed: Basics of [MEDICAL_DATA] - Diet: A well…" at bounding box center [999, 524] width 605 height 339
click at [677, 586] on textarea "Here is a summary of what we discussed: Basics of [MEDICAL_DATA] - Diet: A well…" at bounding box center [999, 524] width 605 height 339
paste textarea "1.9-2.2"
click at [677, 597] on textarea "Here is a summary of what we discussed: Basics of [MEDICAL_DATA] - Diet: A well…" at bounding box center [999, 524] width 605 height 339
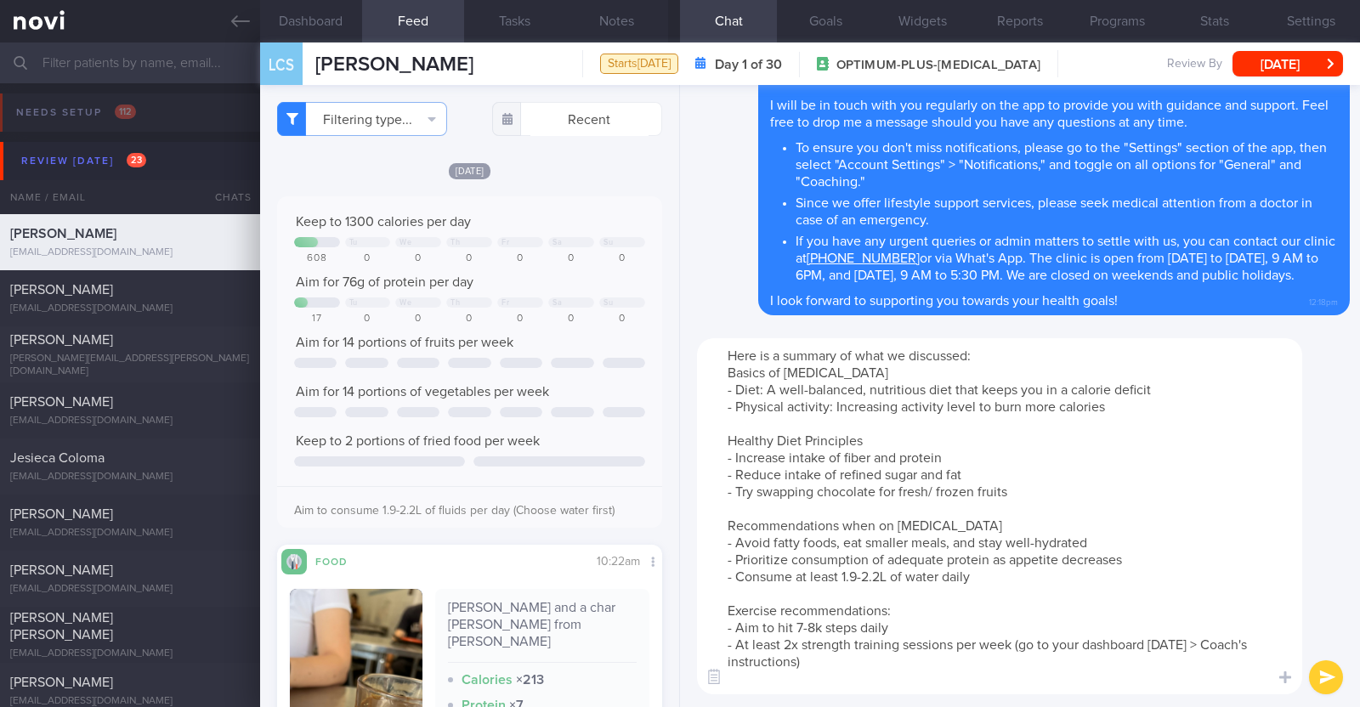
drag, startPoint x: 910, startPoint y: 630, endPoint x: 776, endPoint y: 629, distance: 134.3
click at [677, 629] on textarea "Here is a summary of what we discussed: Basics of [MEDICAL_DATA] - Diet: A well…" at bounding box center [999, 516] width 605 height 356
type textarea "Here is a summary of what we discussed: Basics of [MEDICAL_DATA] - Diet: A well…"
click at [677, 682] on button "submit" at bounding box center [1326, 677] width 34 height 34
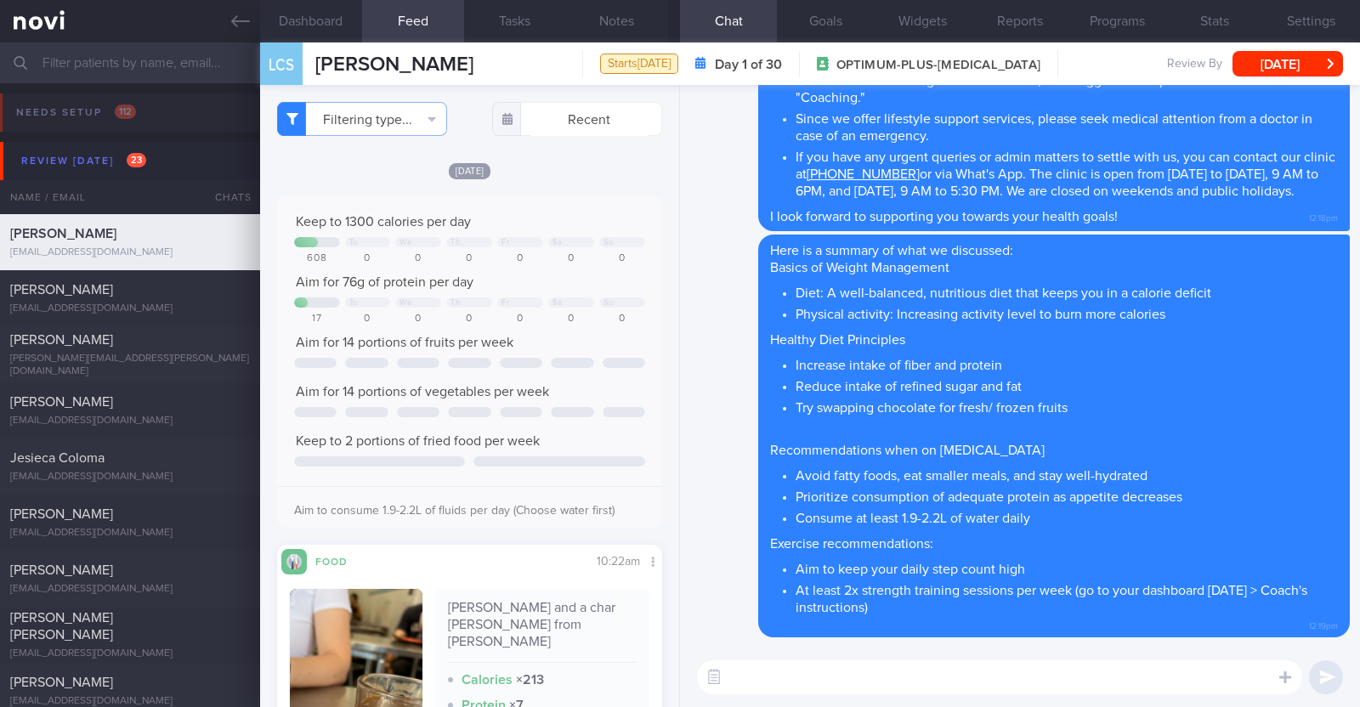
click at [677, 666] on textarea at bounding box center [999, 677] width 605 height 34
paste textarea "*Liquid shakes* [Ensure max protein]([URL][DOMAIN_NAME]) 150kcal 30g protein 6g…"
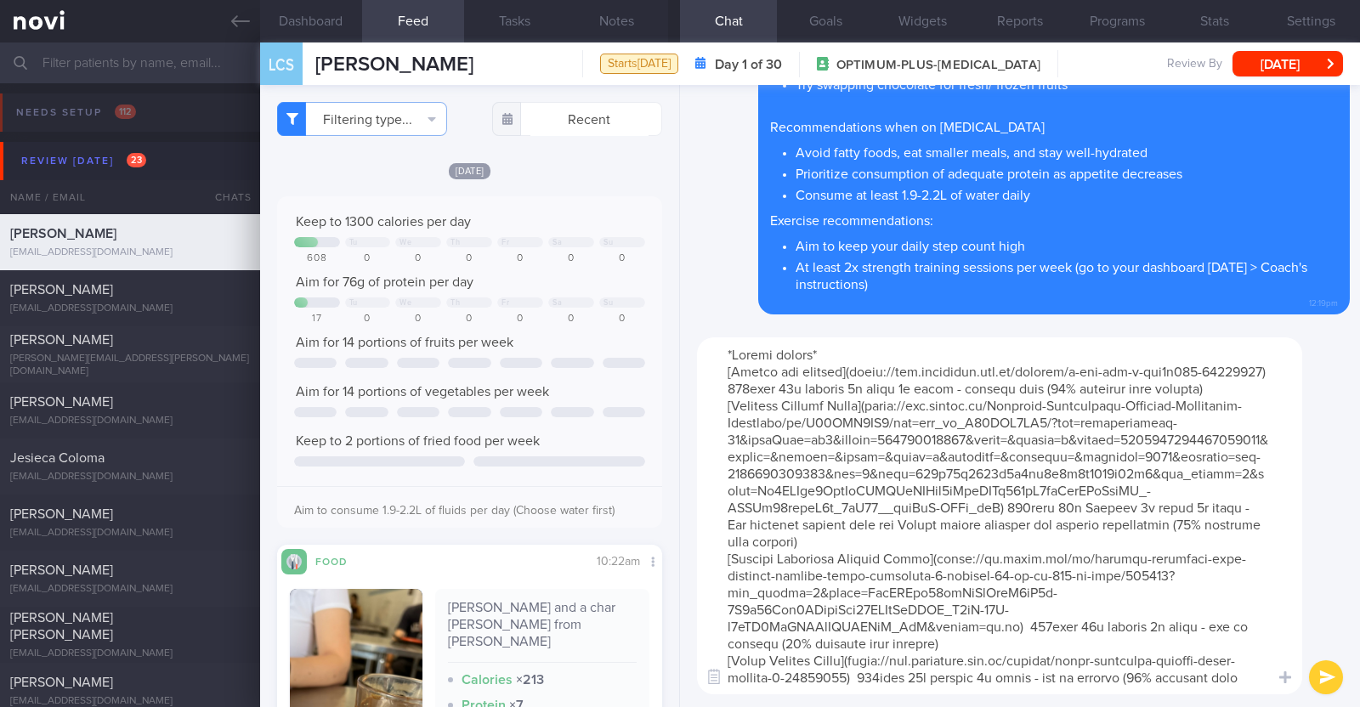
click at [677, 353] on textarea at bounding box center [999, 515] width 605 height 357
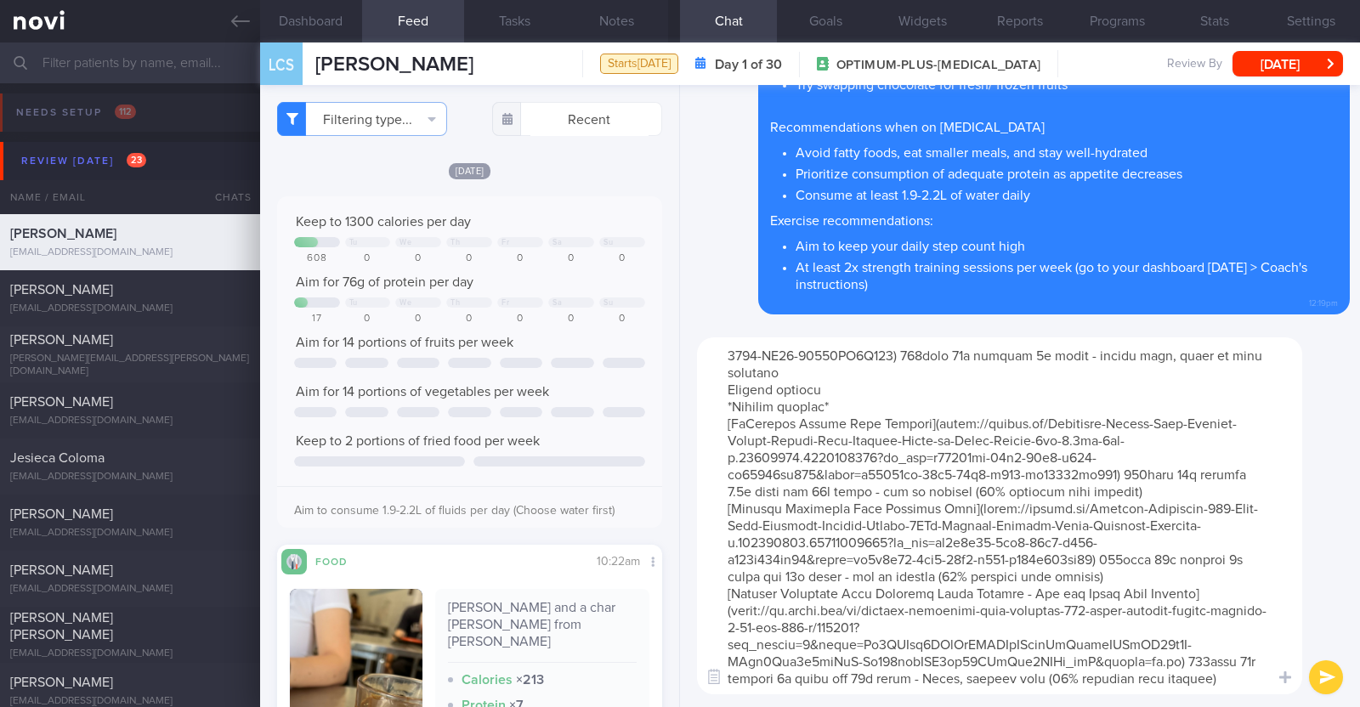
scroll to position [424, 0]
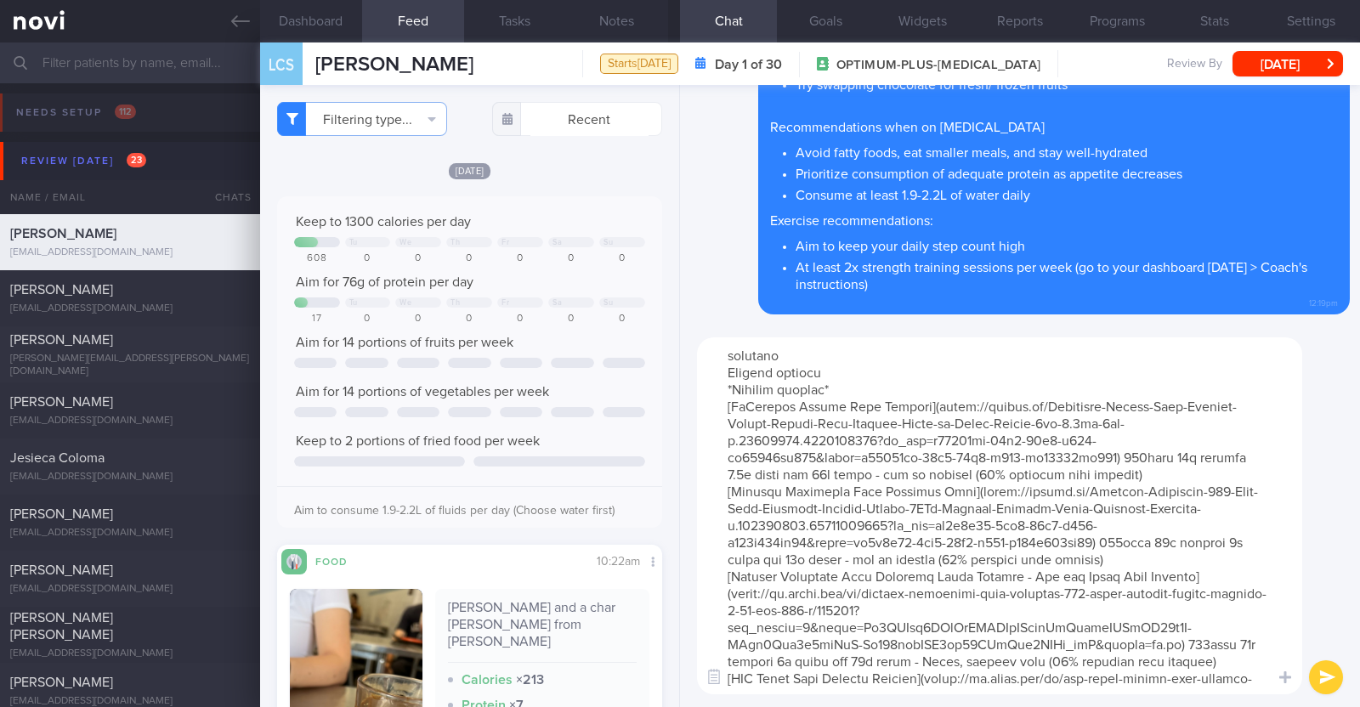
drag, startPoint x: 830, startPoint y: 407, endPoint x: 717, endPoint y: 405, distance: 113.9
click at [677, 405] on textarea at bounding box center [999, 515] width 605 height 357
type textarea "Here are some good options for protein shakes/ powders that you can consider: *…"
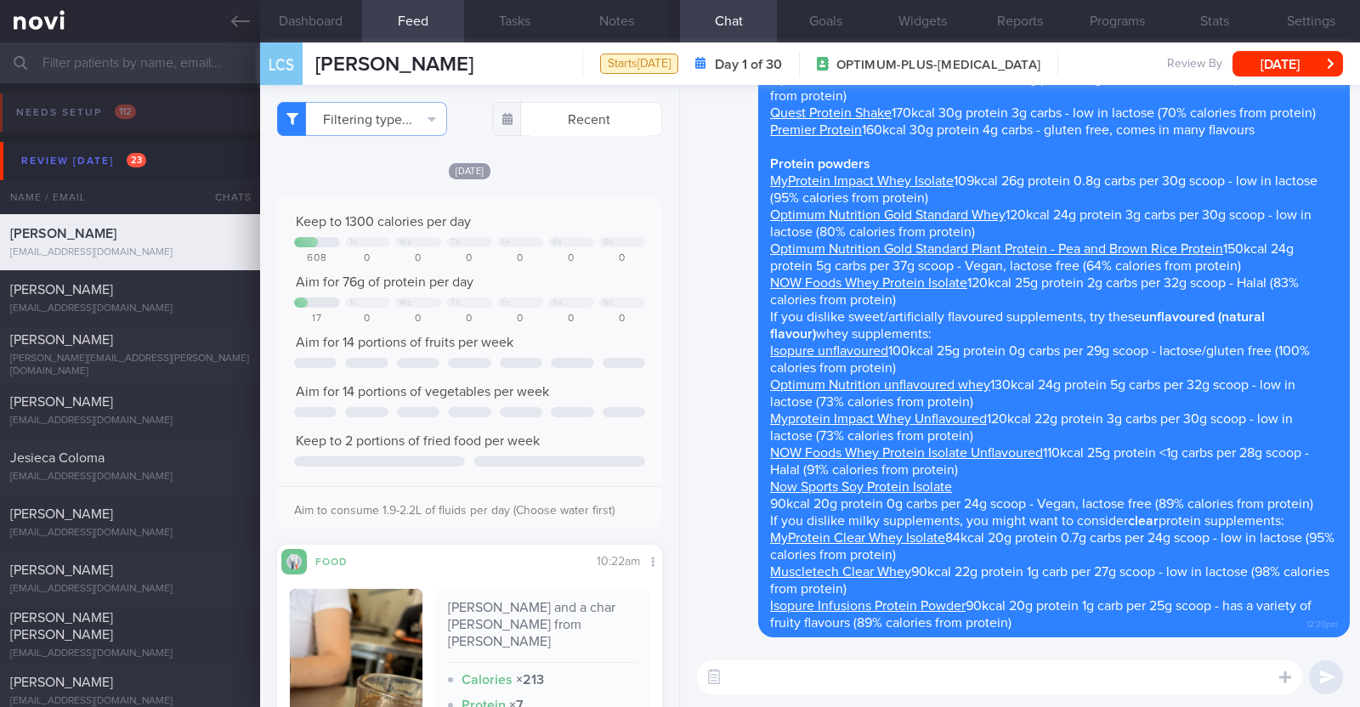
scroll to position [0, 0]
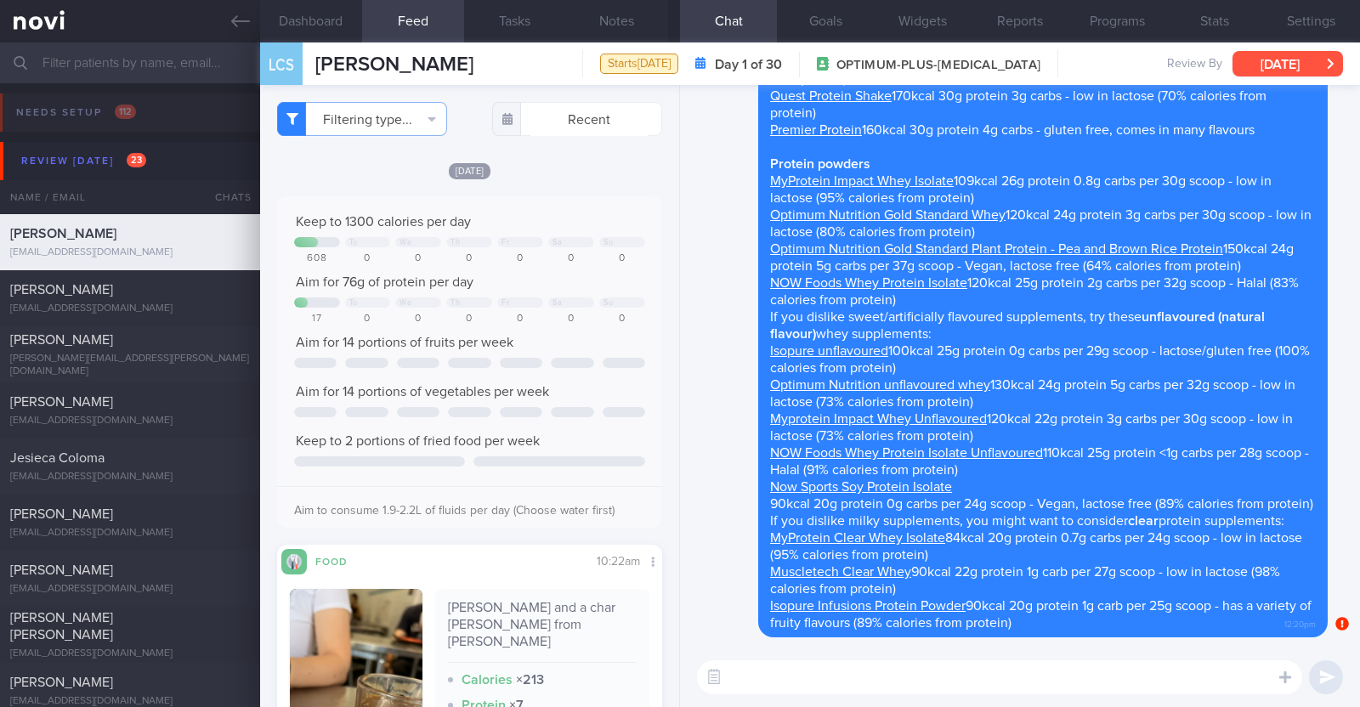
click at [677, 58] on button "[DATE]" at bounding box center [1287, 63] width 110 height 25
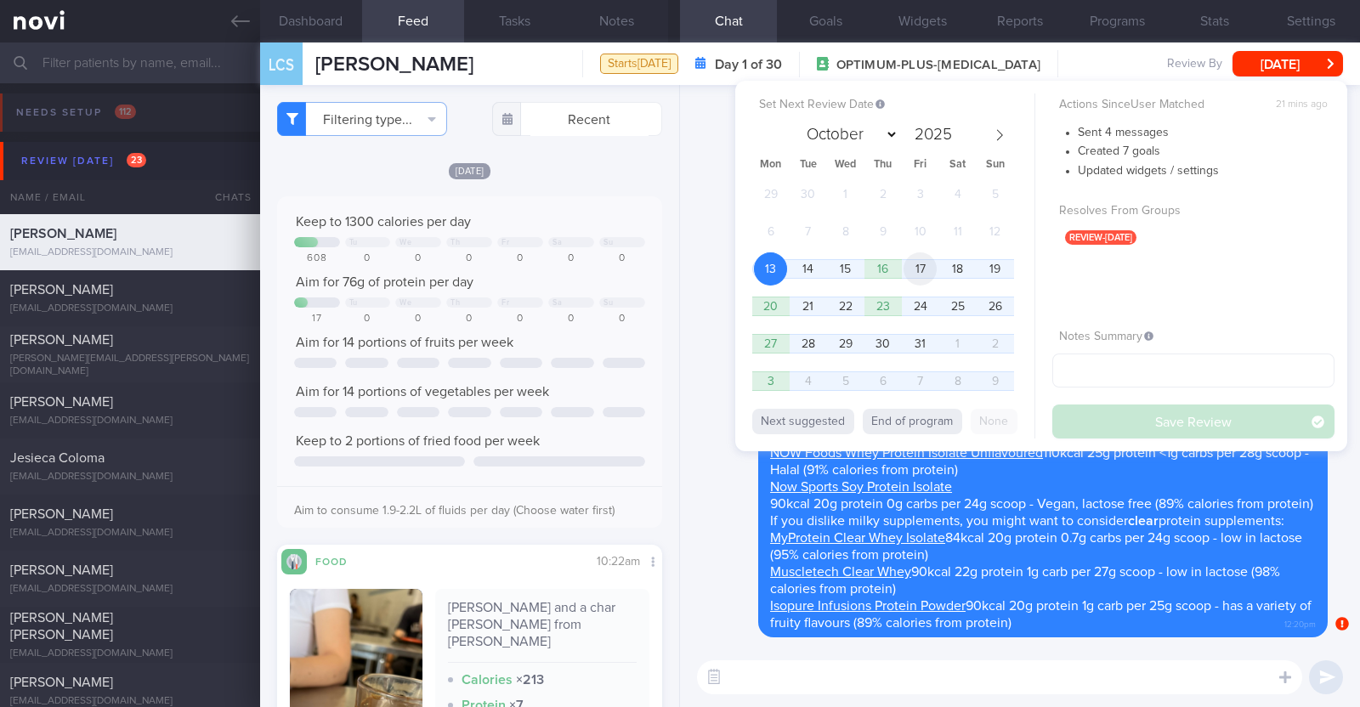
click at [677, 264] on span "17" at bounding box center [920, 268] width 33 height 33
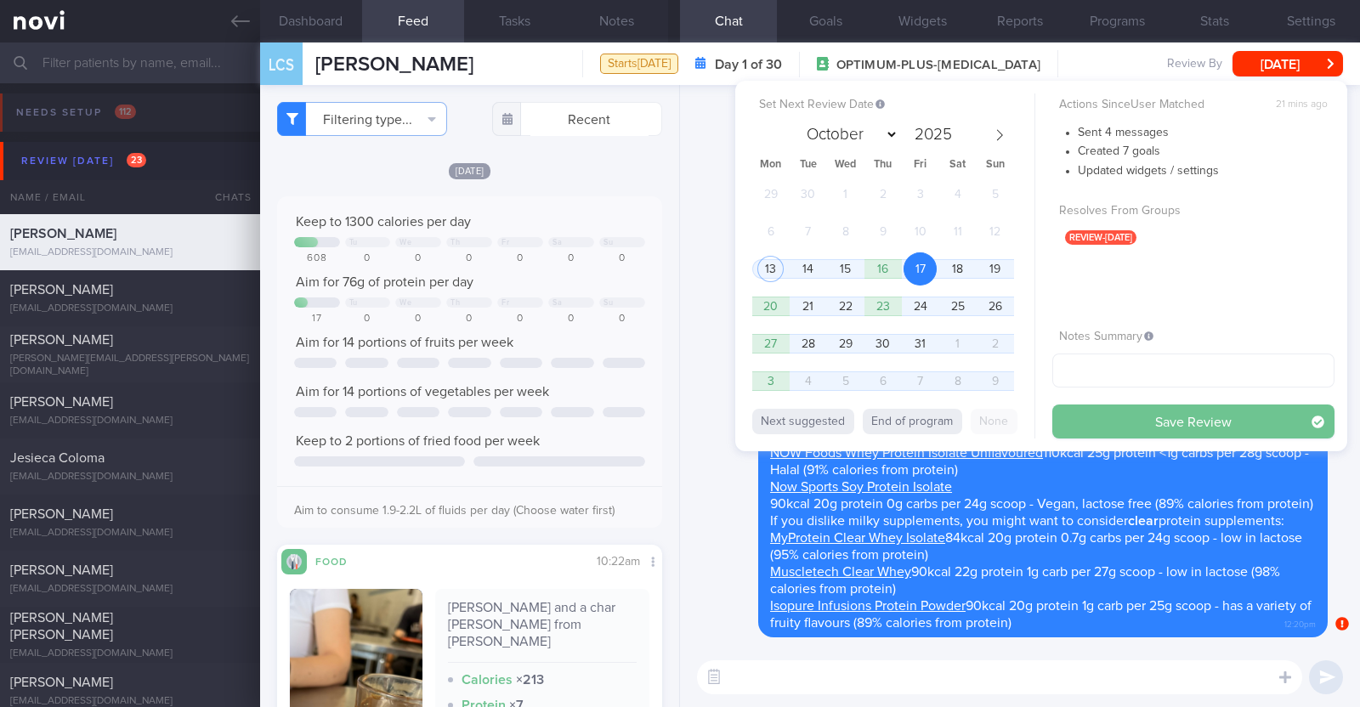
click at [677, 422] on button "Save Review" at bounding box center [1193, 422] width 282 height 34
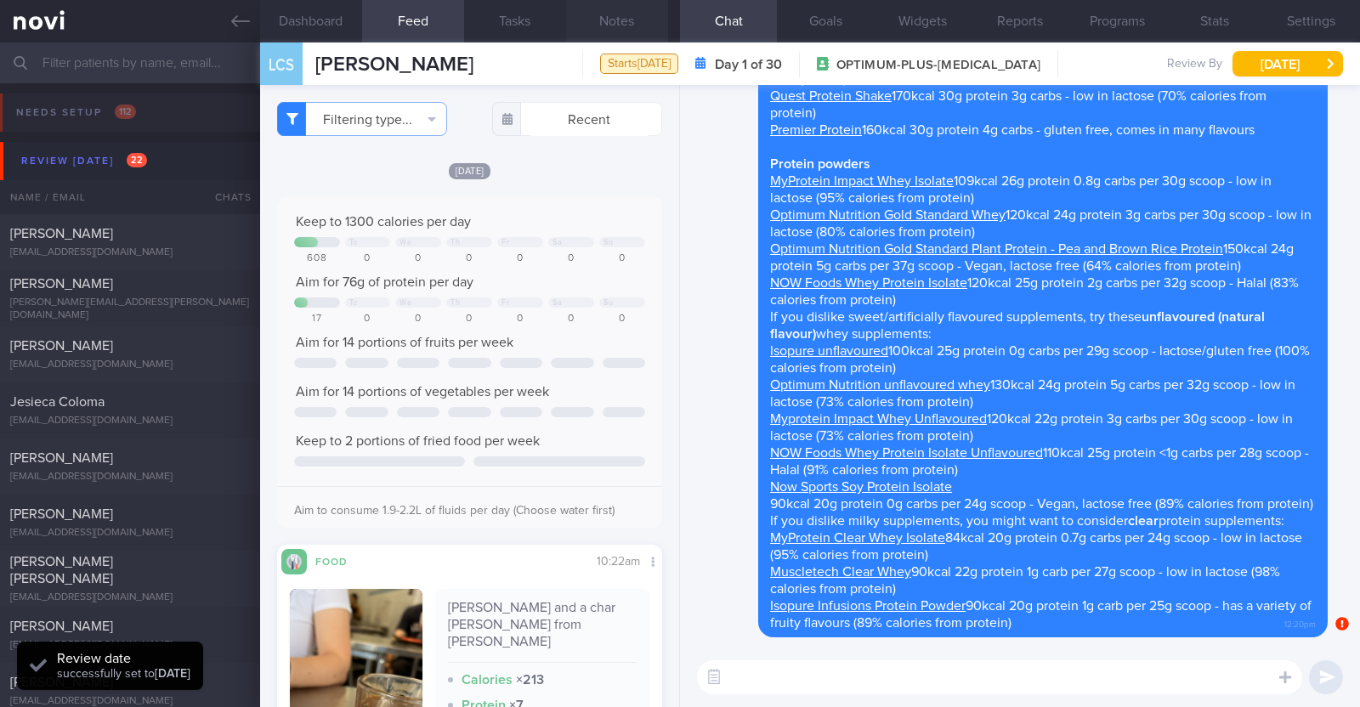
click at [615, 17] on button "Notes" at bounding box center [617, 21] width 102 height 42
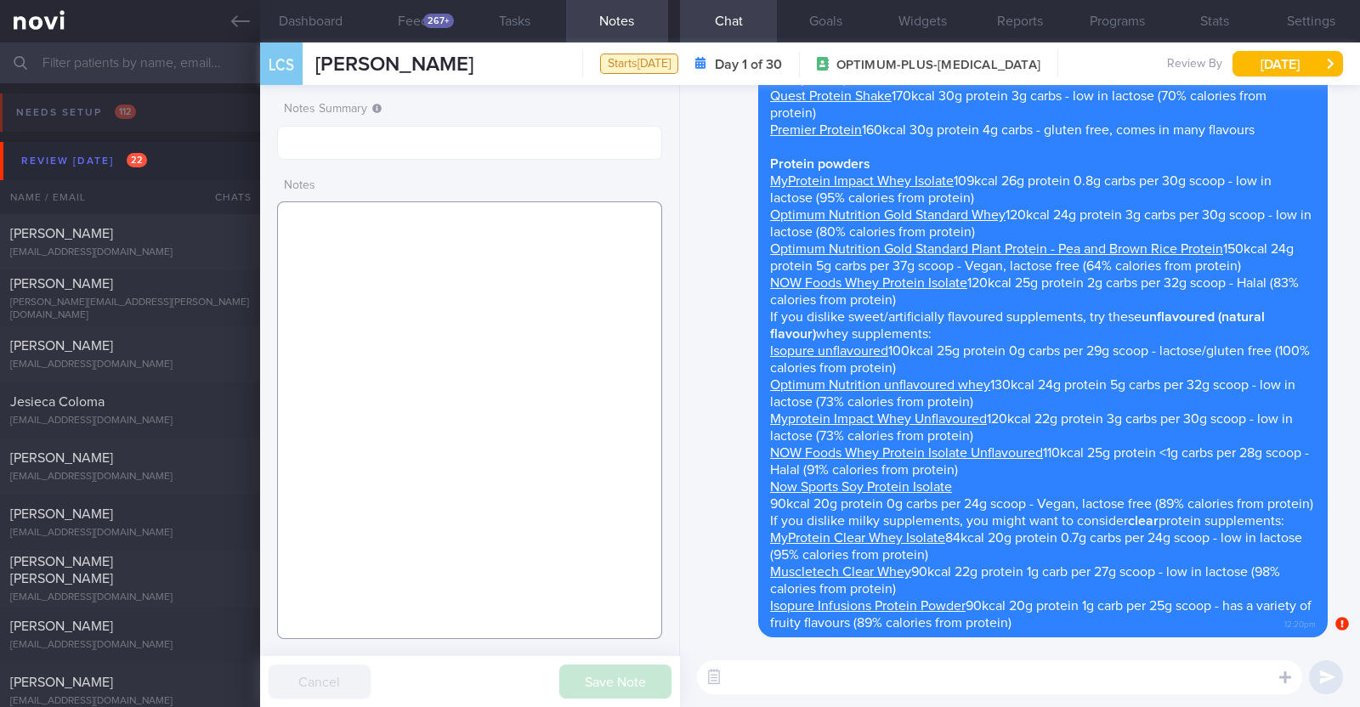
click at [524, 252] on textarea at bounding box center [469, 420] width 385 height 438
paste textarea "Co-morbidities [MEDICAL_DATA] [MEDICAL_DATA] s/p subtotal [MEDICAL_DATA] [DATE]…"
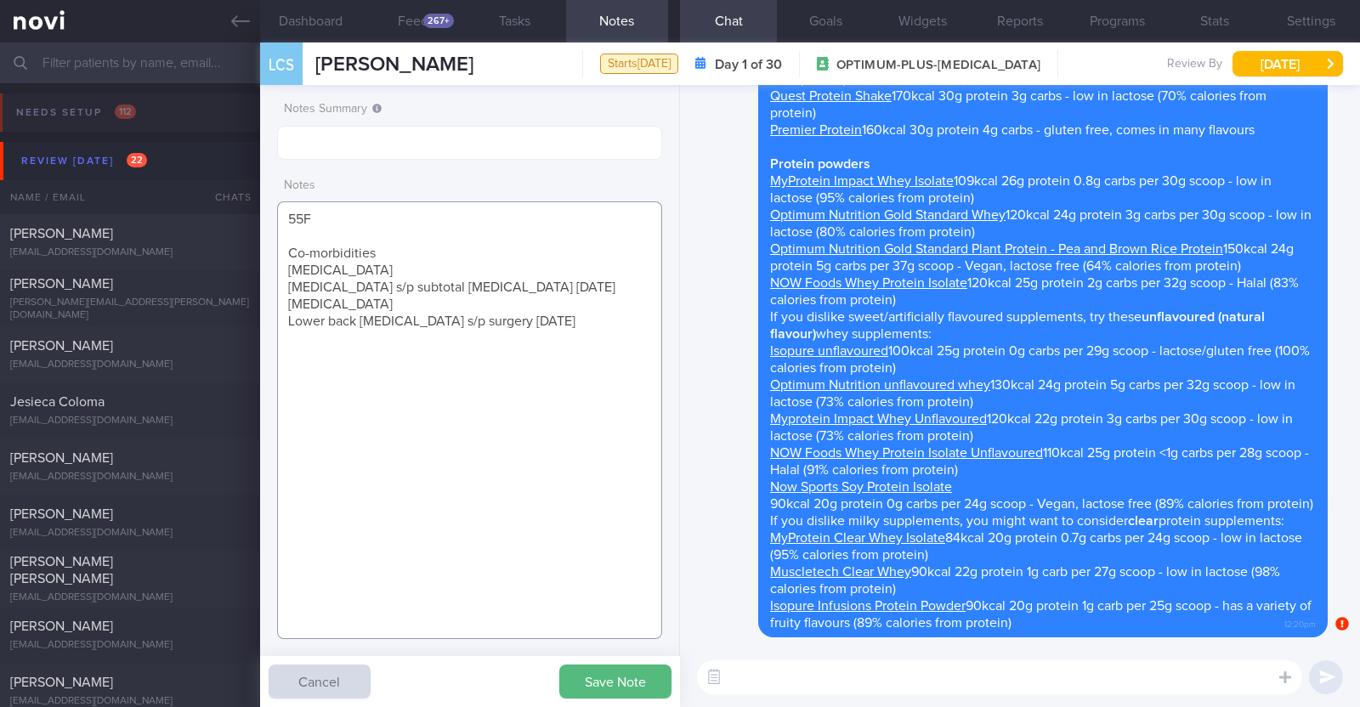
click at [480, 250] on textarea "55F Co-morbidities [MEDICAL_DATA] [MEDICAL_DATA] s/p subtotal [MEDICAL_DATA] [D…" at bounding box center [469, 420] width 385 height 438
click at [604, 325] on textarea "55F Co-morbidities: [MEDICAL_DATA] [MEDICAL_DATA] s/p subtotal [MEDICAL_DATA] […" at bounding box center [469, 420] width 385 height 438
paste textarea "[MEDICAL_DATA] 0.25mg wkly"
paste textarea "Limited to walks PT (strength training + stretching) x 1-2 week (60 min)"
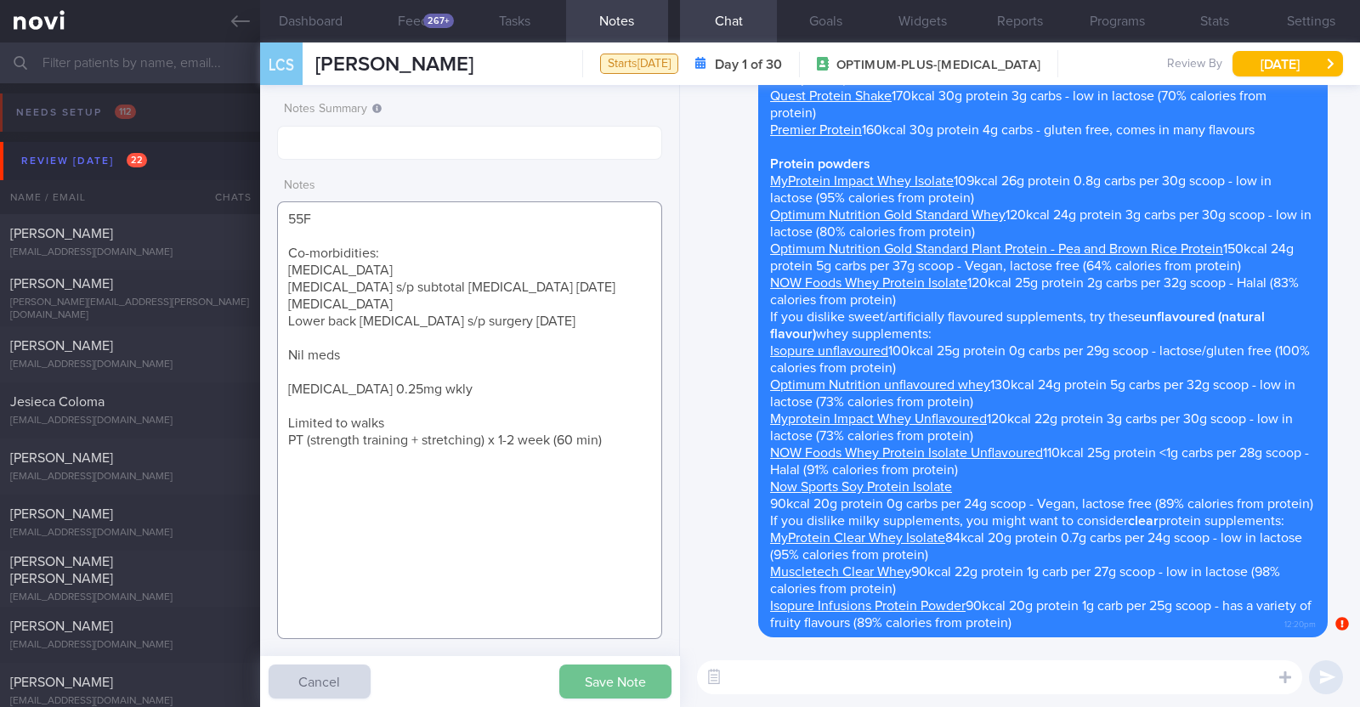
type textarea "55F Co-morbidities: [MEDICAL_DATA] [MEDICAL_DATA] s/p subtotal [MEDICAL_DATA] […"
click at [646, 681] on button "Save Note" at bounding box center [615, 682] width 112 height 34
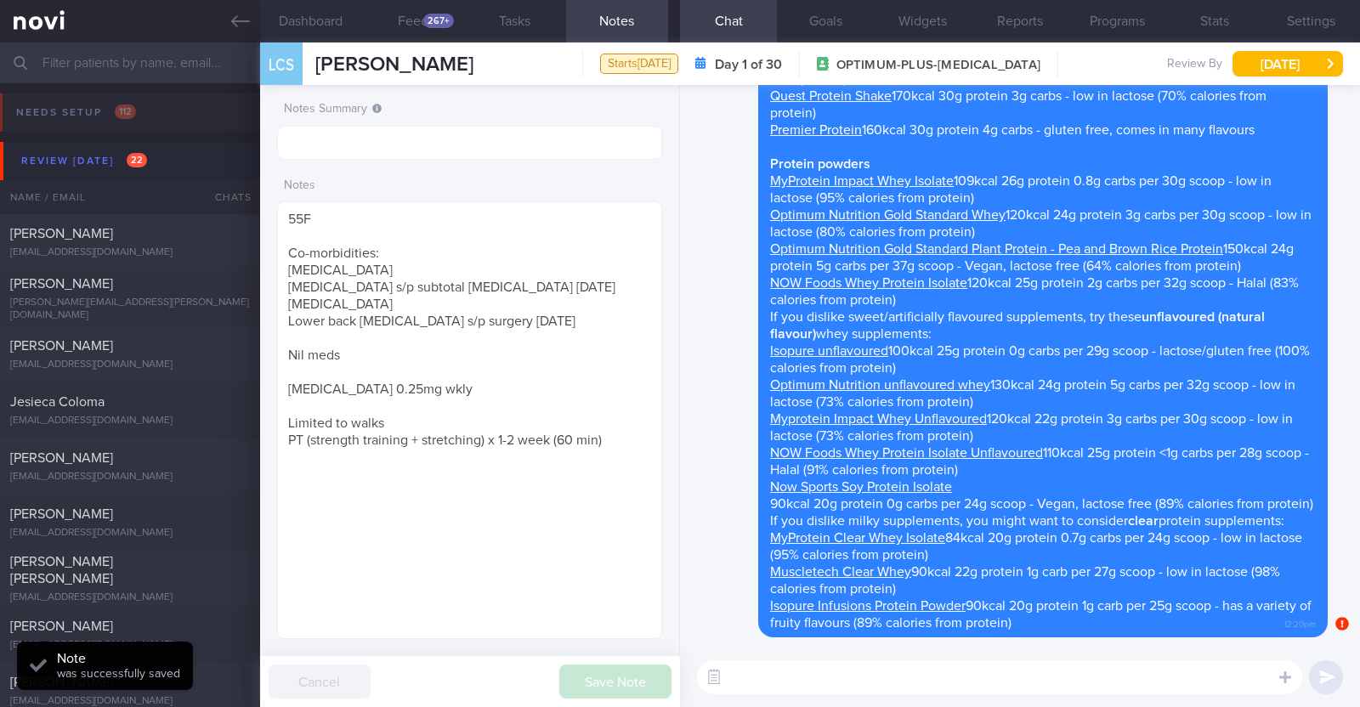
drag, startPoint x: 500, startPoint y: 57, endPoint x: 289, endPoint y: 51, distance: 210.9
click at [289, 51] on div "LCS [PERSON_NAME] [PERSON_NAME] [PERSON_NAME] [EMAIL_ADDRESS][DOMAIN_NAME] Star…" at bounding box center [810, 63] width 1100 height 42
copy div "[PERSON_NAME]"
click at [513, 329] on textarea "55F Co-morbidities: [MEDICAL_DATA] [MEDICAL_DATA] s/p subtotal [MEDICAL_DATA] […" at bounding box center [469, 420] width 385 height 438
click at [592, 303] on textarea "55F Co-morbidities: [MEDICAL_DATA] [MEDICAL_DATA] s/p subtotal [MEDICAL_DATA] […" at bounding box center [469, 420] width 385 height 438
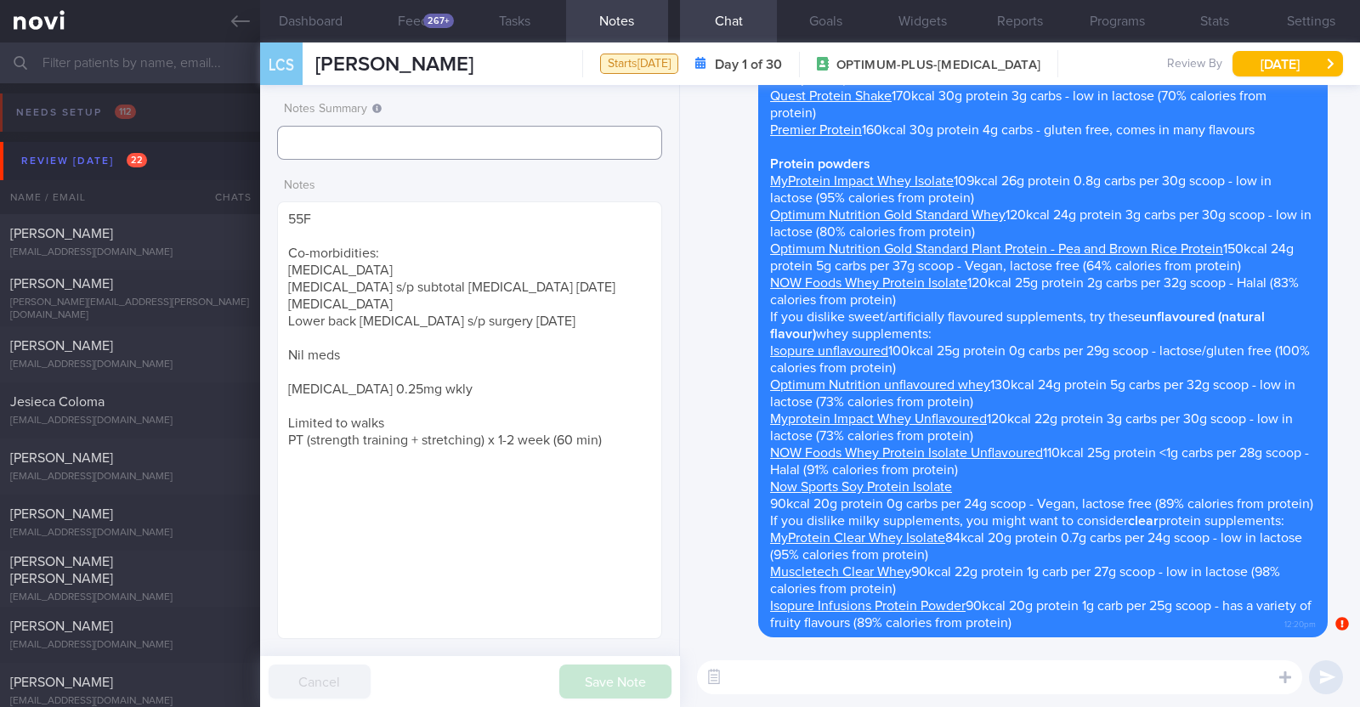
click at [433, 135] on input "text" at bounding box center [469, 143] width 385 height 34
type input "r/v 17/10"
click at [638, 682] on button "Save Note" at bounding box center [615, 682] width 112 height 34
click at [169, 248] on div "[EMAIL_ADDRESS][DOMAIN_NAME]" at bounding box center [130, 252] width 240 height 13
type input "r/v 13/10"
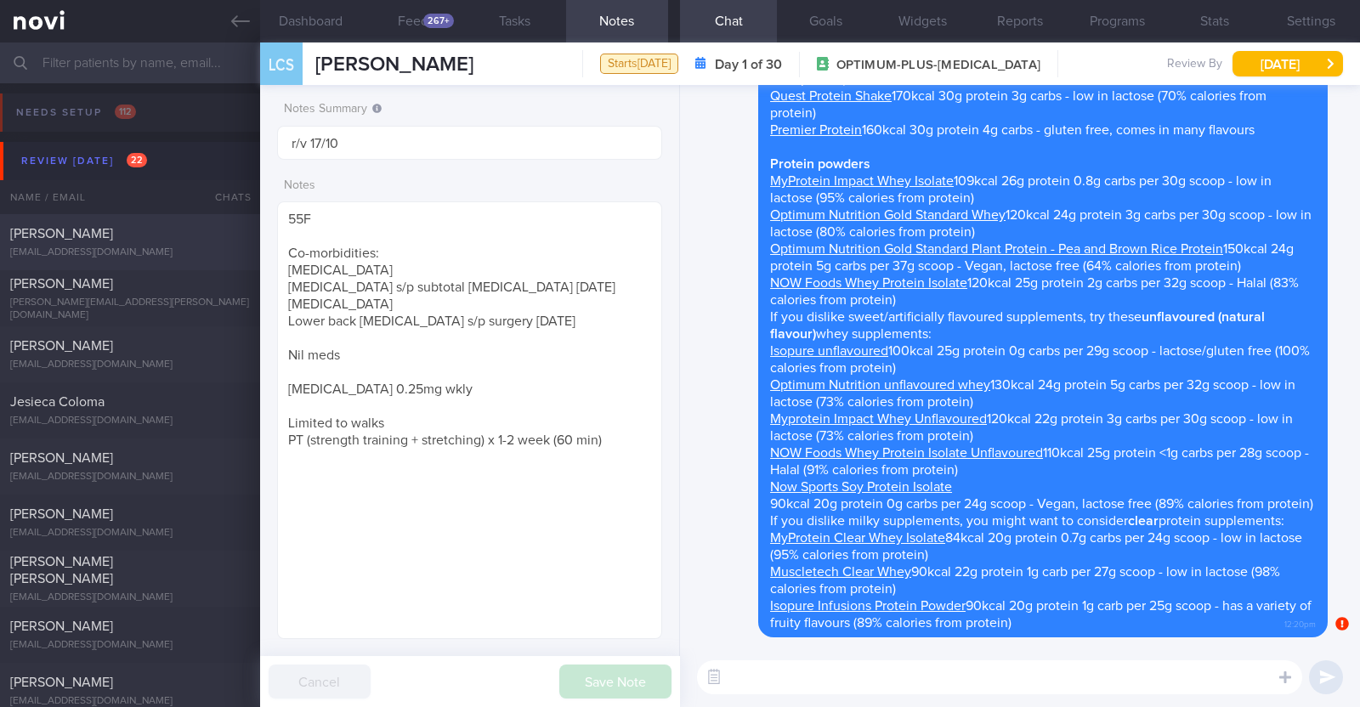
type input "r/v 13/10"
type textarea "37M Co-morbidities OSA - [MEDICAL_DATA] [MEDICAL_DATA] Hepatic [MEDICAL_DATA] […"
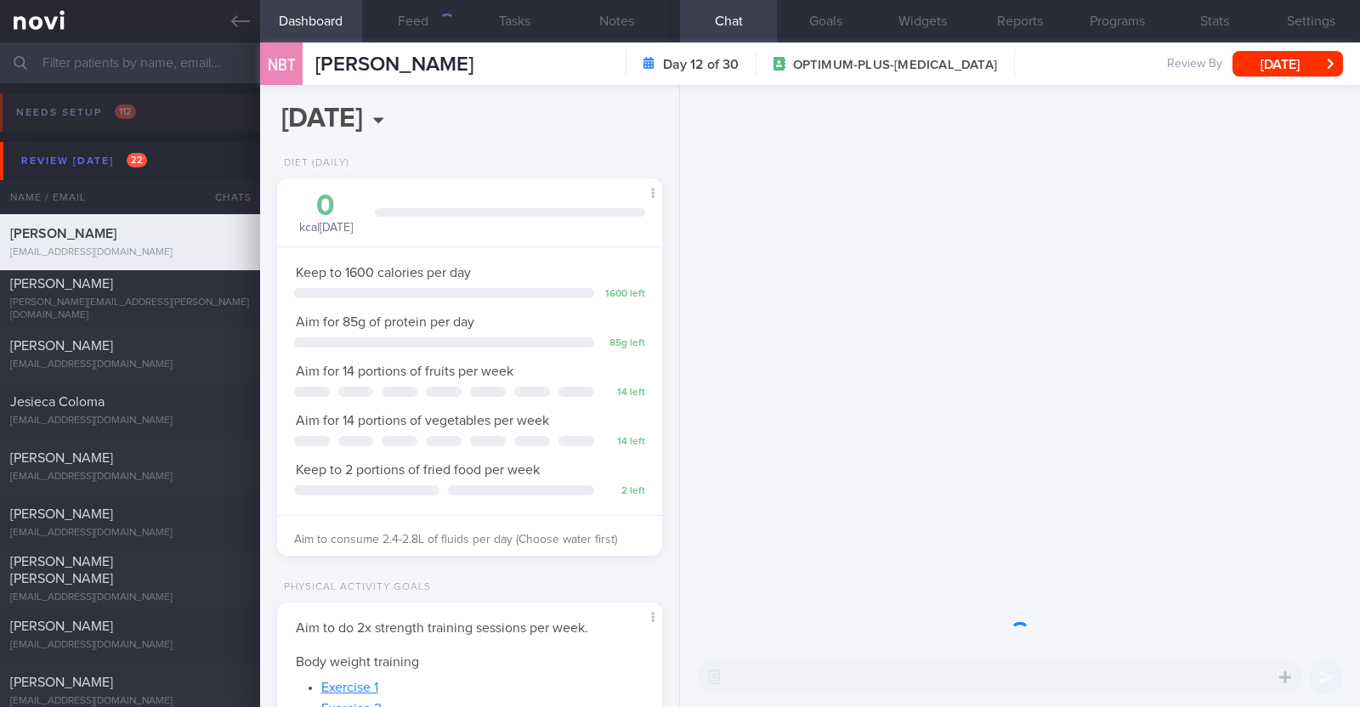
scroll to position [193, 338]
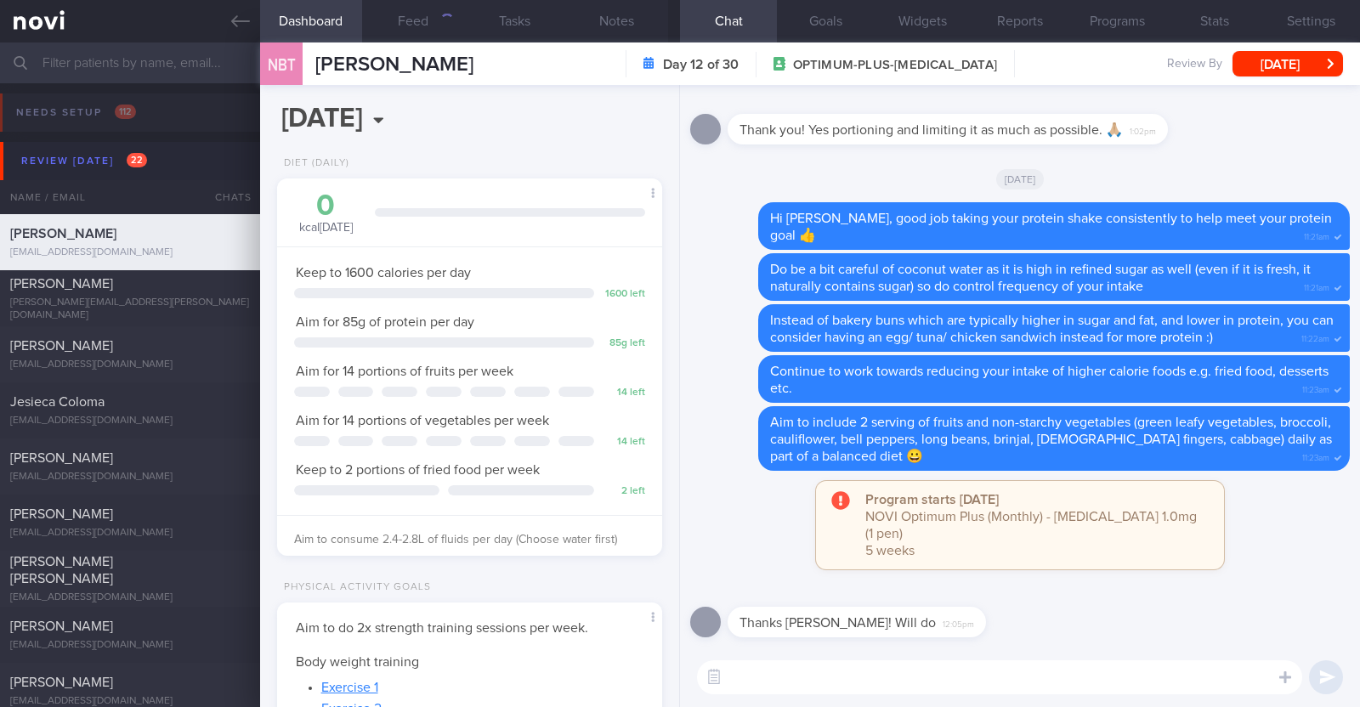
drag, startPoint x: 430, startPoint y: 30, endPoint x: 492, endPoint y: 67, distance: 72.4
click at [430, 30] on button "Feed" at bounding box center [413, 21] width 102 height 42
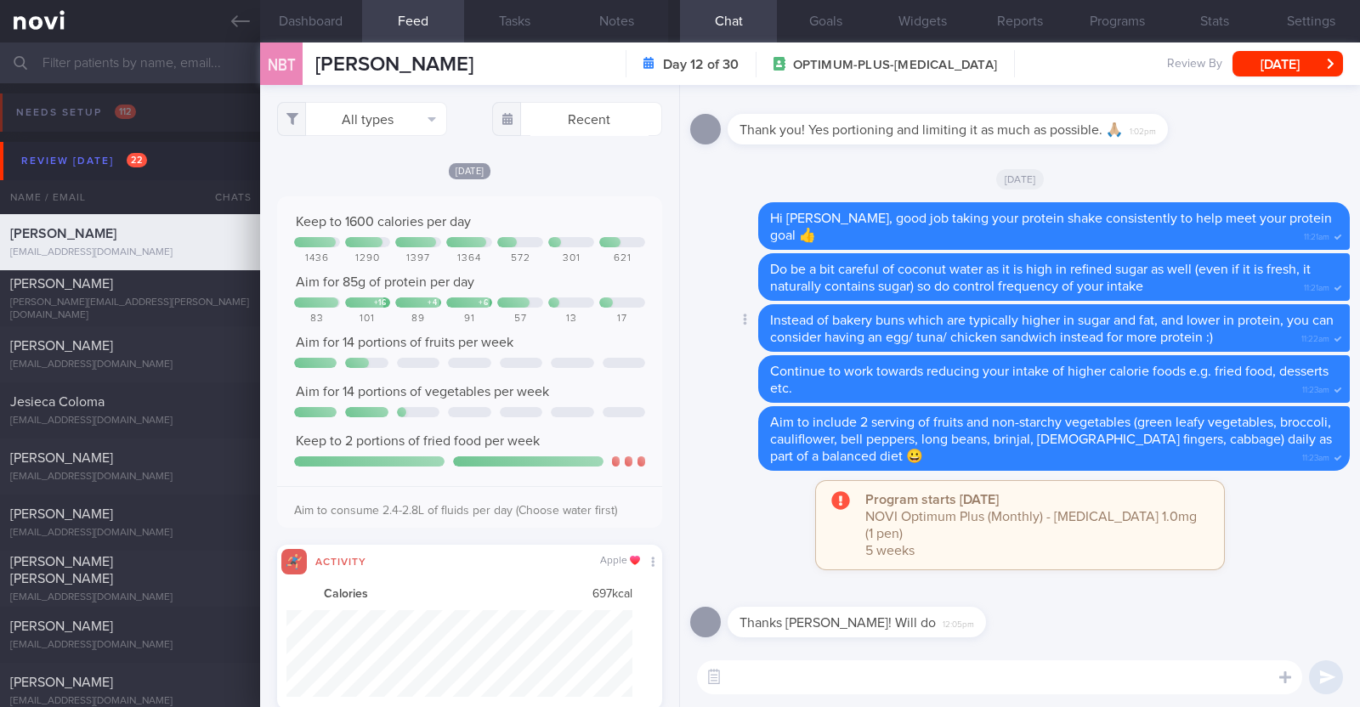
scroll to position [87, 347]
click at [377, 123] on button "All types" at bounding box center [362, 119] width 170 height 34
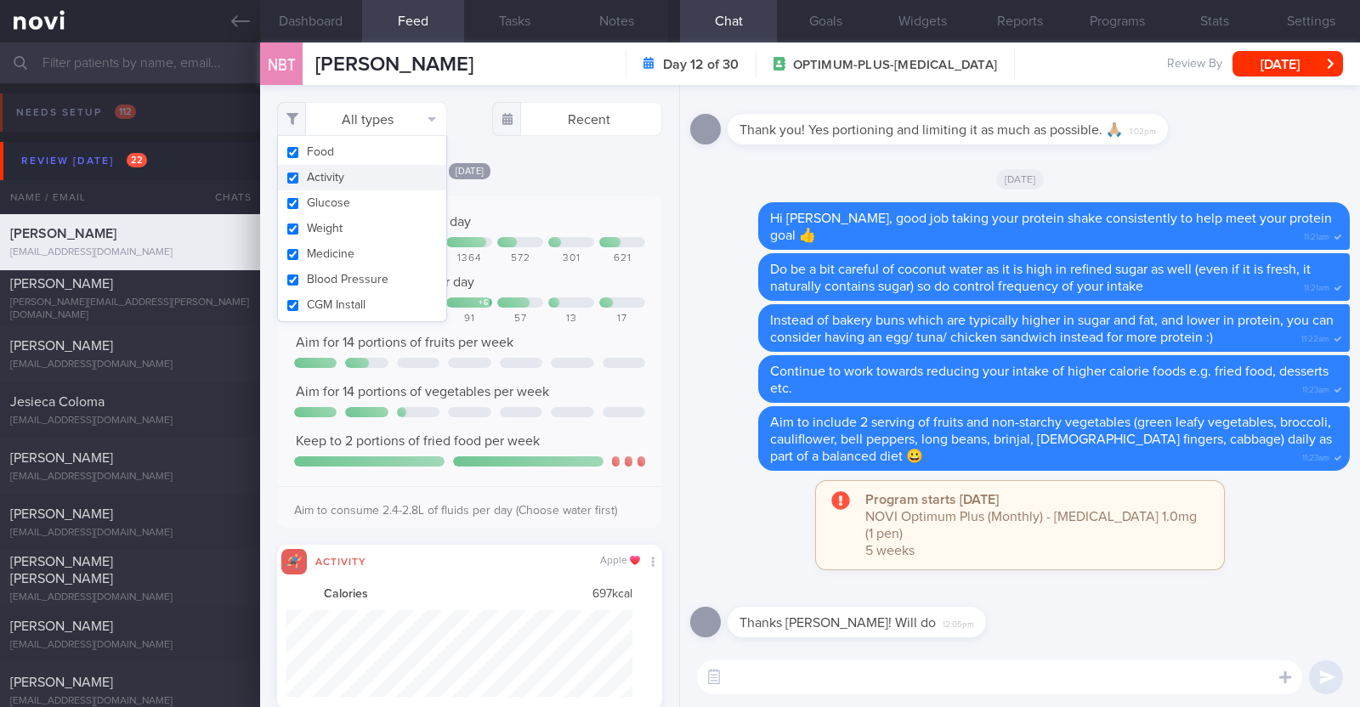
click at [366, 169] on button "Activity" at bounding box center [362, 177] width 168 height 25
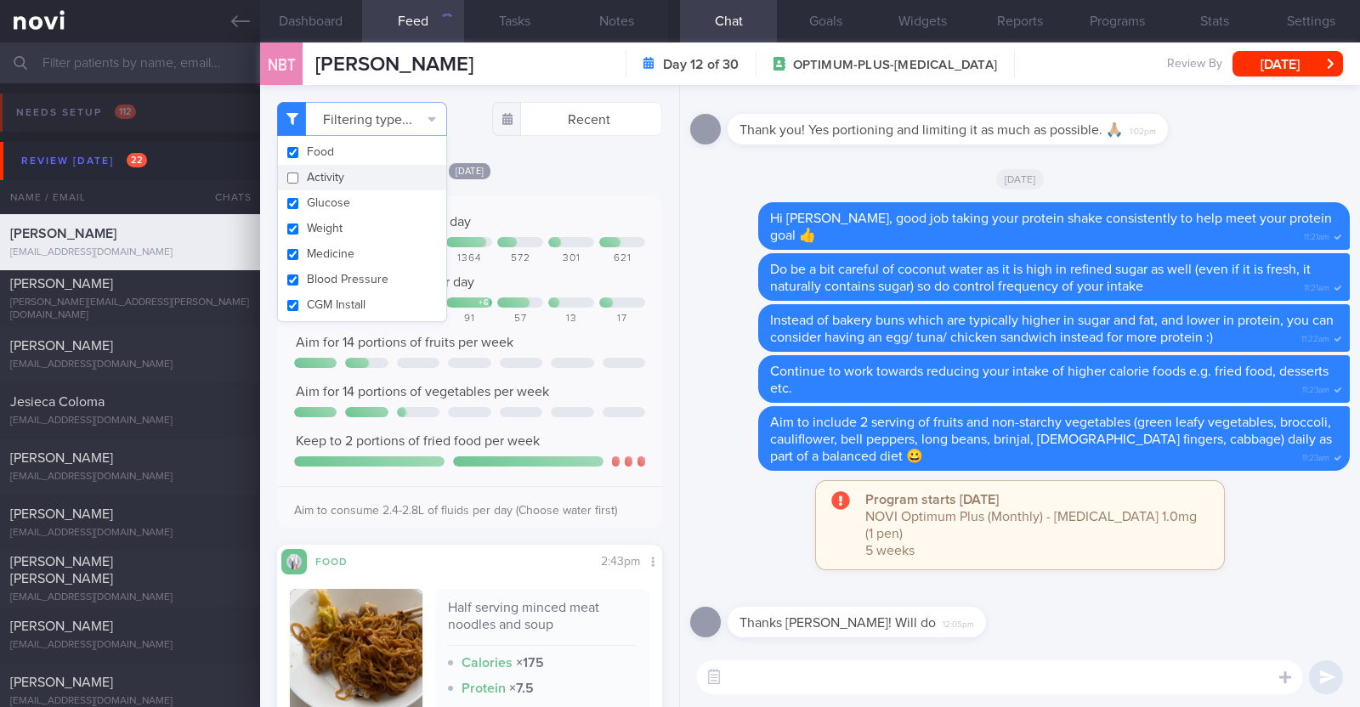
checkbox input "false"
click at [575, 183] on div "[DATE] Keep to 1600 calories per day 1436 1290 1397 1364 572 301 621 Aim for 85…" at bounding box center [469, 534] width 385 height 747
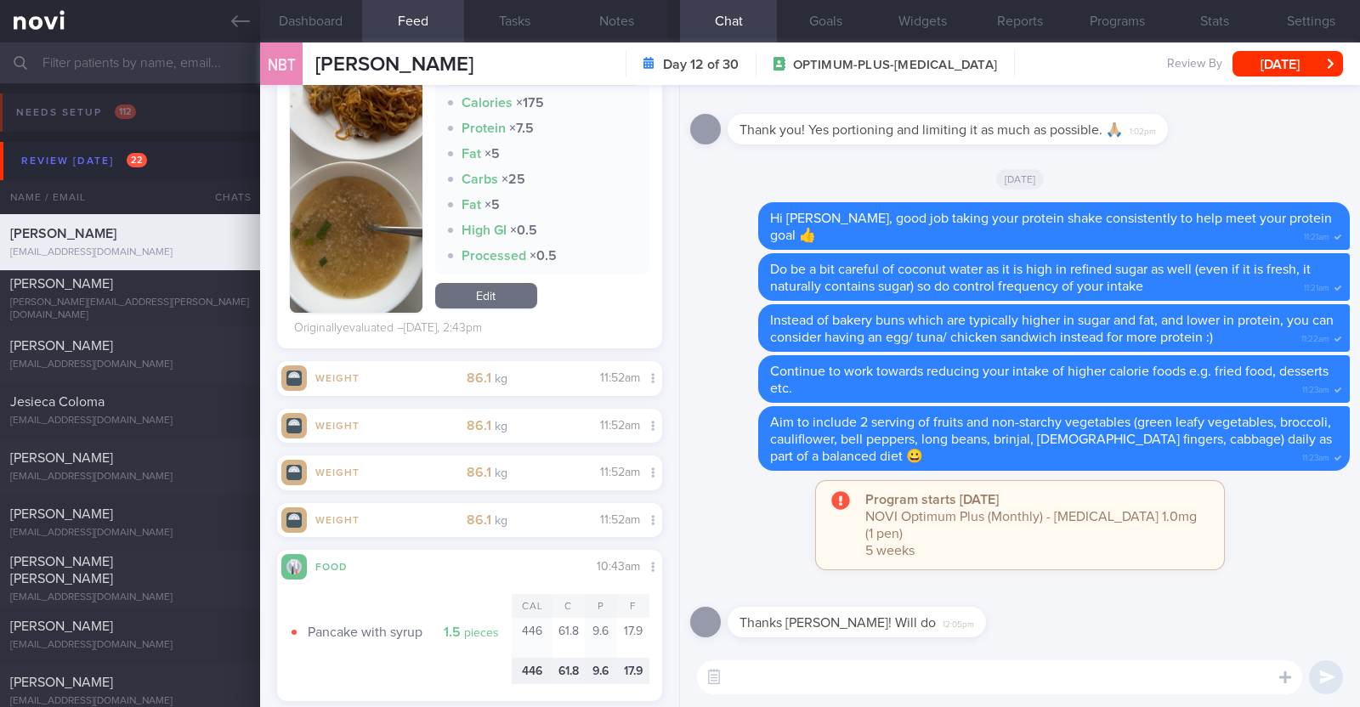
scroll to position [849, 0]
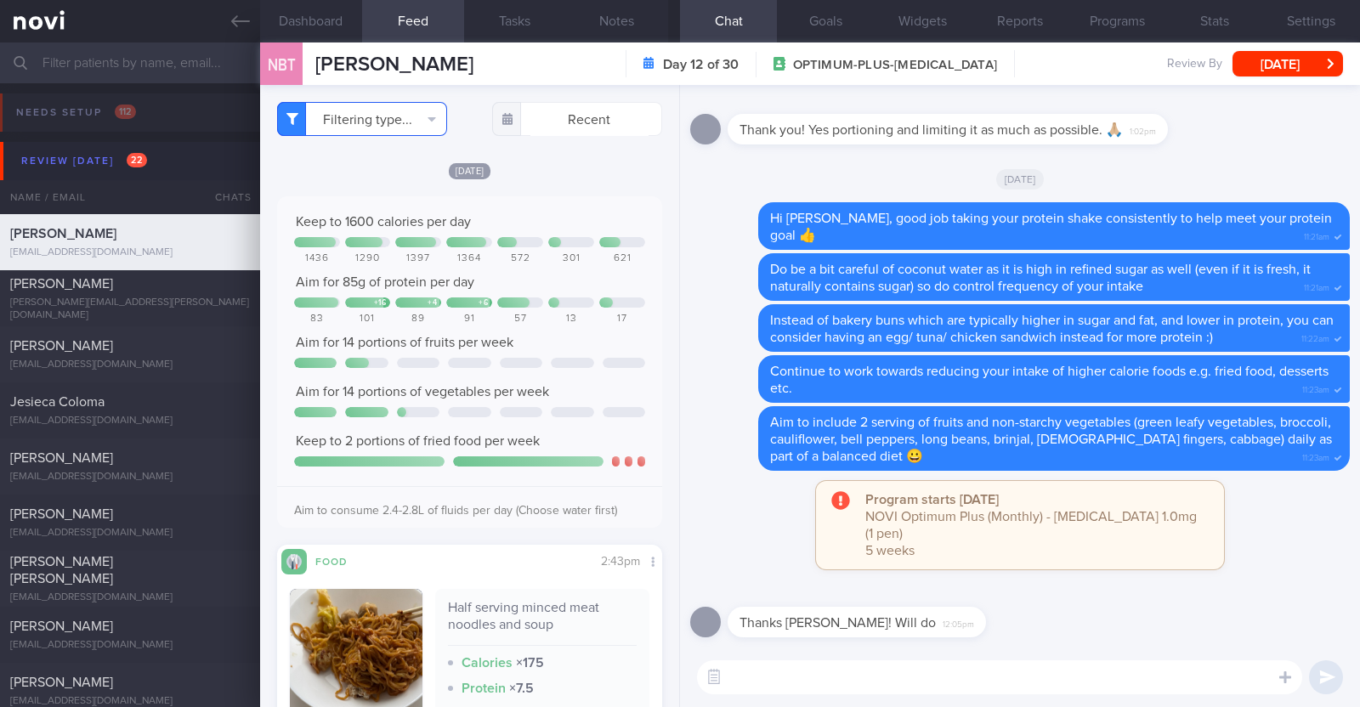
click at [377, 121] on button "Filtering type..." at bounding box center [362, 119] width 170 height 34
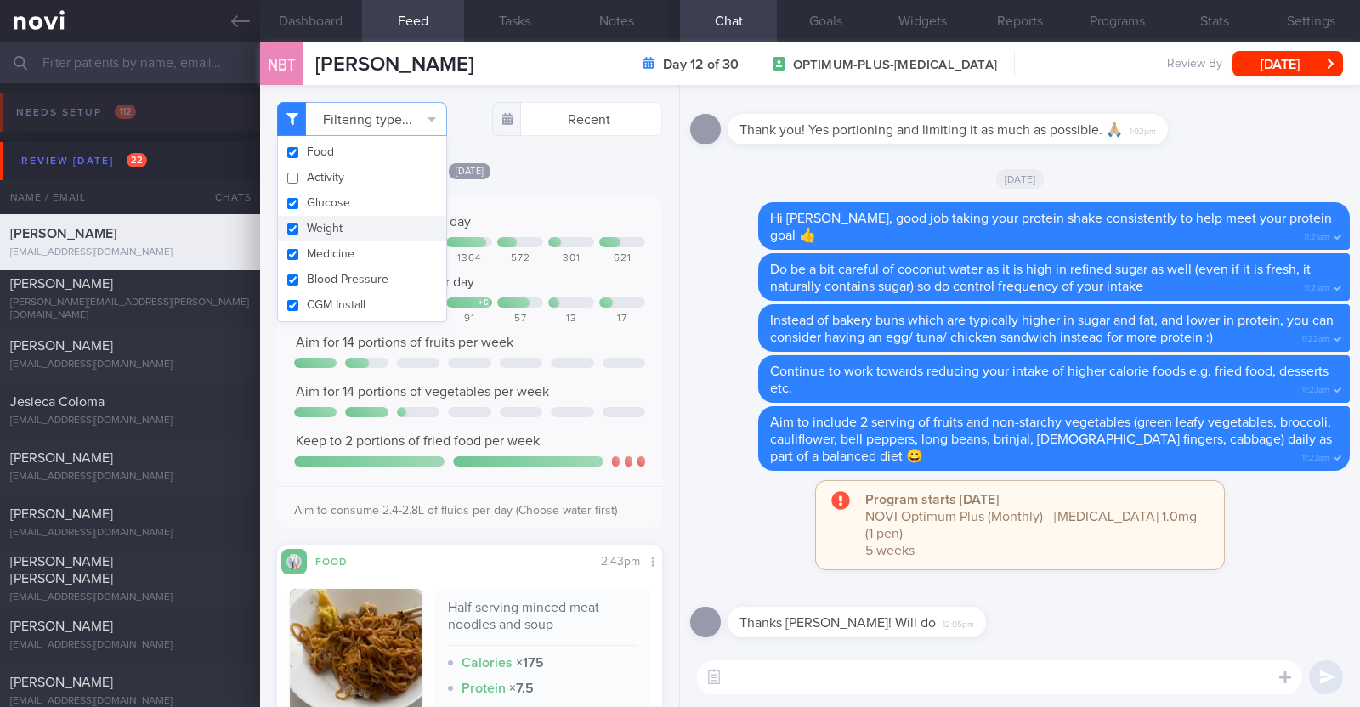
click at [344, 239] on button "Weight" at bounding box center [362, 228] width 168 height 25
checkbox input "false"
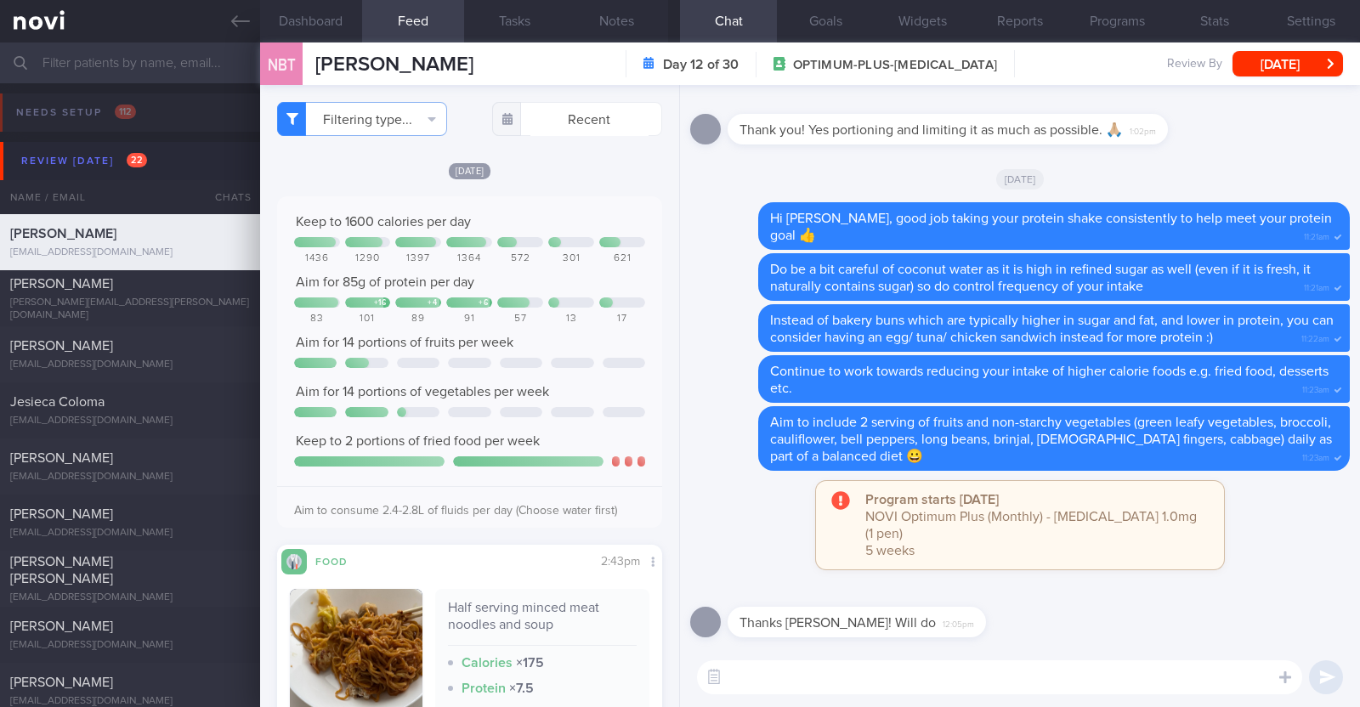
click at [559, 194] on div "[DATE] Keep to 1600 calories per day 1436 1290 1397 1364 572 301 621 Aim for 85…" at bounding box center [469, 534] width 385 height 747
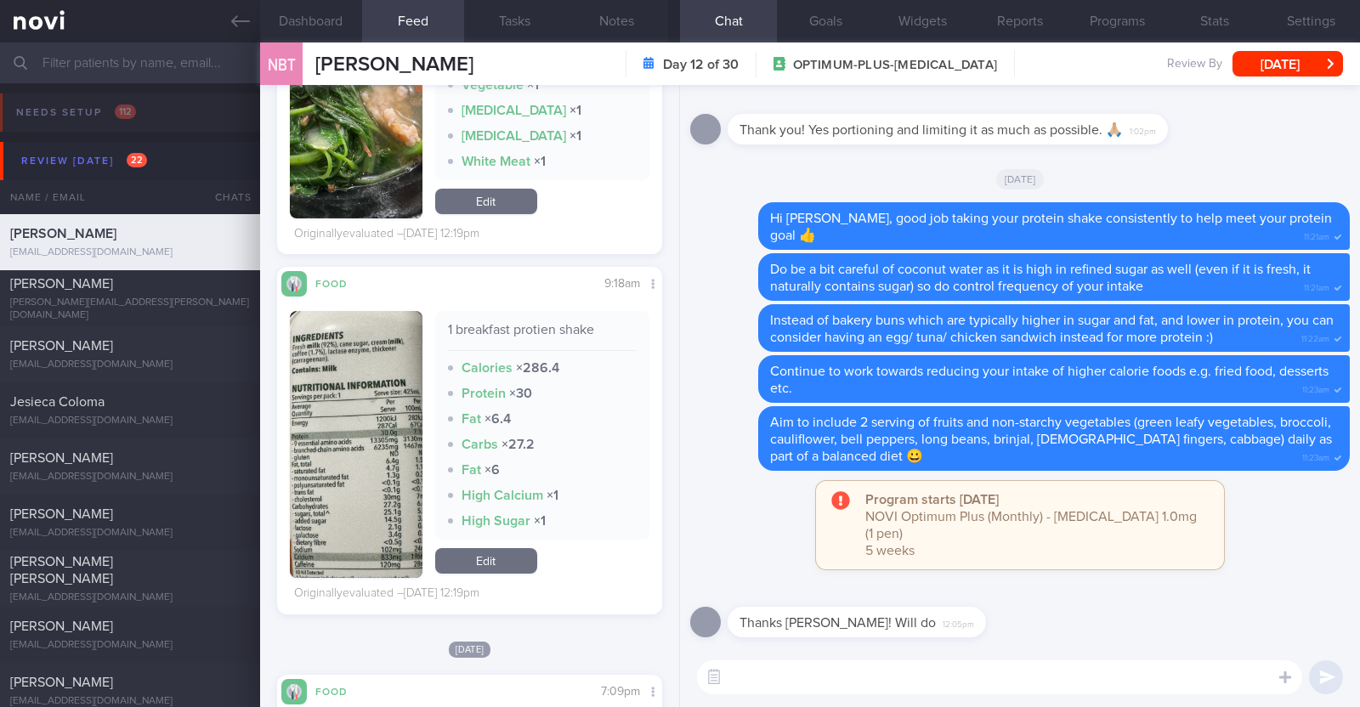
scroll to position [5843, 0]
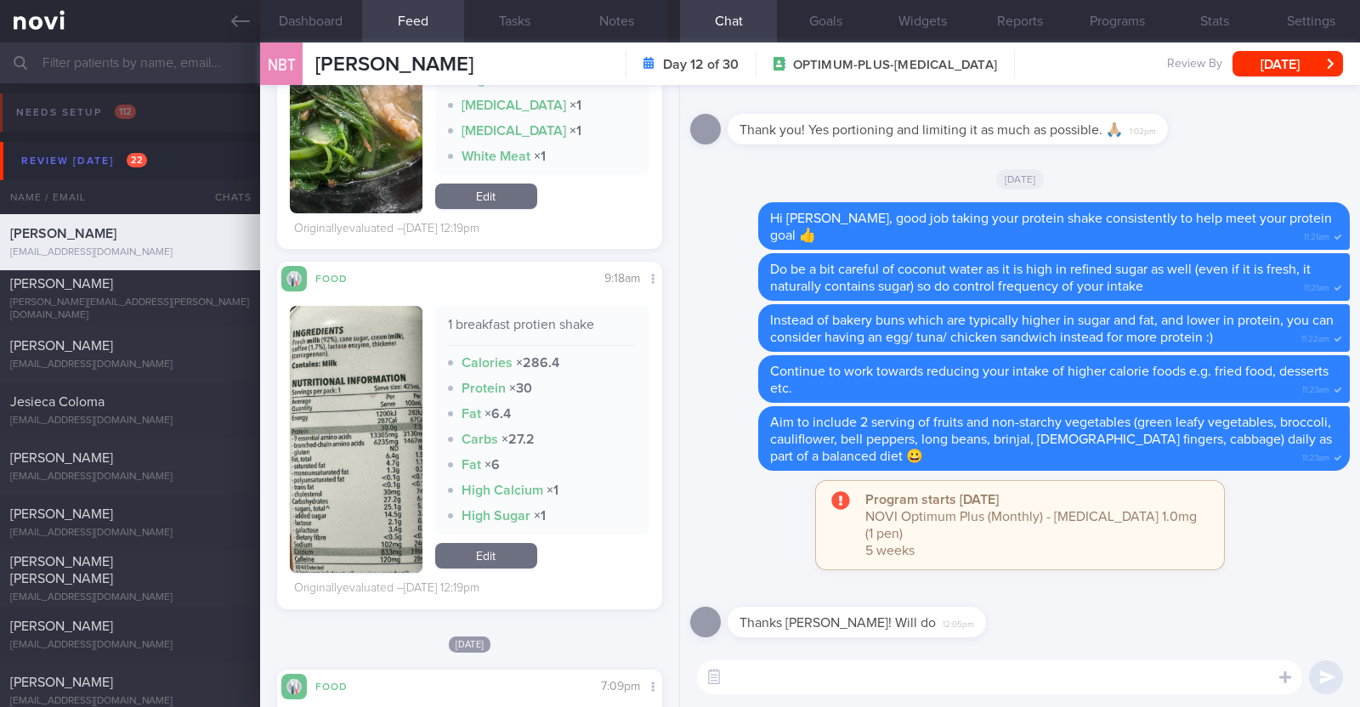
click at [677, 665] on textarea at bounding box center [999, 677] width 605 height 34
type textarea "Hi [PERSON_NAME], happy [DATE]!"
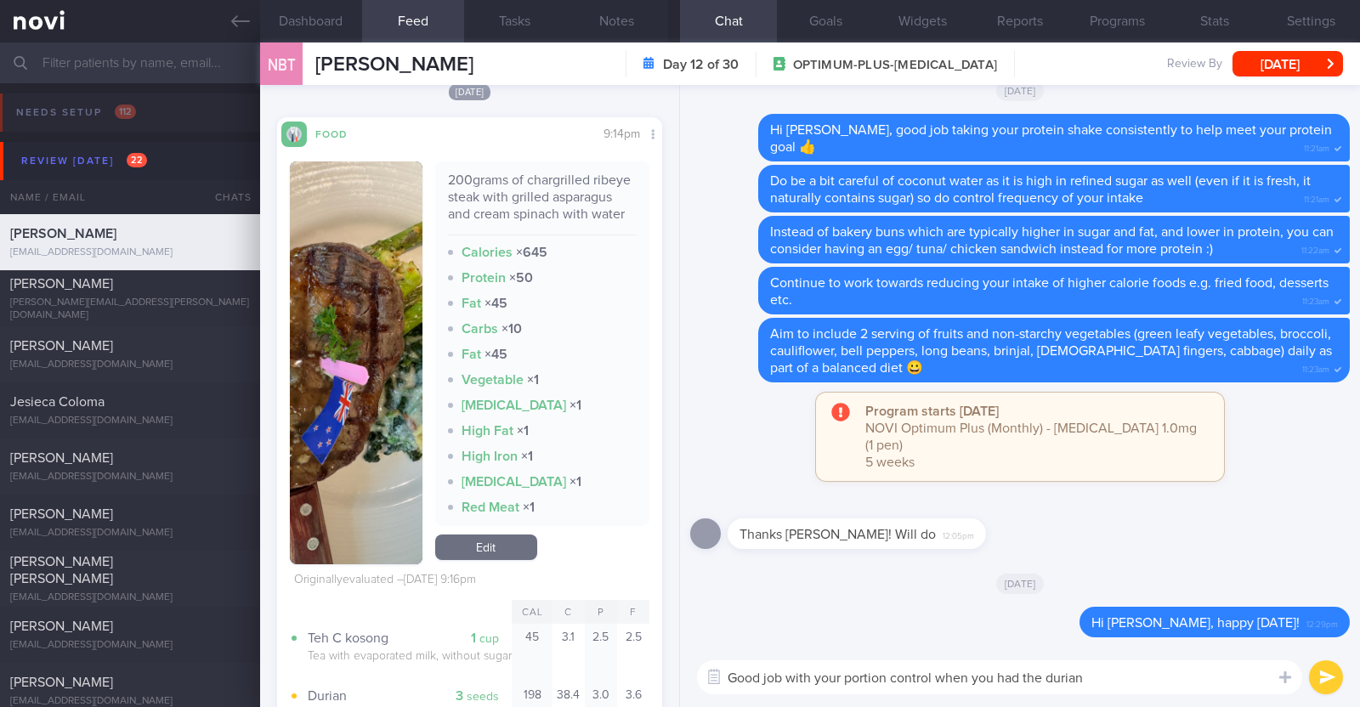
scroll to position [2563, 0]
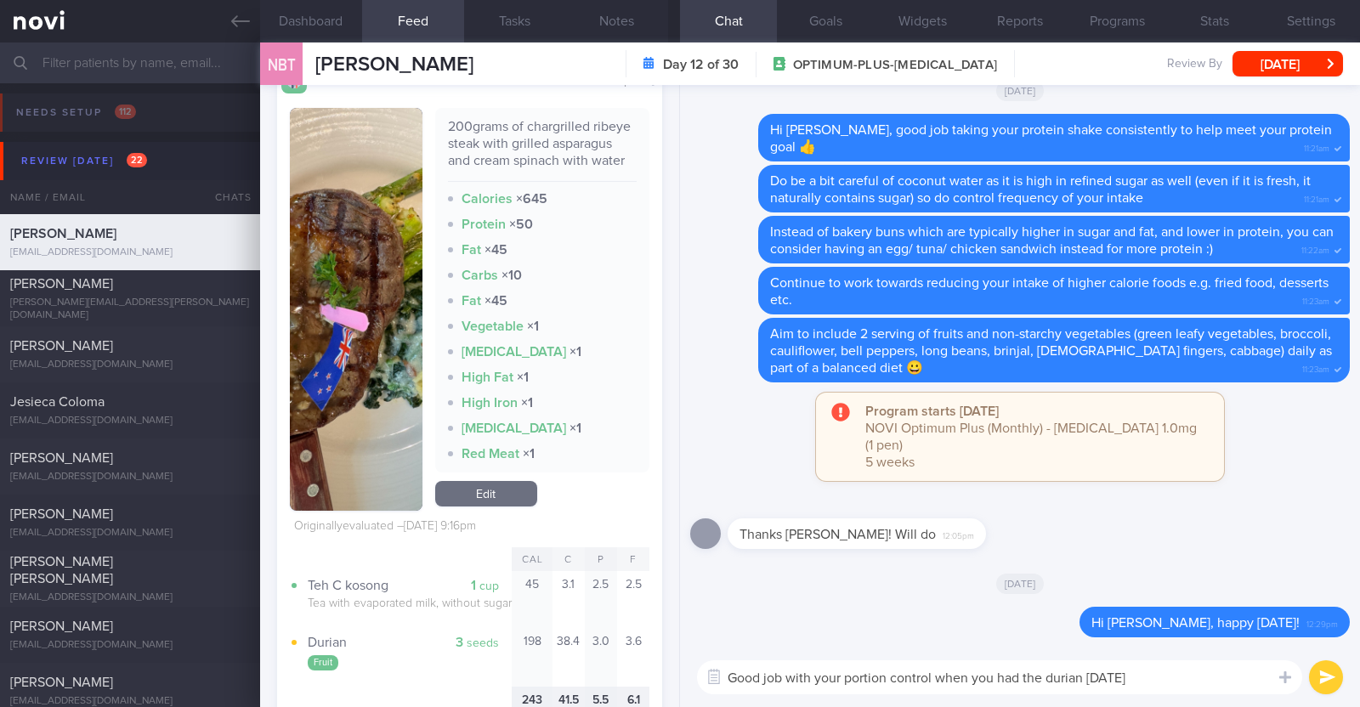
paste textarea "😉"
type textarea "Good job with your portion control when you had the durian [DATE] 😉"
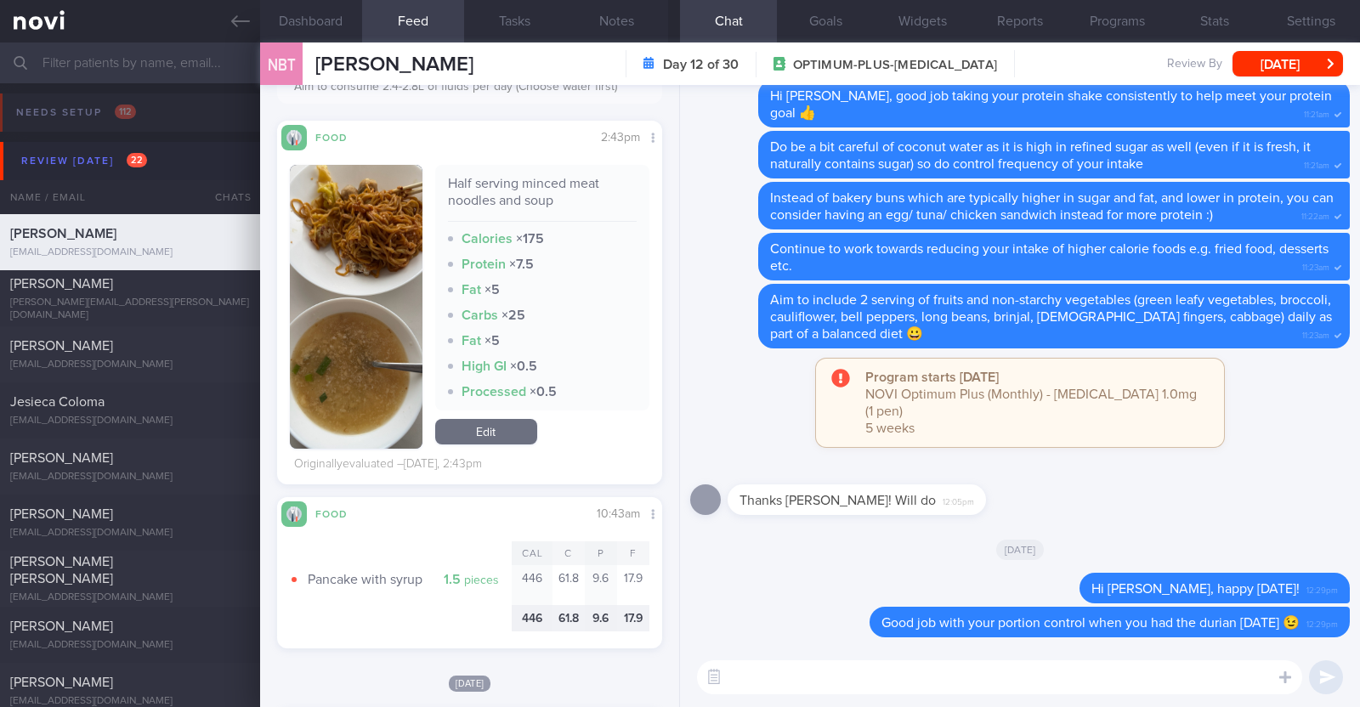
scroll to position [0, 0]
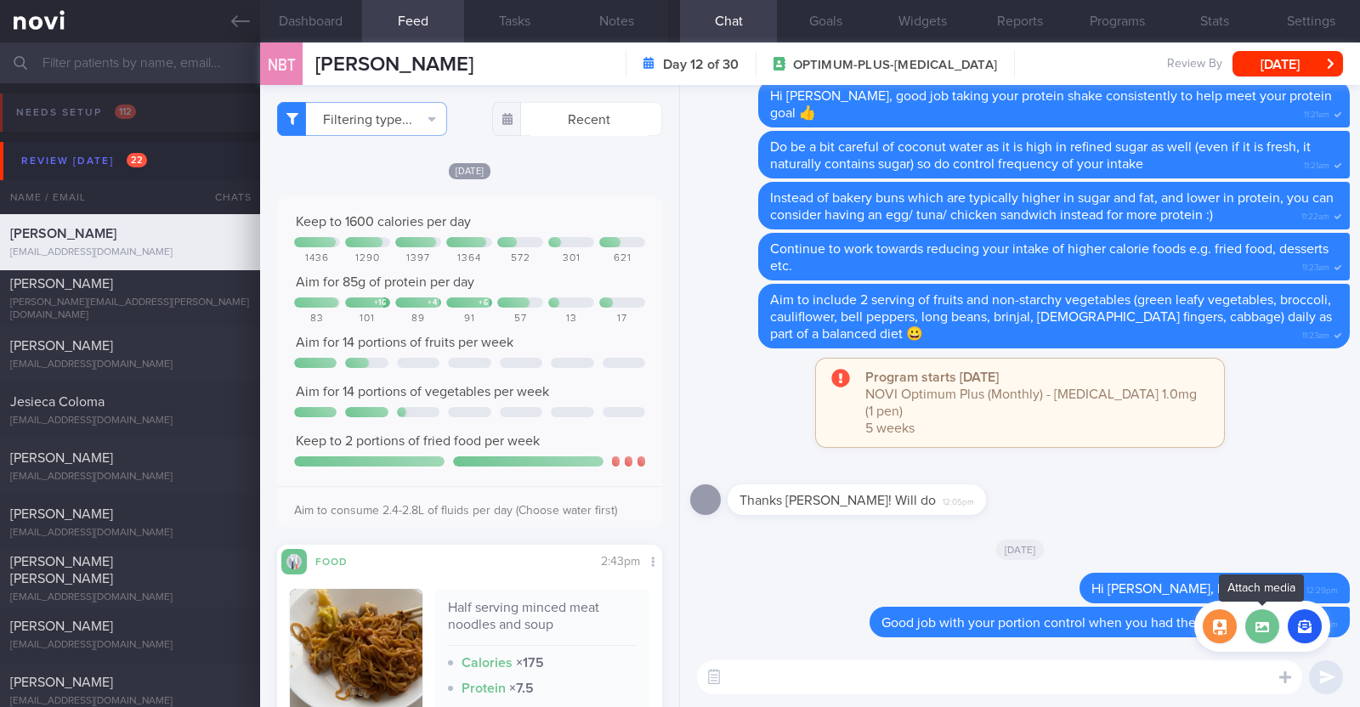
click at [677, 626] on label at bounding box center [1262, 626] width 34 height 34
click at [0, 0] on input "file" at bounding box center [0, 0] width 0 height 0
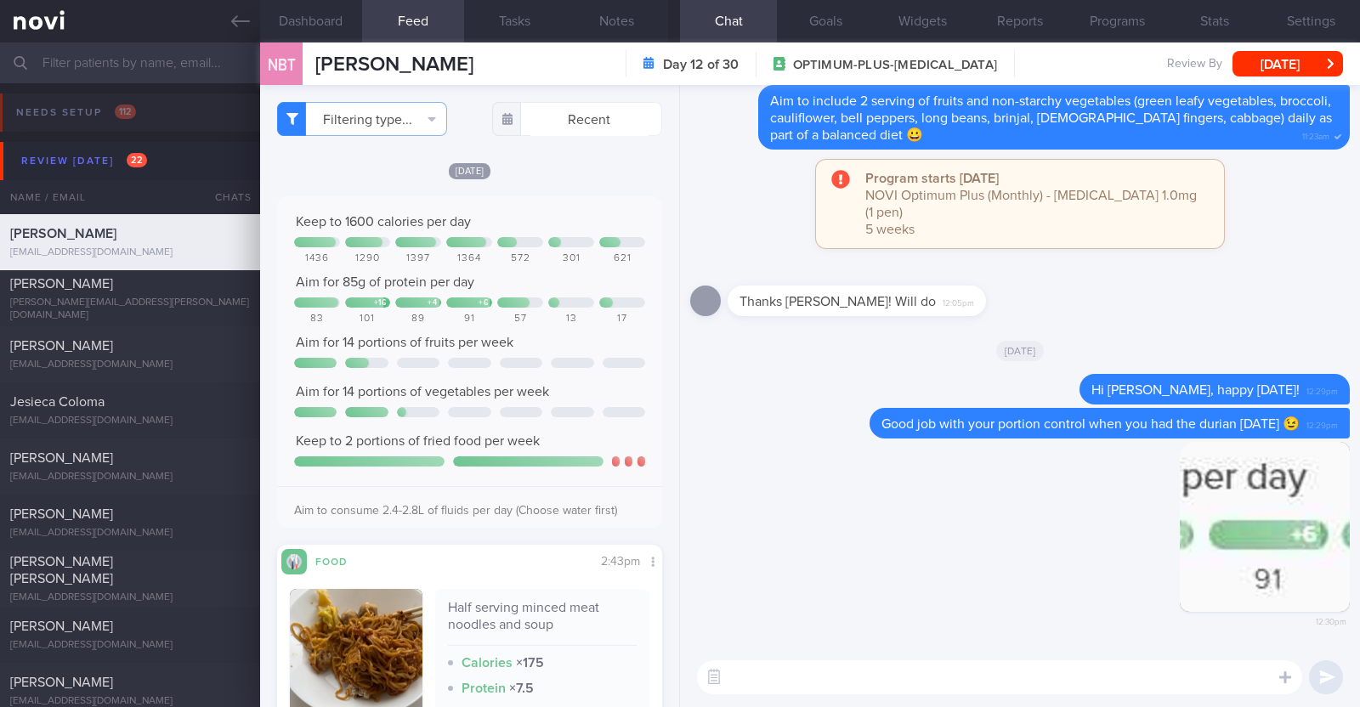
click at [677, 681] on textarea at bounding box center [999, 677] width 605 height 34
type textarea "Protein intake was lower towards the 2nd half of last week"
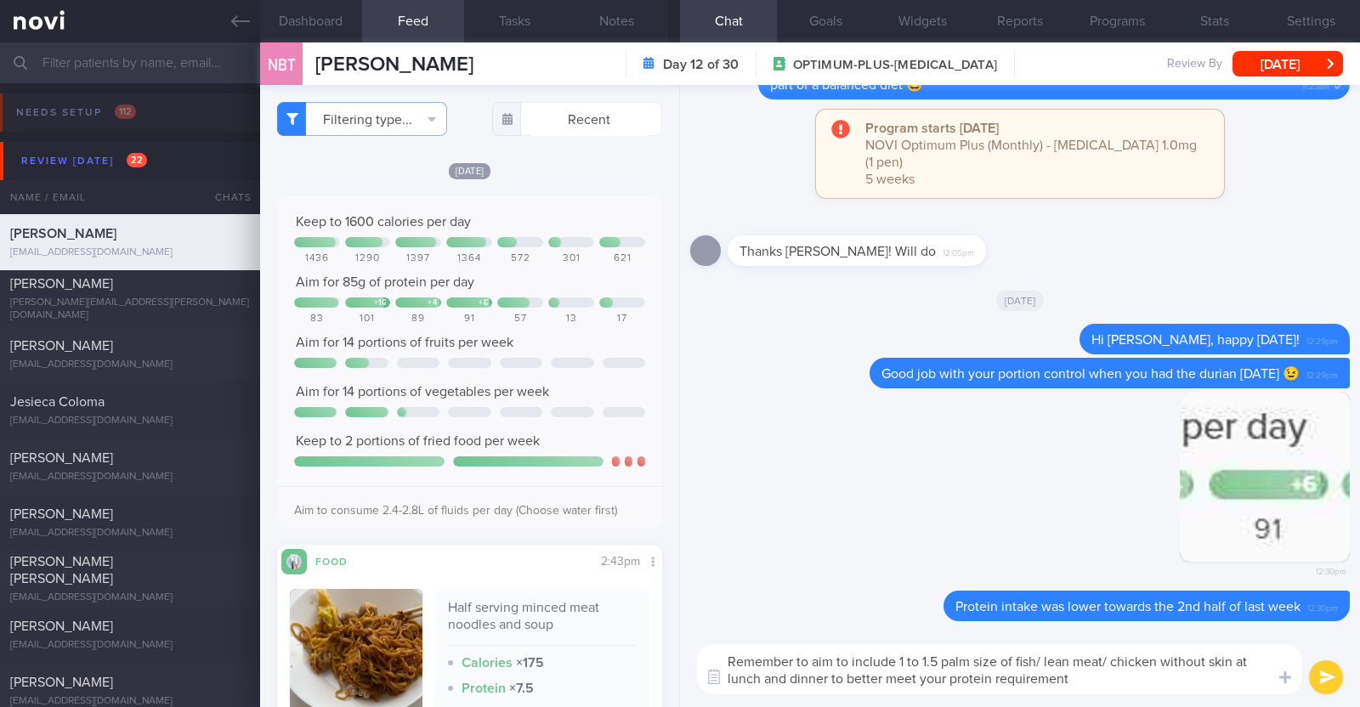
type textarea "Remember to aim to include 1 to 1.5 palm size of fish/ lean meat/ chicken witho…"
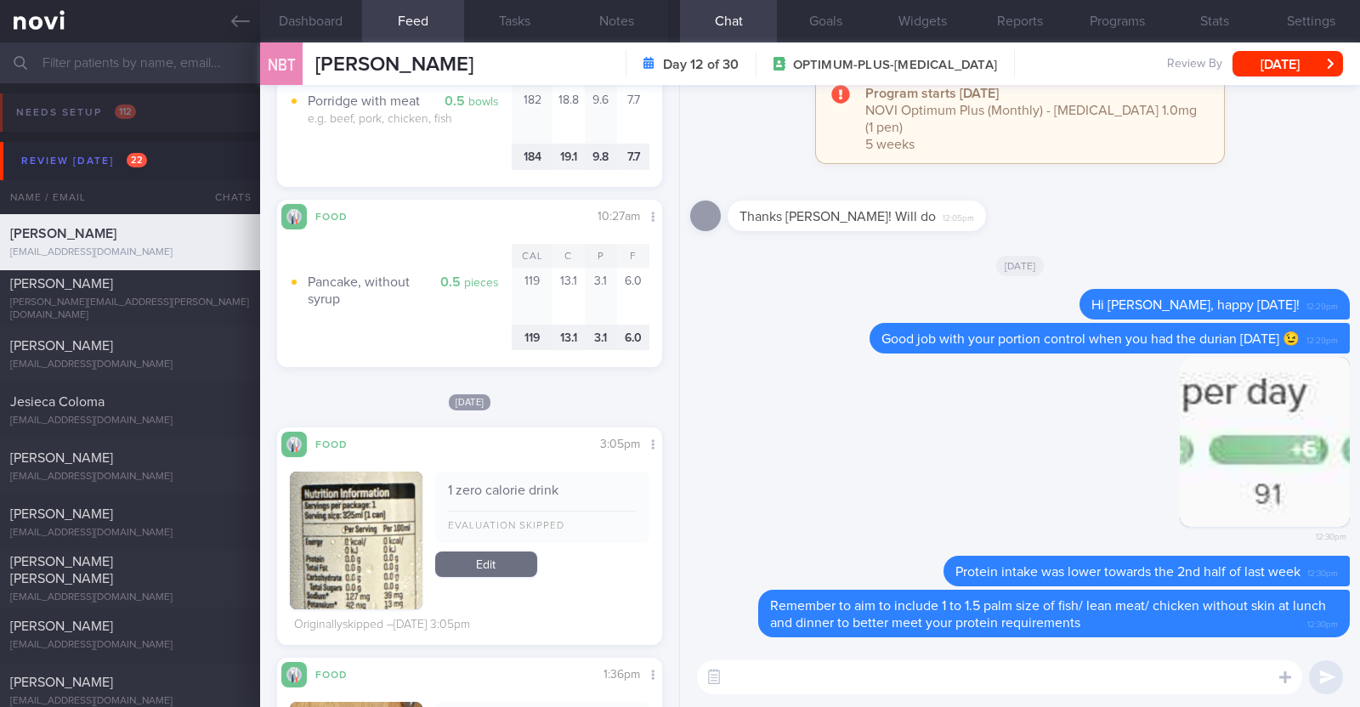
scroll to position [1075, 0]
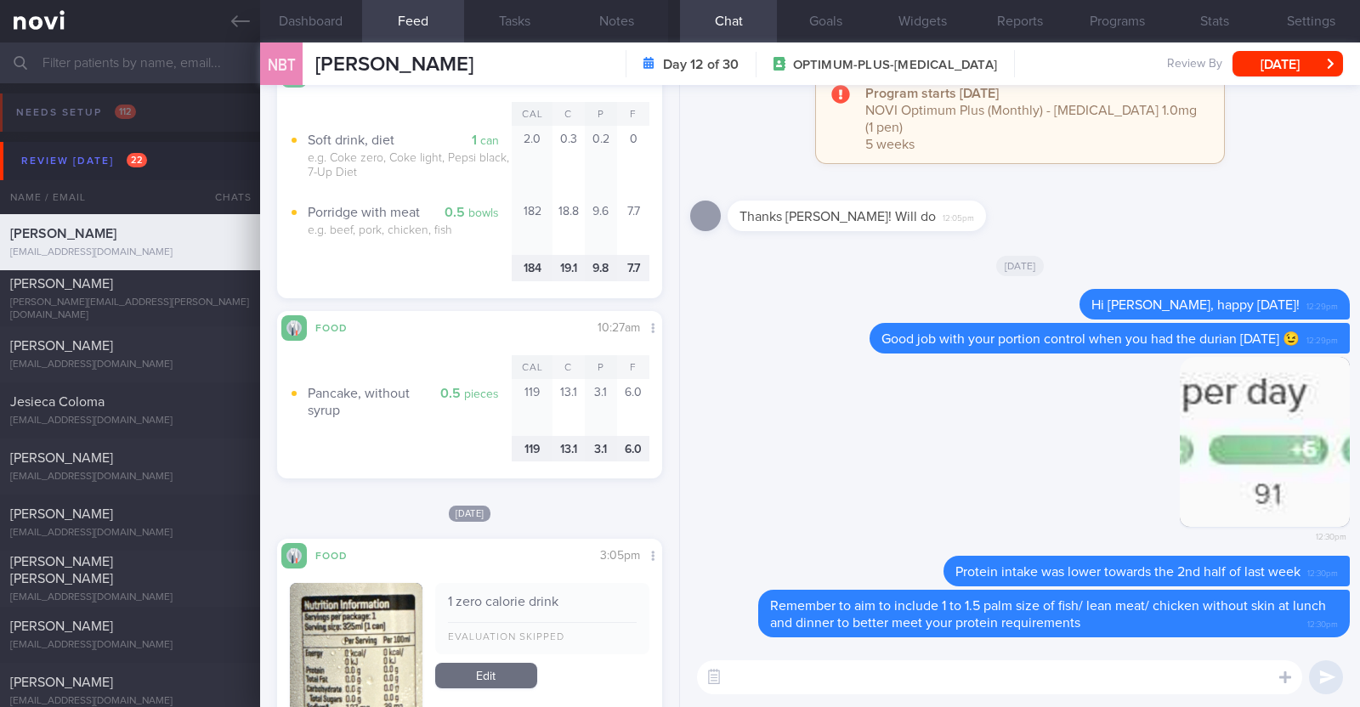
click at [677, 679] on textarea at bounding box center [999, 677] width 605 height 34
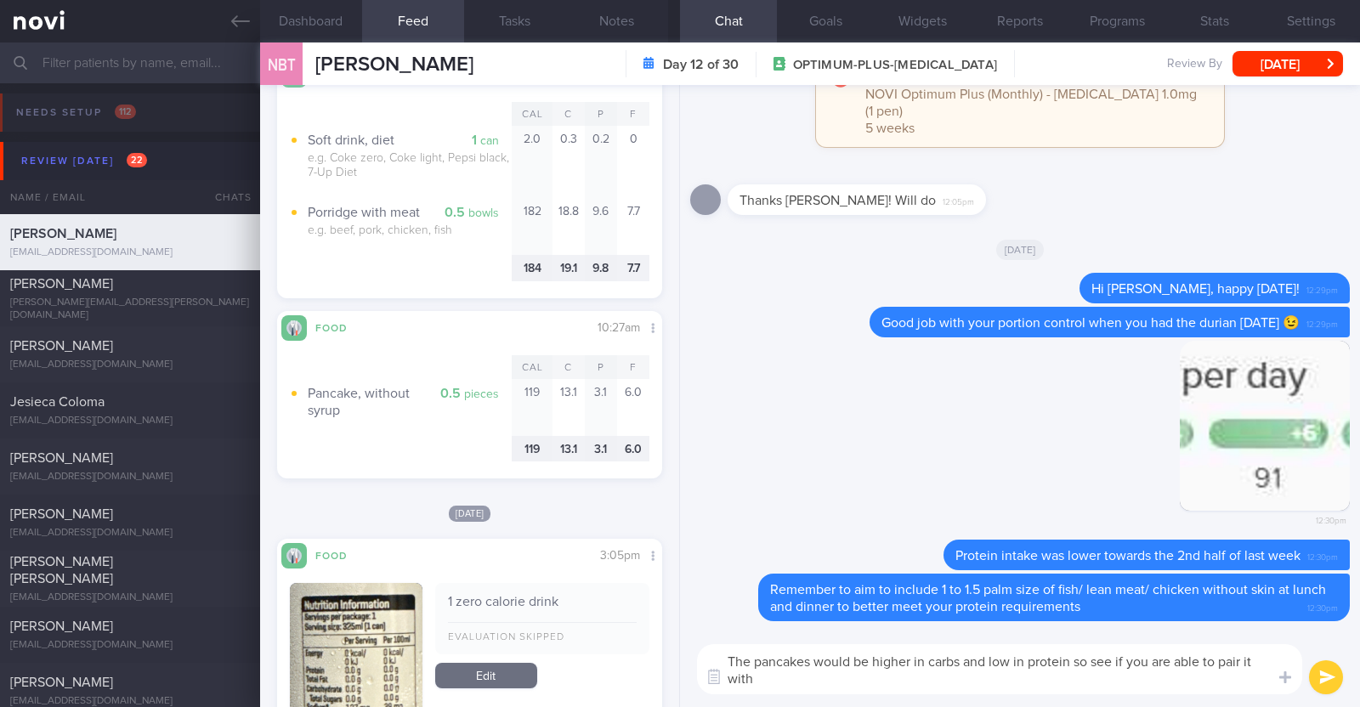
scroll to position [0, 0]
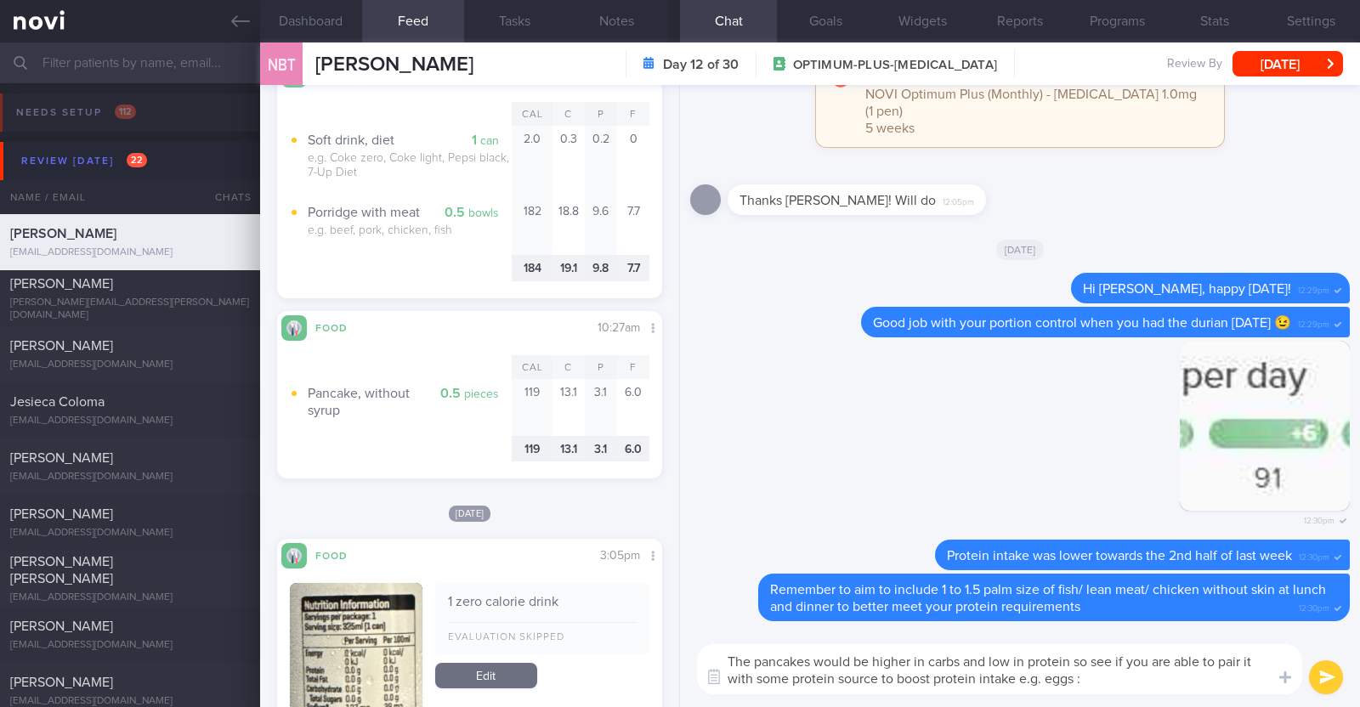
type textarea "The pancakes would be higher in carbs and low in protein so see if you are able…"
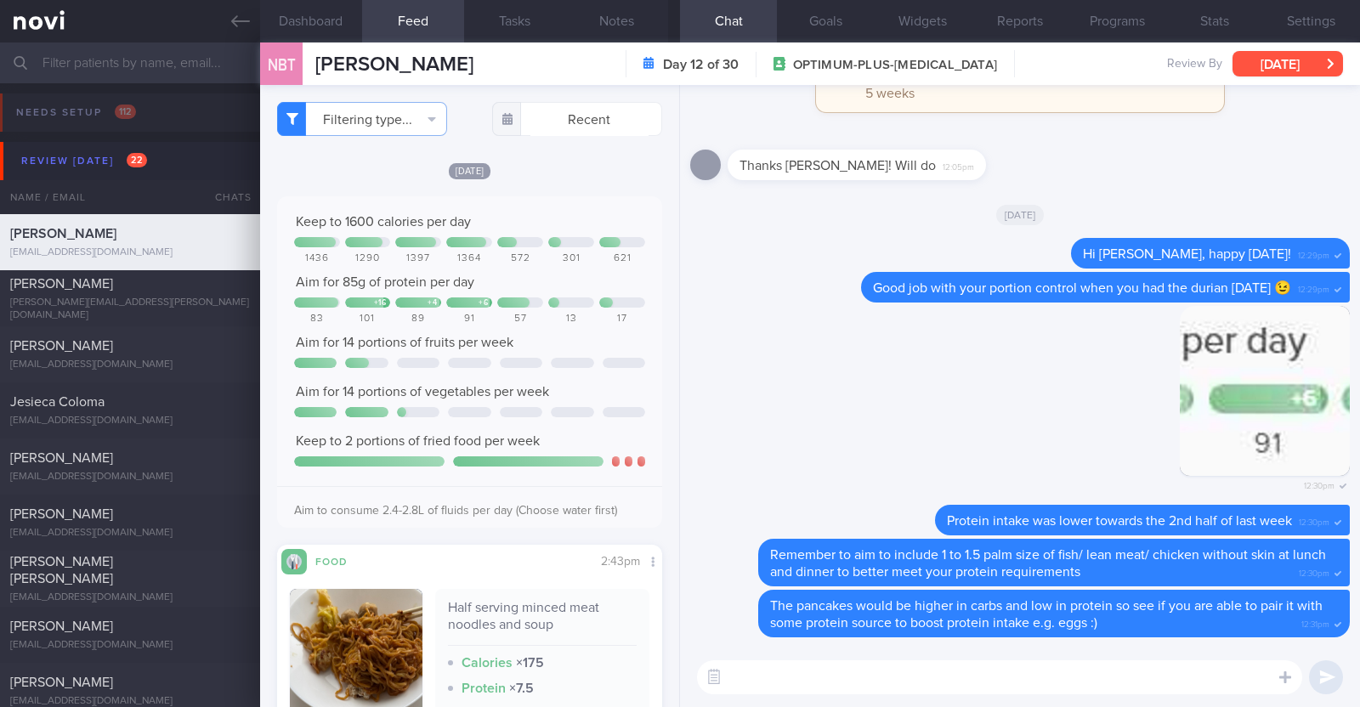
click at [677, 71] on button "[DATE]" at bounding box center [1287, 63] width 110 height 25
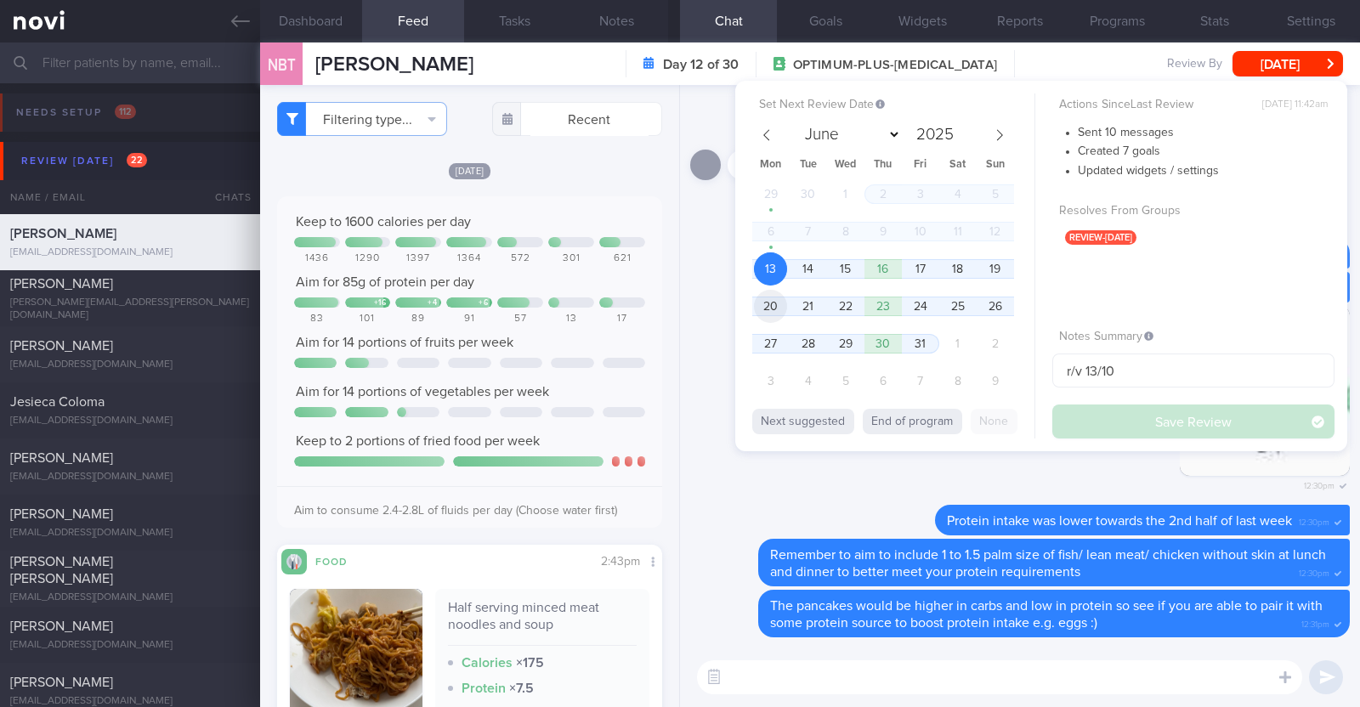
click at [677, 308] on span "20" at bounding box center [770, 306] width 33 height 33
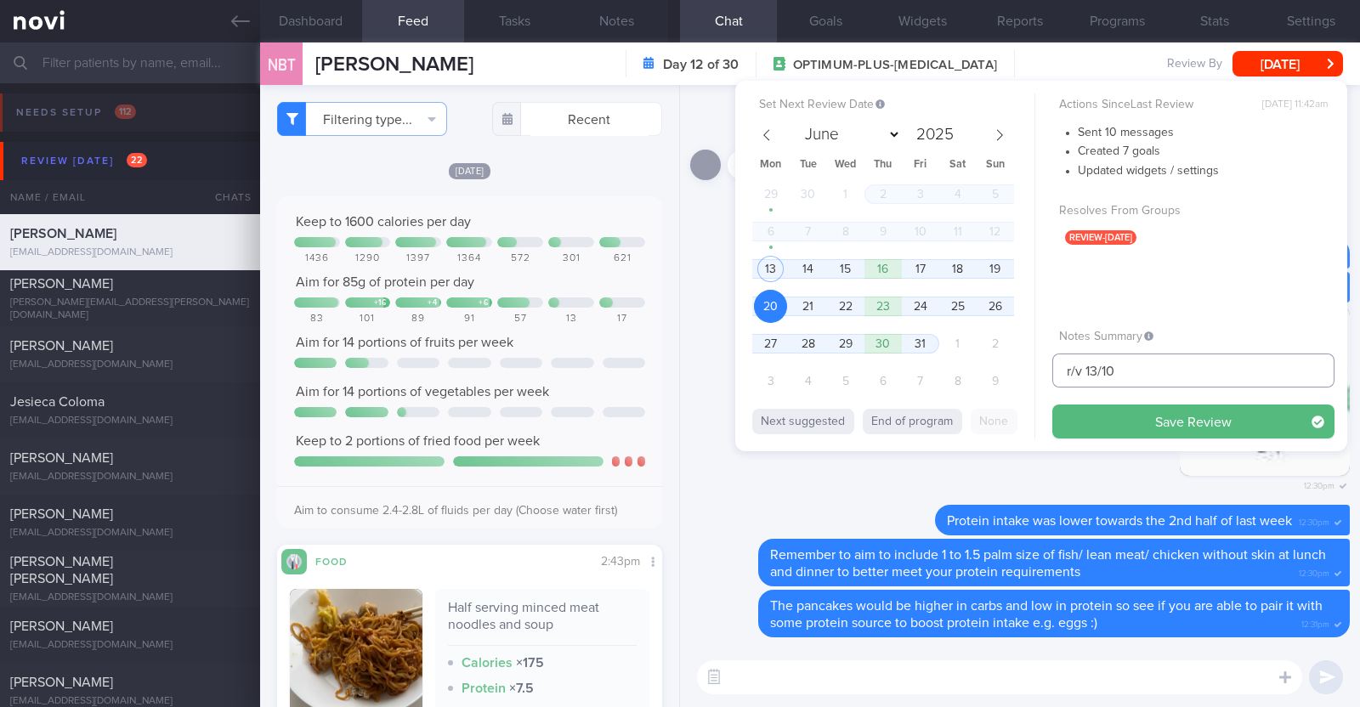
click at [677, 365] on input "r/v 13/10" at bounding box center [1193, 371] width 282 height 34
type input "r/v 20/10"
click at [677, 418] on button "Save Review" at bounding box center [1193, 422] width 282 height 34
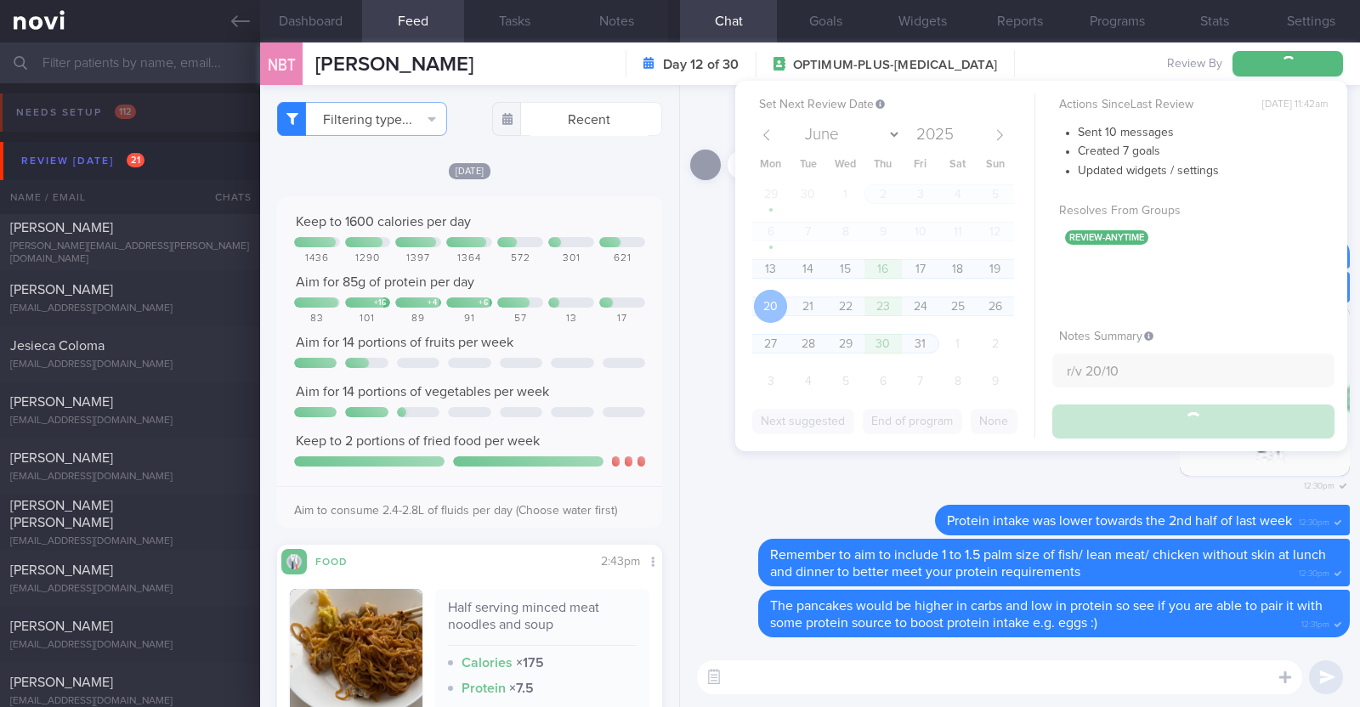
type input "r/v 20/10"
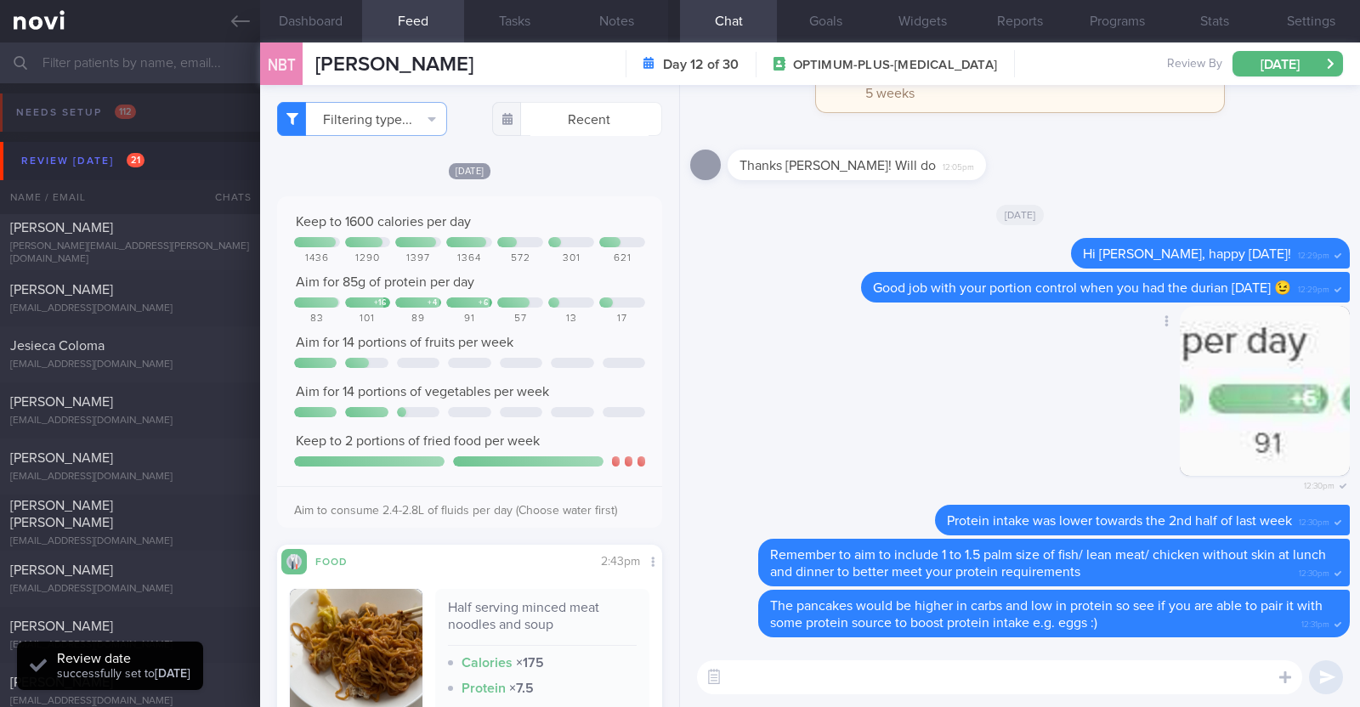
click at [677, 455] on div "Delete 12:30pm" at bounding box center [1020, 406] width 660 height 200
click at [139, 248] on div "[PERSON_NAME][EMAIL_ADDRESS][PERSON_NAME][DOMAIN_NAME]" at bounding box center [130, 253] width 240 height 25
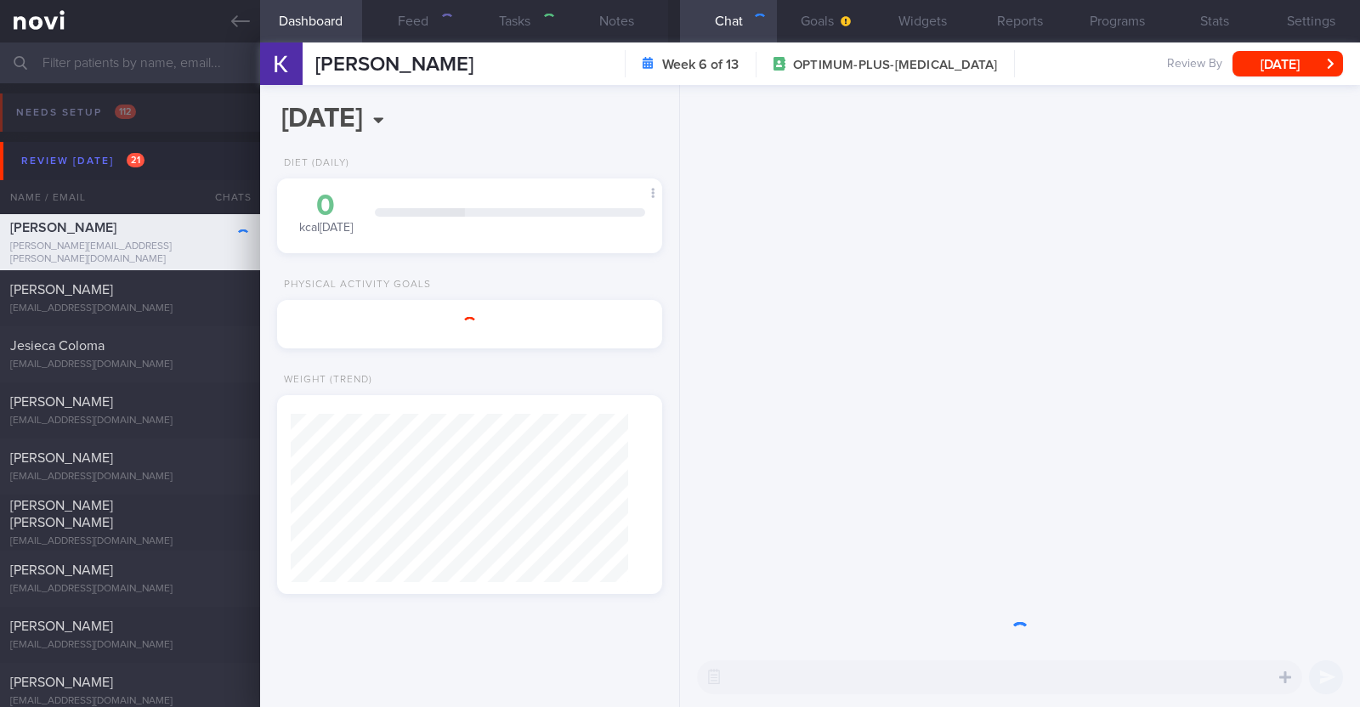
type textarea "46F Co-morbidities: [MEDICAL_DATA] [MEDICAL_DATA] 14mg OM Zumba and Kettle bell…"
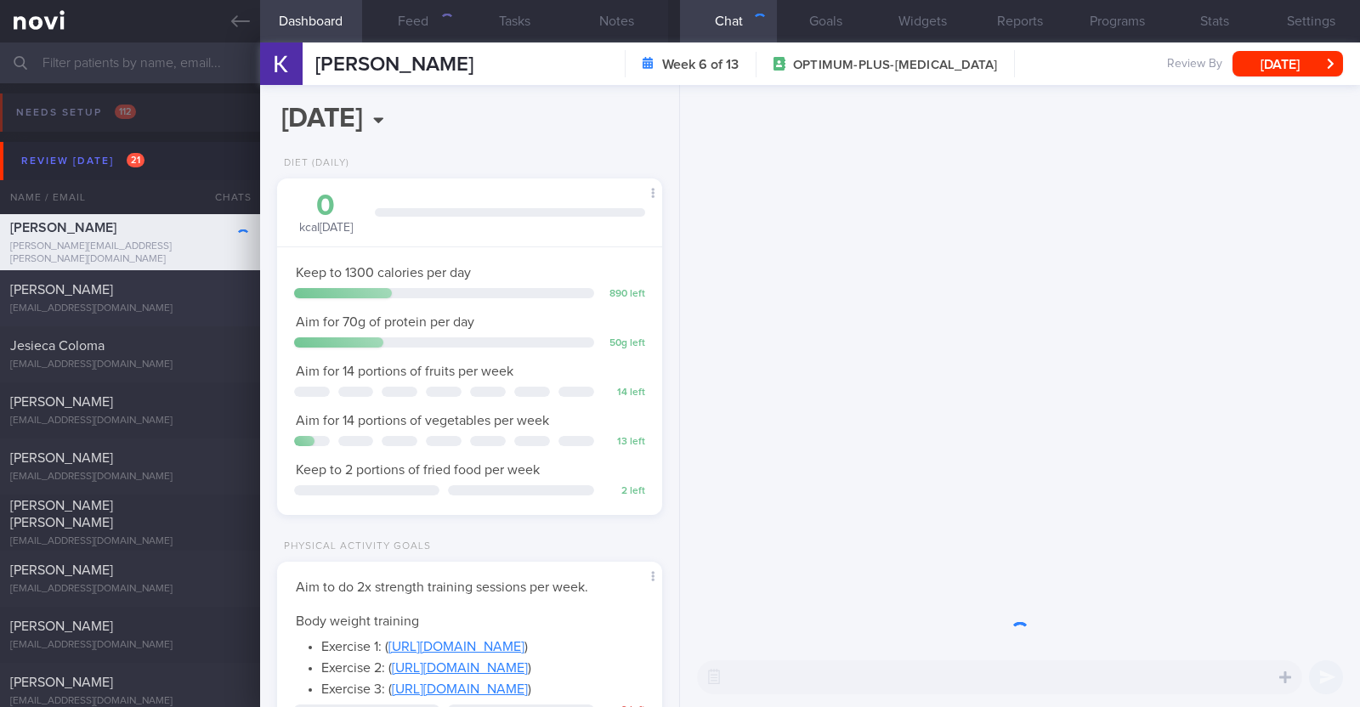
scroll to position [193, 338]
